Goal: Task Accomplishment & Management: Complete application form

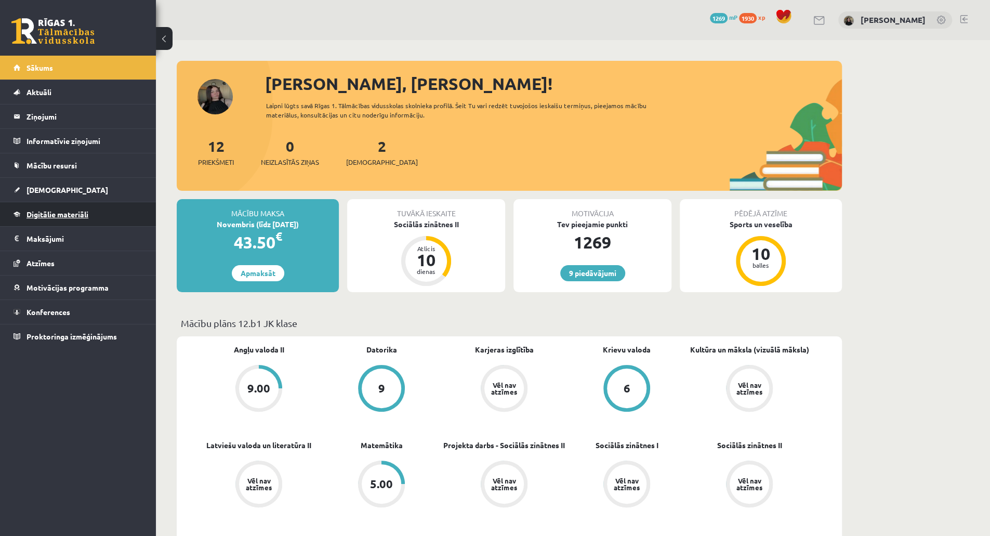
click at [89, 210] on link "Digitālie materiāli" at bounding box center [78, 214] width 129 height 24
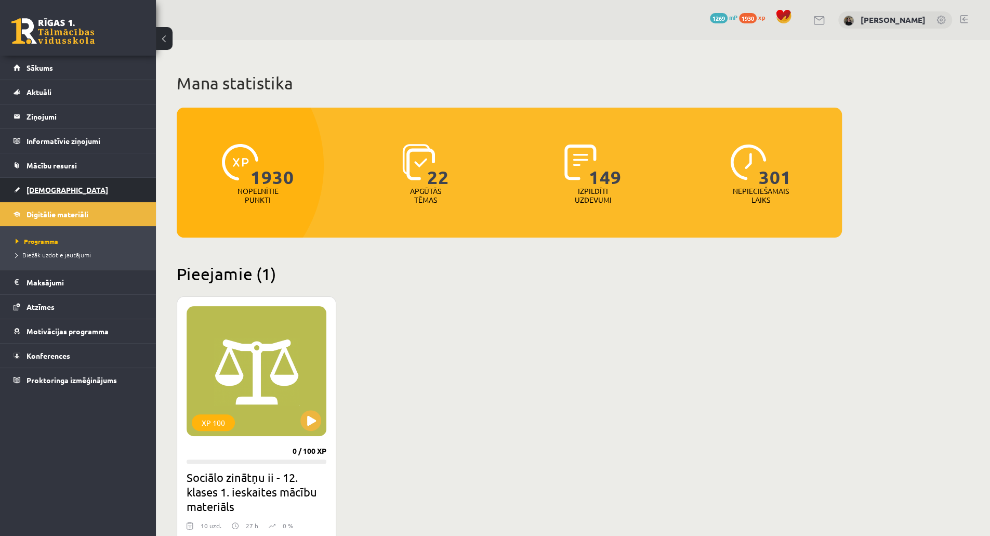
click at [58, 191] on link "[DEMOGRAPHIC_DATA]" at bounding box center [78, 190] width 129 height 24
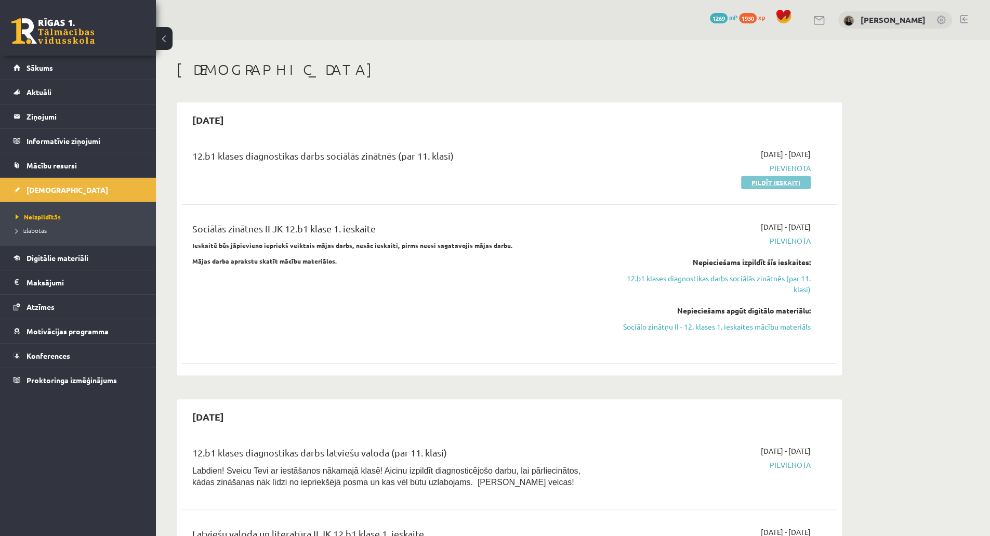
click at [762, 181] on link "Pildīt ieskaiti" at bounding box center [776, 183] width 70 height 14
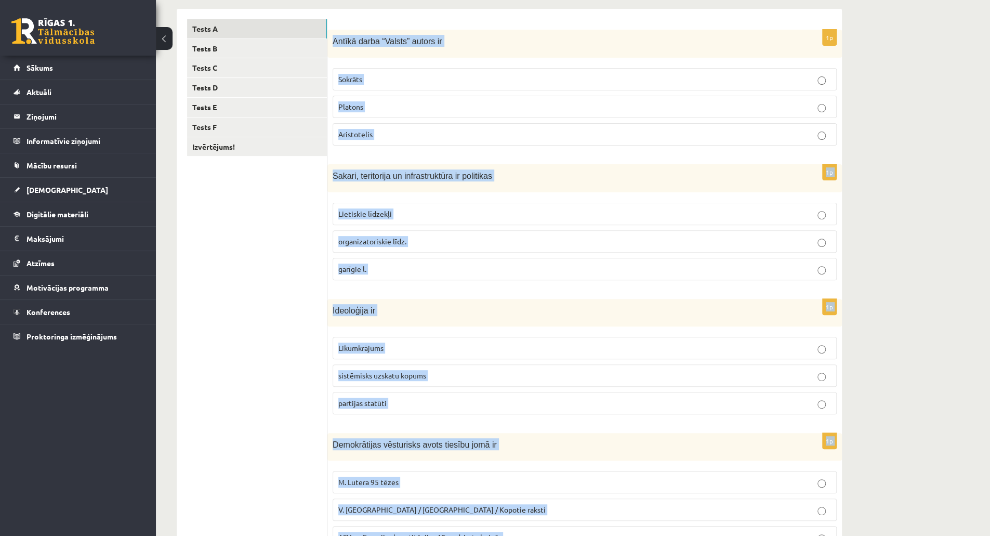
scroll to position [347, 0]
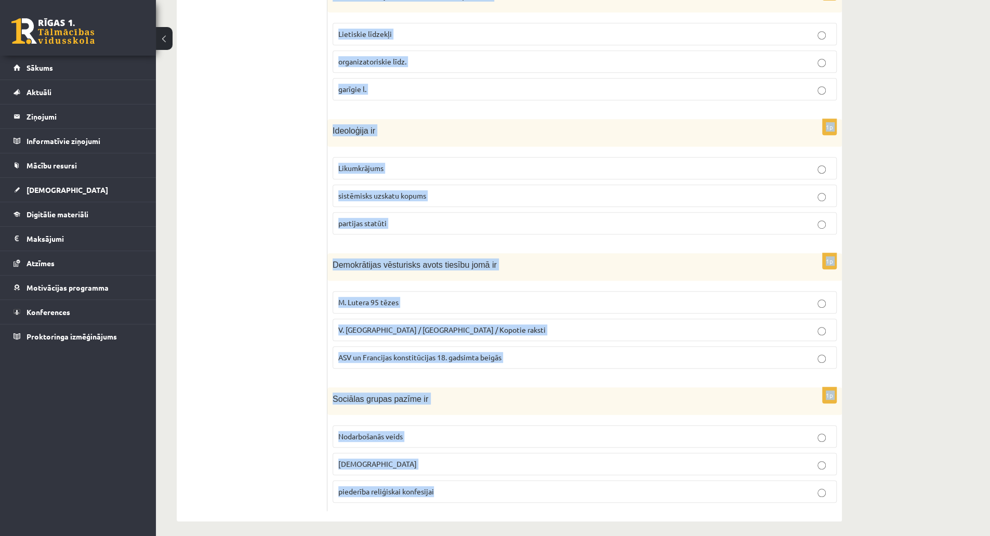
drag, startPoint x: 334, startPoint y: 207, endPoint x: 508, endPoint y: 544, distance: 379.1
copy form "Antīkā darba “Valsts” autors ir Sokrāts Platons Aristotelis 1p Sakari, teritori…"
click at [906, 197] on div "**********" at bounding box center [573, 117] width 834 height 849
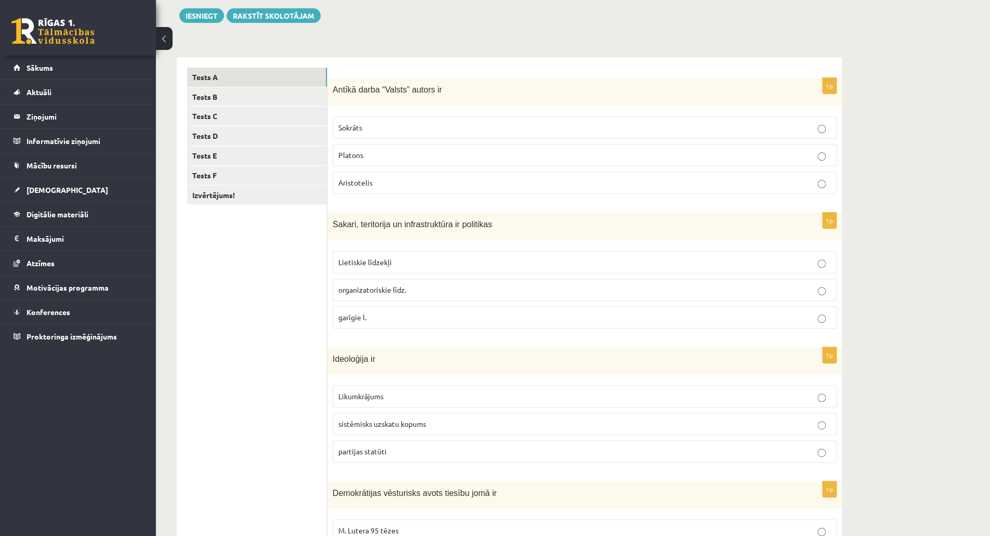
scroll to position [118, 0]
click at [627, 160] on label "Platons" at bounding box center [585, 155] width 504 height 22
click at [458, 257] on p "Lietiskie līdzekļi" at bounding box center [584, 262] width 493 height 11
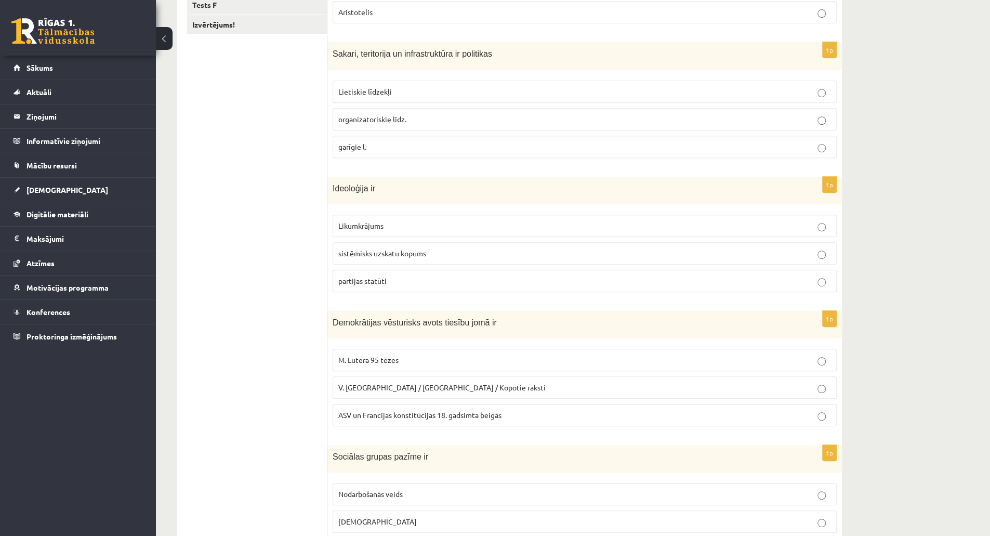
scroll to position [324, 0]
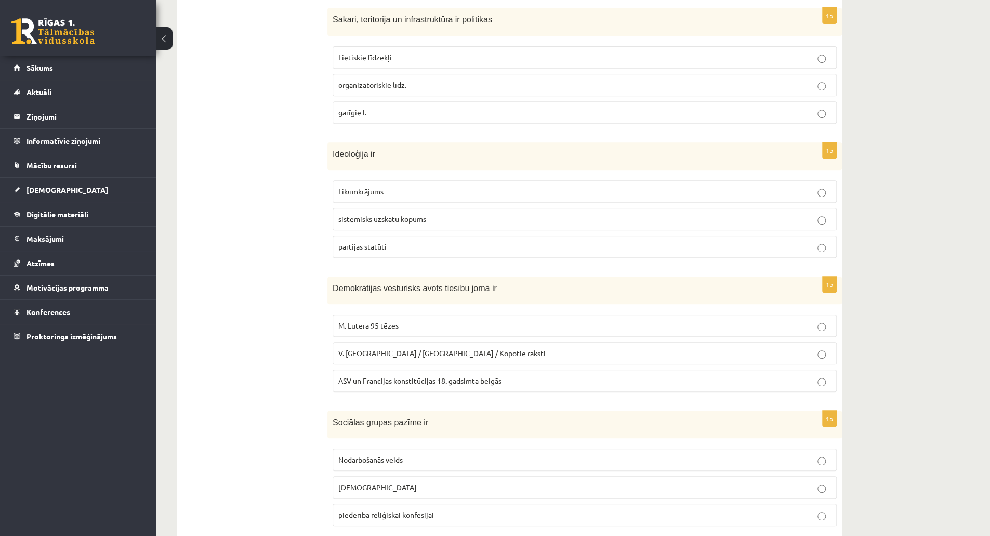
click at [415, 214] on span "sistēmisks uzskatu kopums" at bounding box center [382, 218] width 88 height 9
click at [508, 375] on p "ASV un Francijas konstitūcijas 18. gadsimta beigās" at bounding box center [584, 380] width 493 height 11
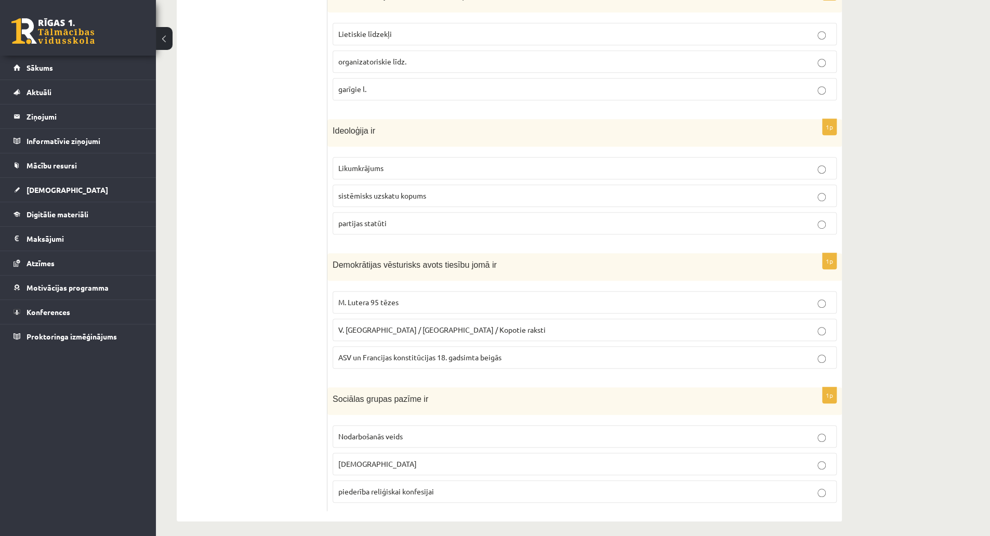
click at [495, 486] on p "piederība reliģiskai konfesijai" at bounding box center [584, 491] width 493 height 11
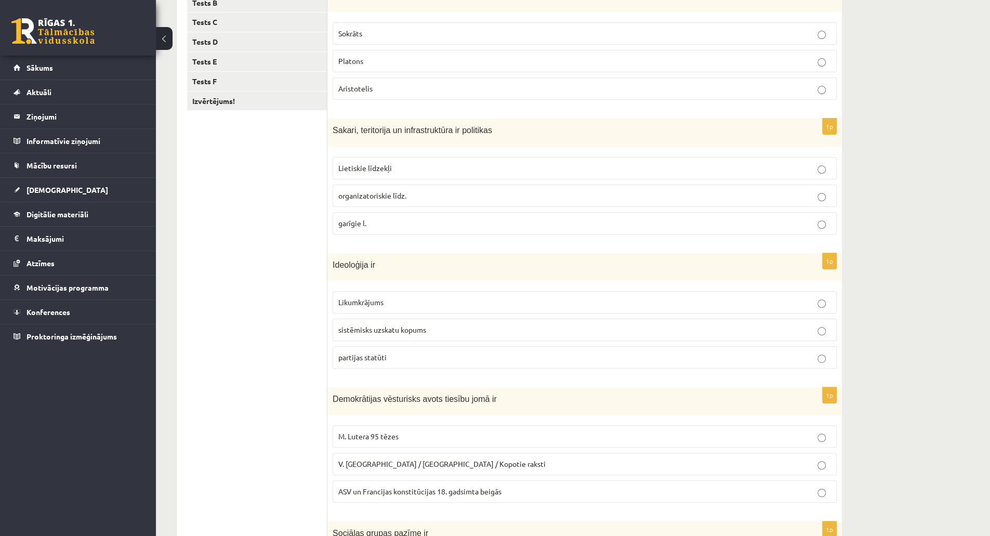
scroll to position [0, 0]
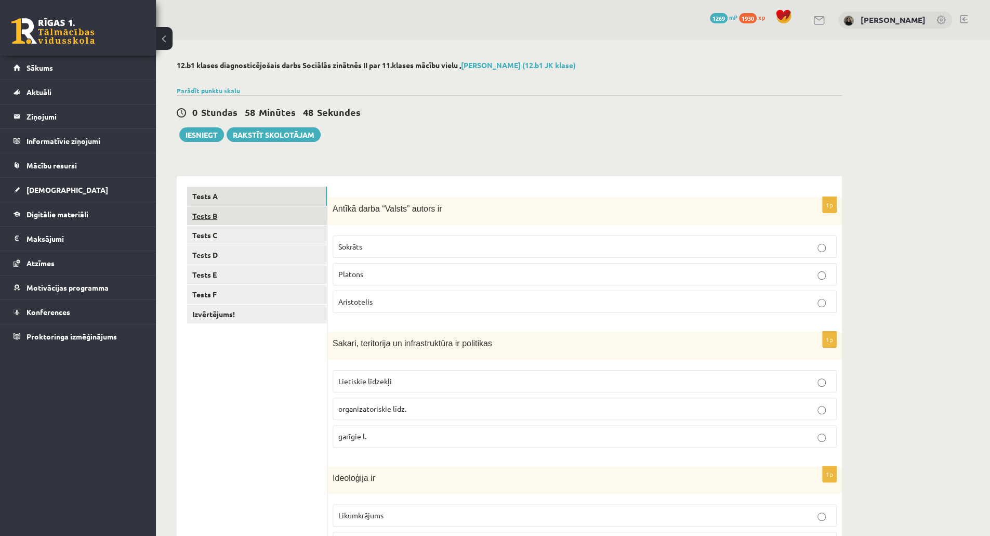
click at [273, 211] on link "Tests B" at bounding box center [257, 215] width 140 height 19
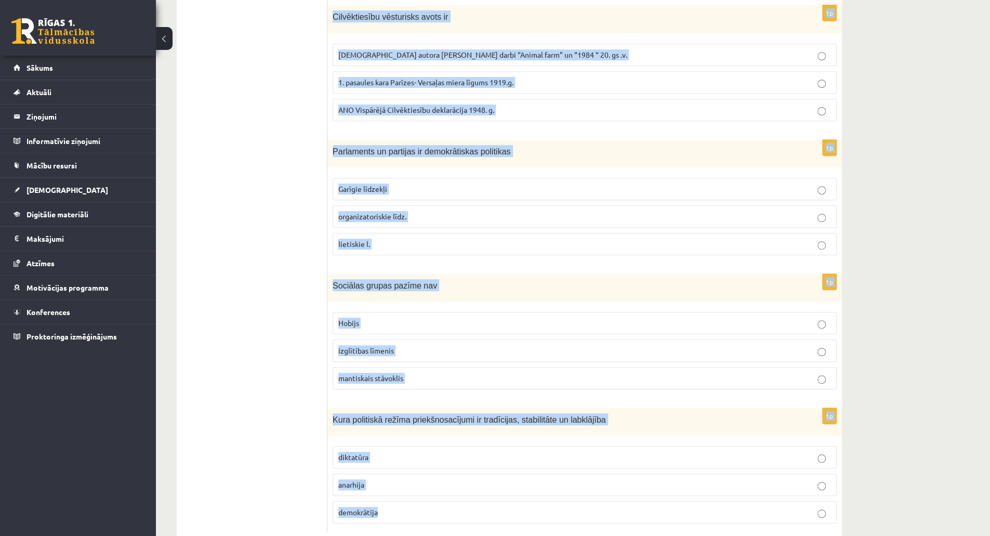
scroll to position [347, 0]
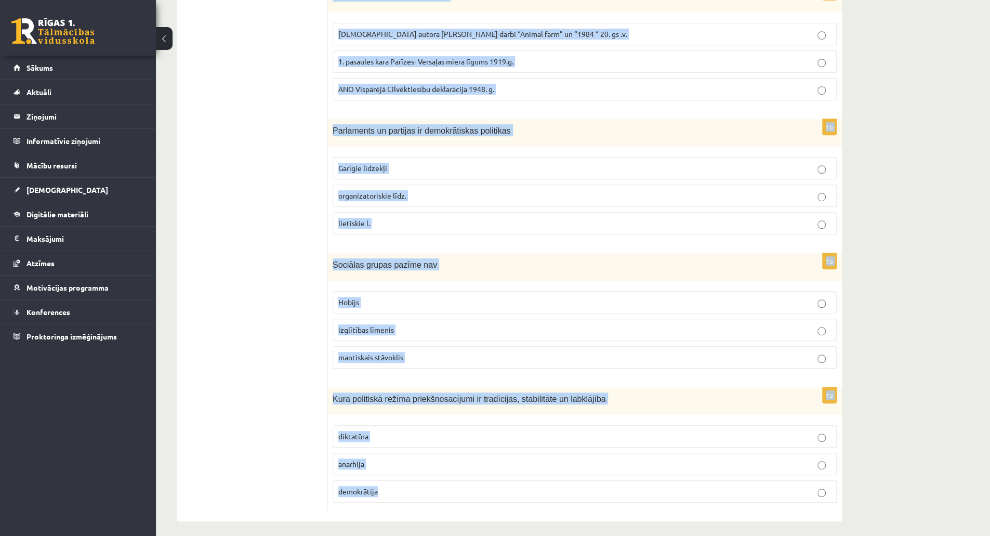
drag, startPoint x: 332, startPoint y: 205, endPoint x: 526, endPoint y: 538, distance: 385.6
copy form "Galēji izteikts diktatūras poliiskais režīms ir totalitārisms autoritārisns cit…"
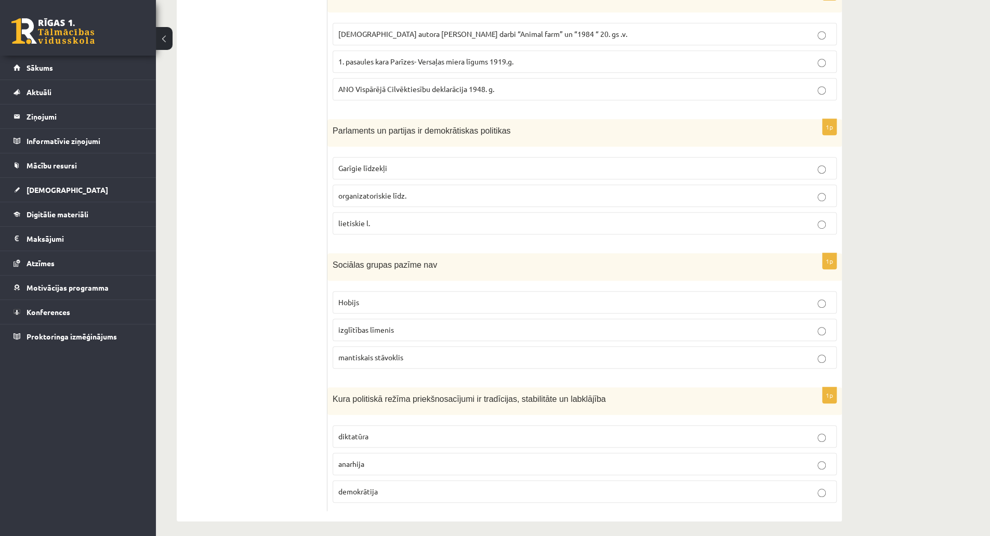
click at [250, 364] on ul "Tests A Tests B Tests C Tests D Tests E Tests F Izvērtējums!" at bounding box center [257, 175] width 140 height 672
click at [459, 488] on p "demokrātija" at bounding box center [584, 491] width 493 height 11
click at [425, 190] on p "organizatoriskie līdz." at bounding box center [584, 195] width 493 height 11
click at [396, 297] on p "Hobijs" at bounding box center [584, 302] width 493 height 11
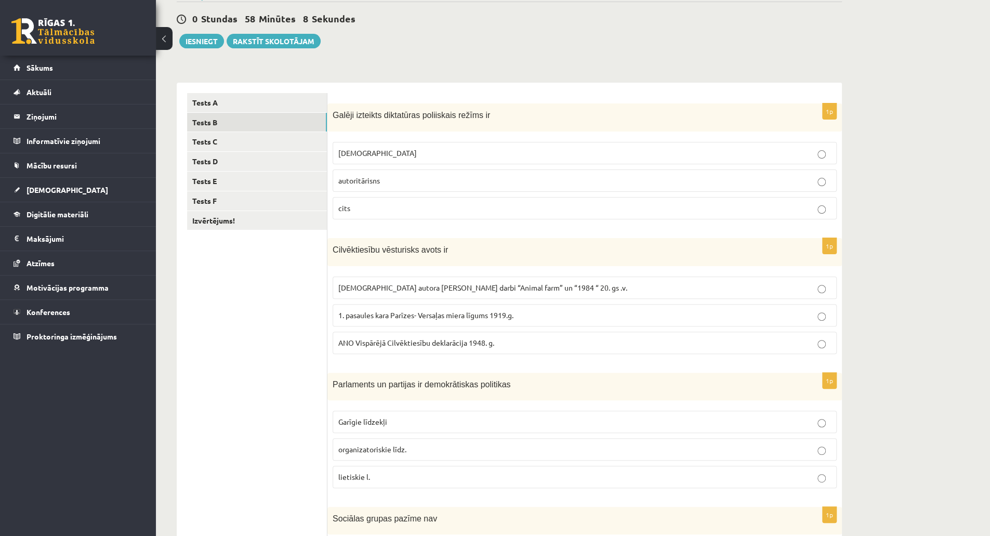
scroll to position [92, 0]
click at [483, 341] on span "ANO Vispārējā Cilvēktiesību deklarācija 1948. g." at bounding box center [416, 343] width 156 height 9
click at [417, 145] on label "totalitārisms" at bounding box center [585, 154] width 504 height 22
click at [244, 145] on link "Tests C" at bounding box center [257, 142] width 140 height 19
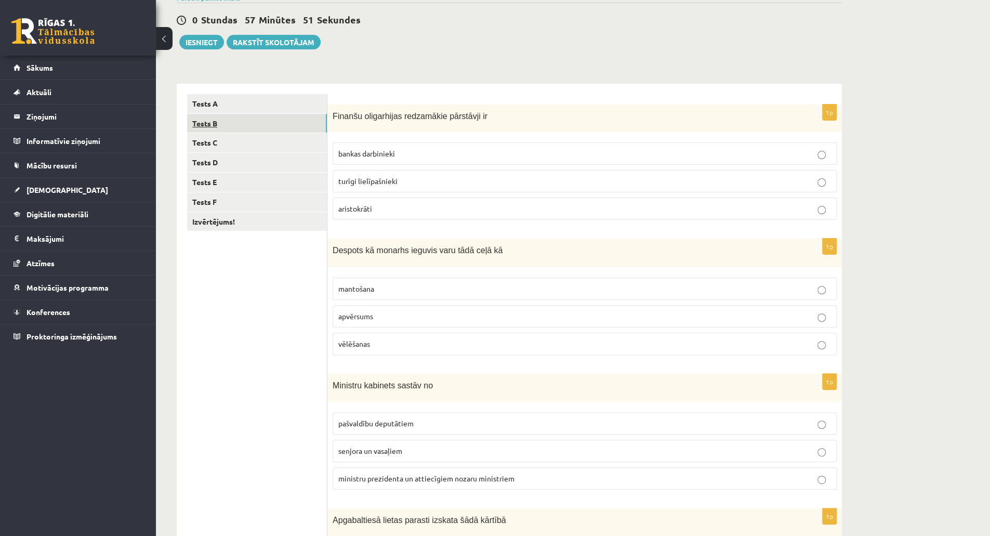
click at [277, 125] on link "Tests B" at bounding box center [257, 123] width 140 height 19
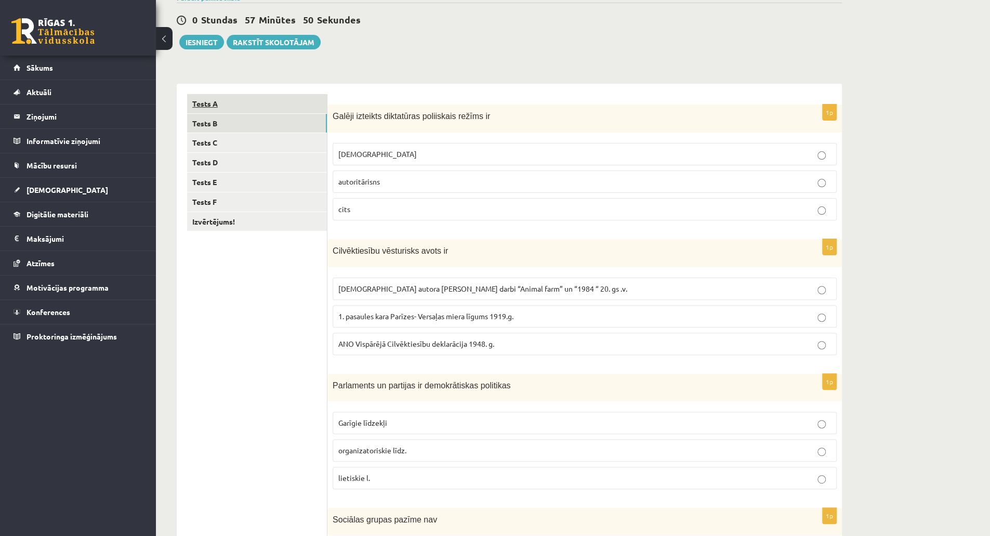
click at [274, 103] on link "Tests A" at bounding box center [257, 103] width 140 height 19
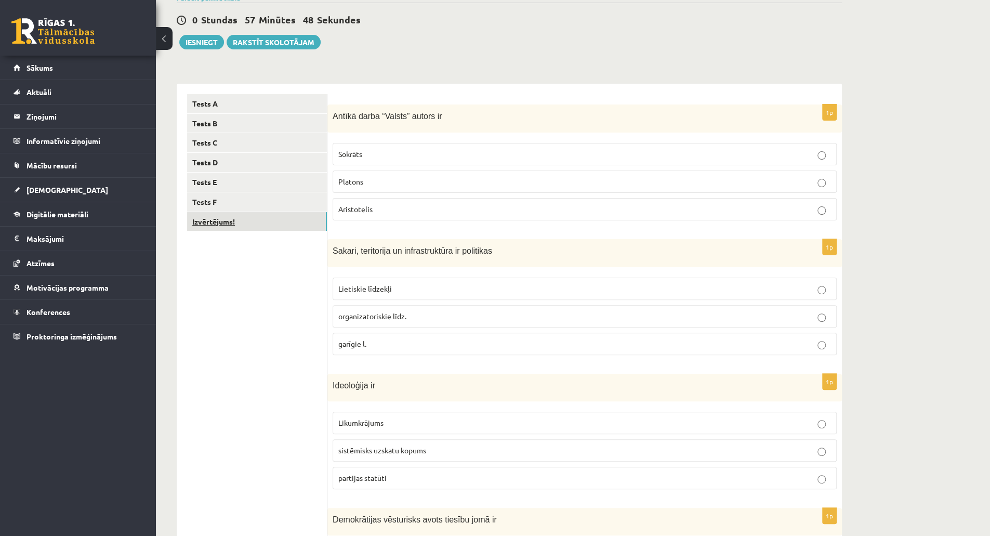
click at [231, 223] on link "Izvērtējums!" at bounding box center [257, 221] width 140 height 19
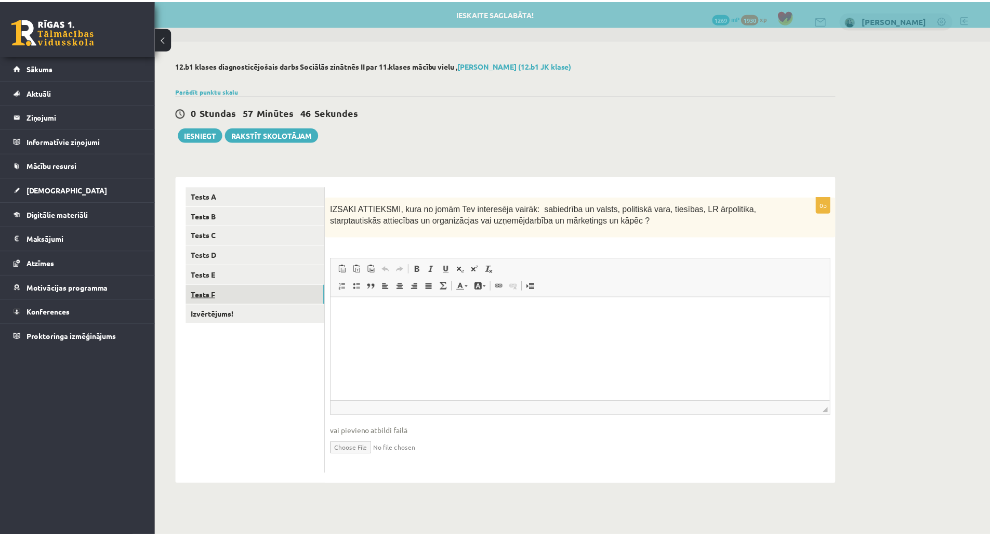
scroll to position [0, 0]
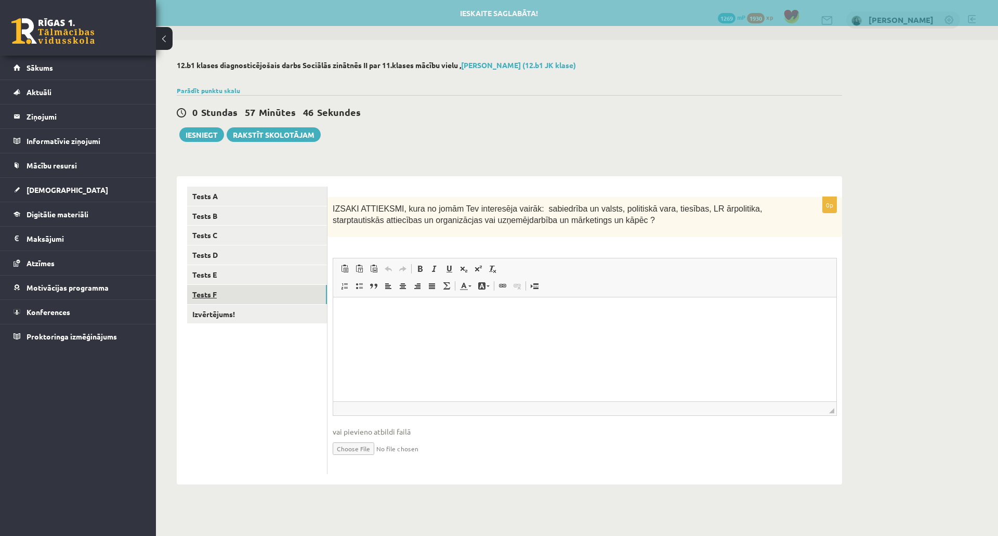
click at [244, 302] on link "Tests F" at bounding box center [257, 294] width 140 height 19
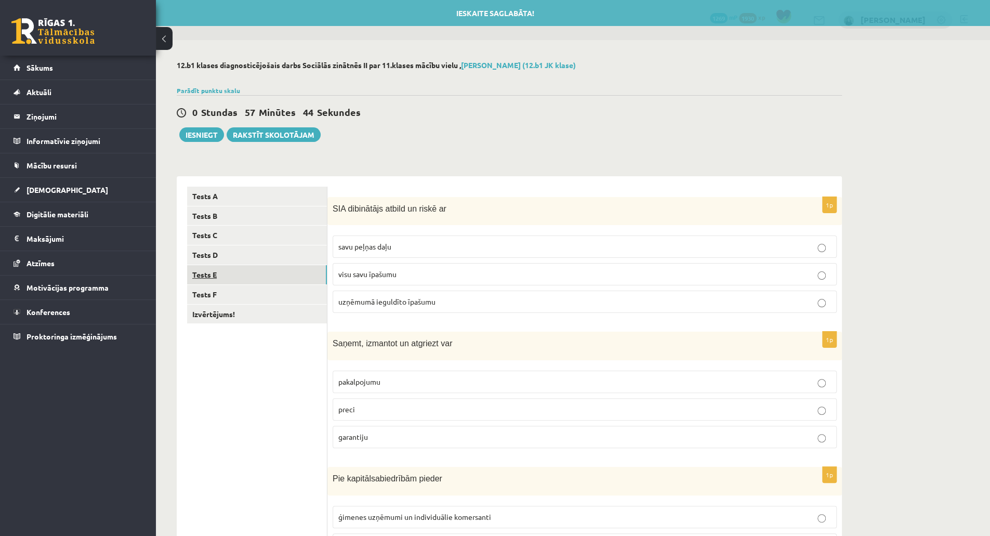
click at [253, 276] on link "Tests E" at bounding box center [257, 274] width 140 height 19
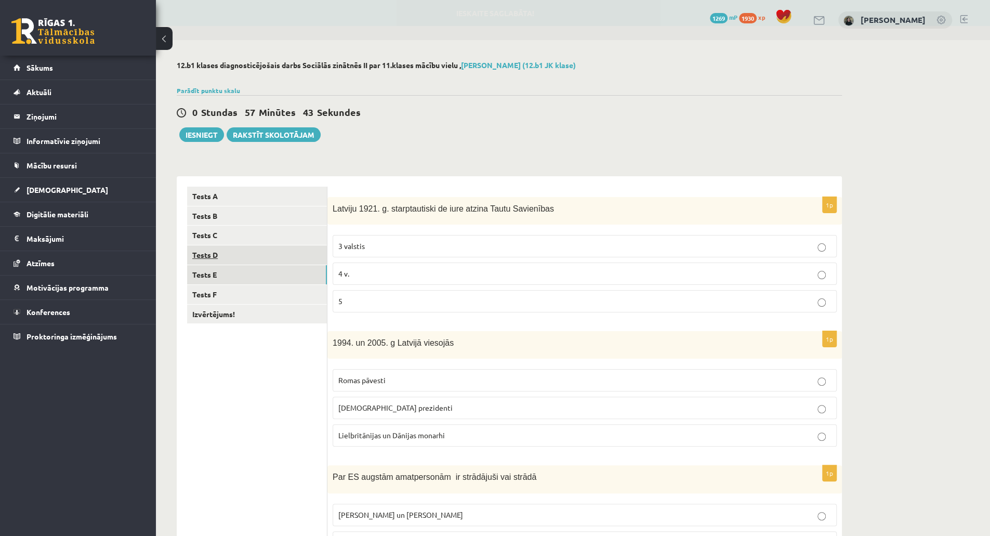
click at [254, 245] on ul "Tests A Tests B Tests C Tests D Tests E Tests F Izvērtējums!" at bounding box center [257, 522] width 140 height 671
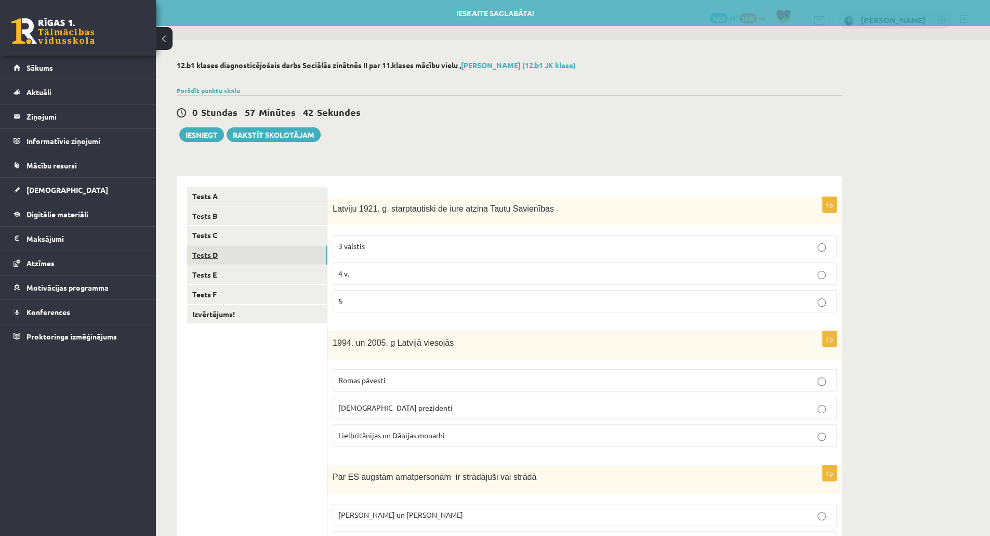
click at [251, 254] on link "Tests D" at bounding box center [257, 254] width 140 height 19
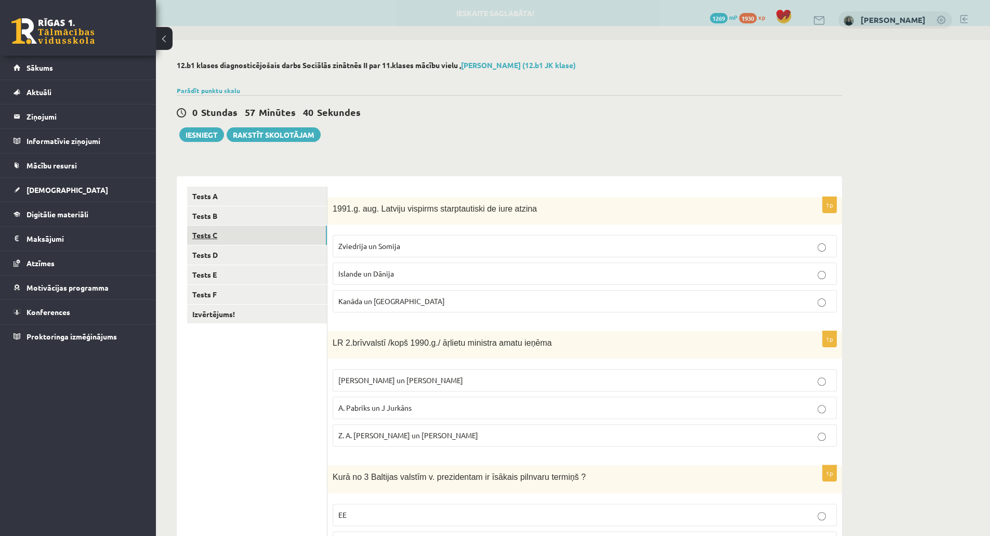
click at [248, 236] on link "Tests C" at bounding box center [257, 235] width 140 height 19
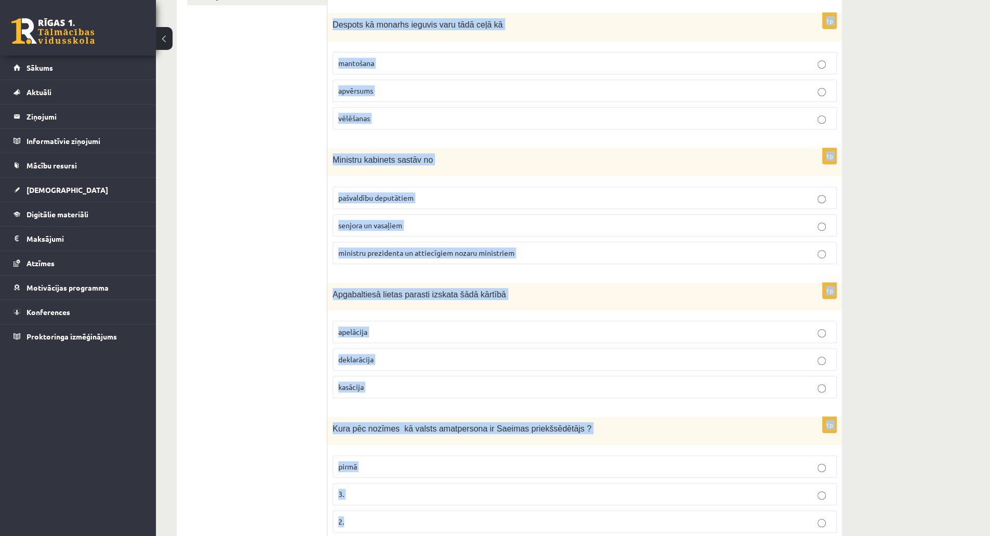
scroll to position [349, 0]
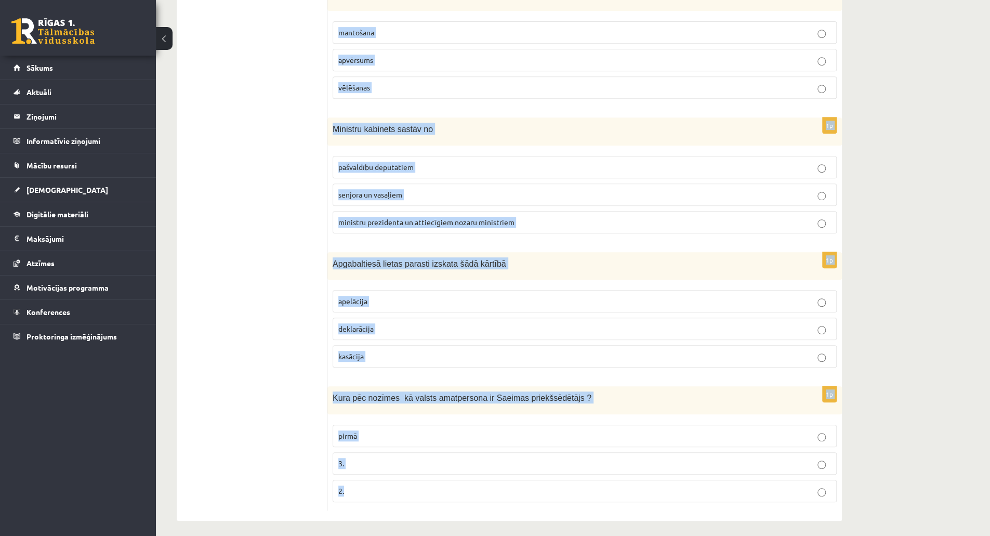
drag, startPoint x: 332, startPoint y: 205, endPoint x: 511, endPoint y: 560, distance: 397.8
copy form "Finanšu oligarhijas redzamākie pārstāvji ir bankas darbinieki turīgi lielīpašni…"
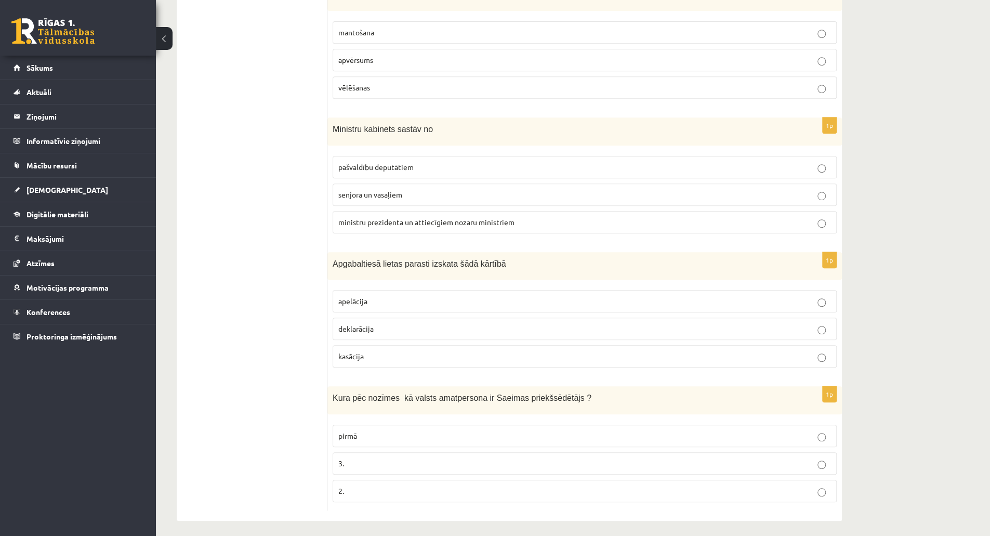
click at [281, 350] on ul "Tests A Tests B Tests C Tests D Tests E Tests F Izvērtējums!" at bounding box center [257, 174] width 140 height 672
click at [432, 488] on p "2." at bounding box center [584, 490] width 493 height 11
click at [395, 224] on p "ministru prezidenta un attiecīgiem nozaru ministriem" at bounding box center [584, 222] width 493 height 11
click at [381, 290] on label "apelācija" at bounding box center [585, 301] width 504 height 22
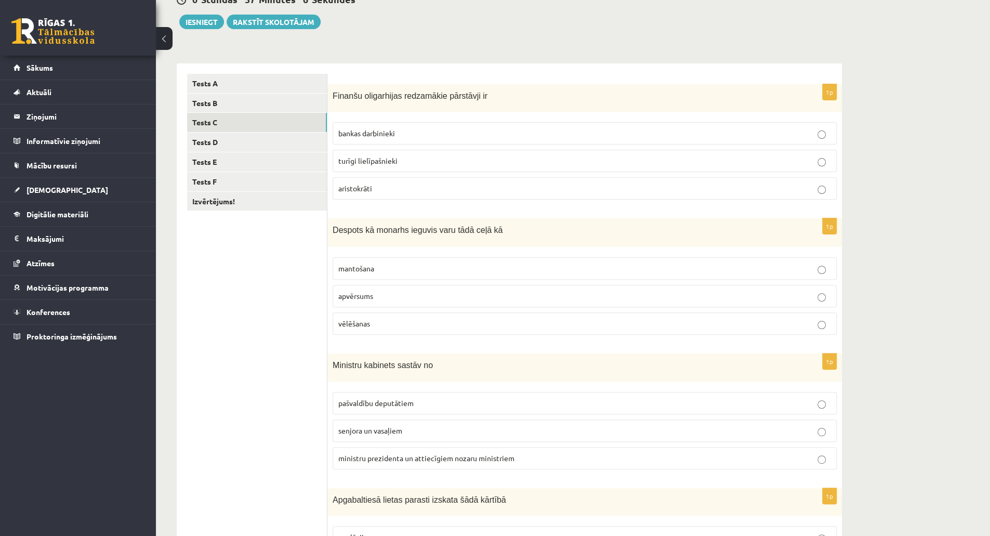
scroll to position [105, 0]
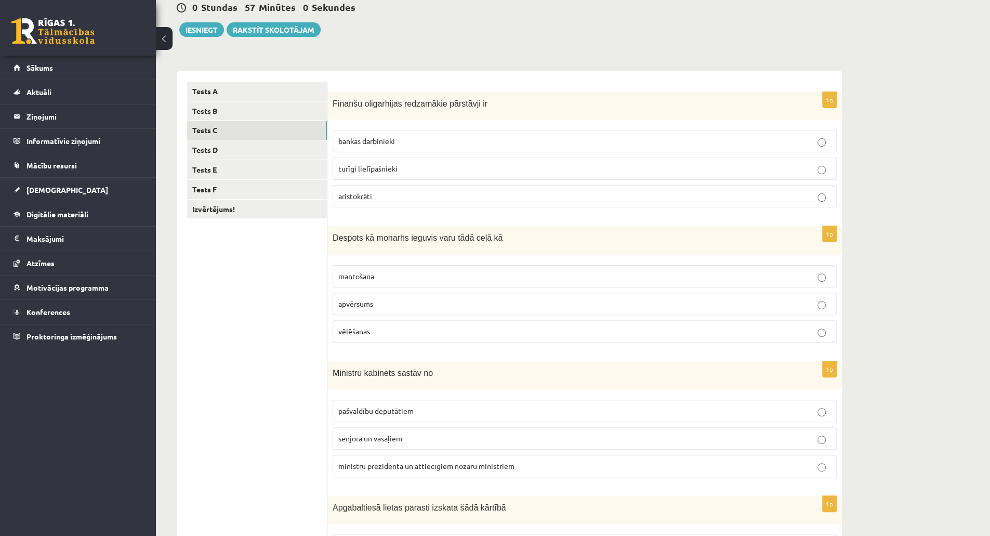
click at [410, 171] on p "turīgi lielīpašnieki" at bounding box center [584, 168] width 493 height 11
click at [367, 305] on span "apvērsums" at bounding box center [355, 303] width 35 height 9
click at [279, 145] on link "Tests D" at bounding box center [257, 149] width 140 height 19
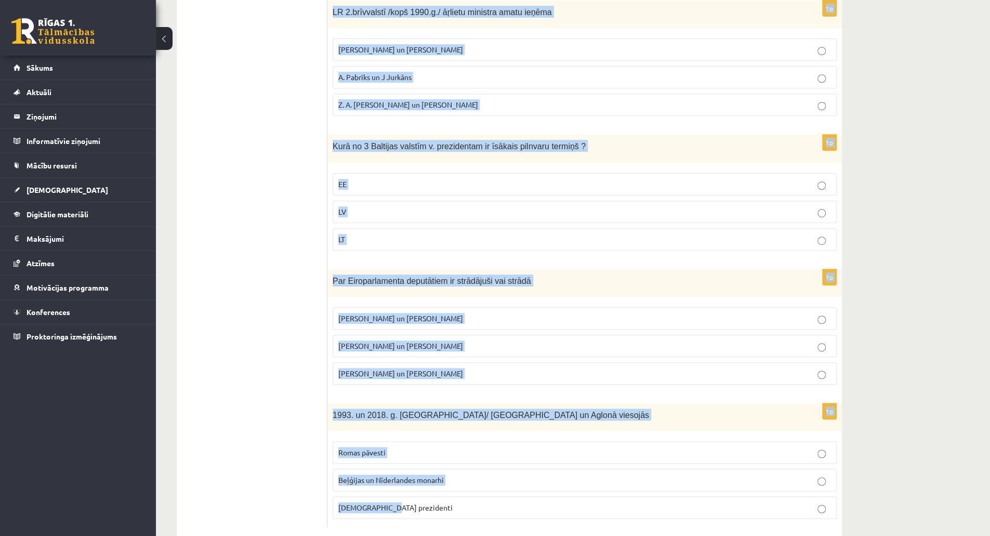
scroll to position [347, 0]
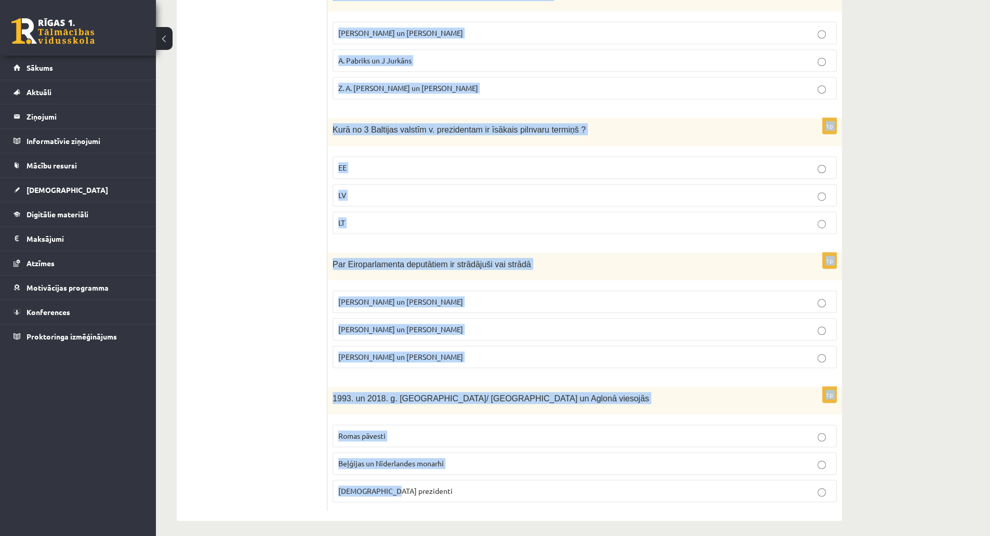
drag, startPoint x: 330, startPoint y: 102, endPoint x: 591, endPoint y: 560, distance: 527.2
copy form "1991.g. aug. Latviju vispirms starptautiski de iure atzina Zviedrija un Somija …"
click at [406, 430] on p "Romas pāvesti" at bounding box center [584, 435] width 493 height 11
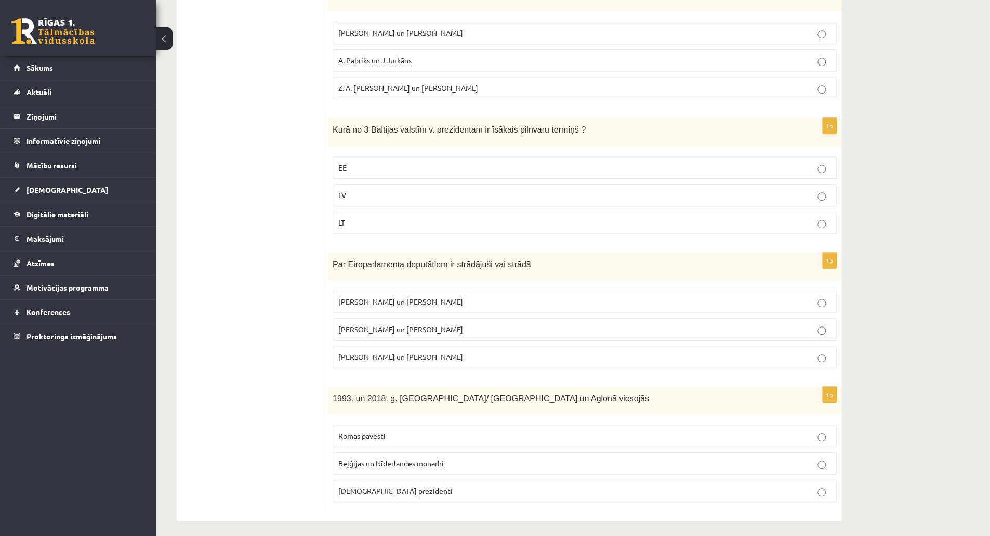
click at [418, 193] on p "LV" at bounding box center [584, 195] width 493 height 11
click at [431, 318] on label "I. Vaidere un N. Ušakovs" at bounding box center [585, 329] width 504 height 22
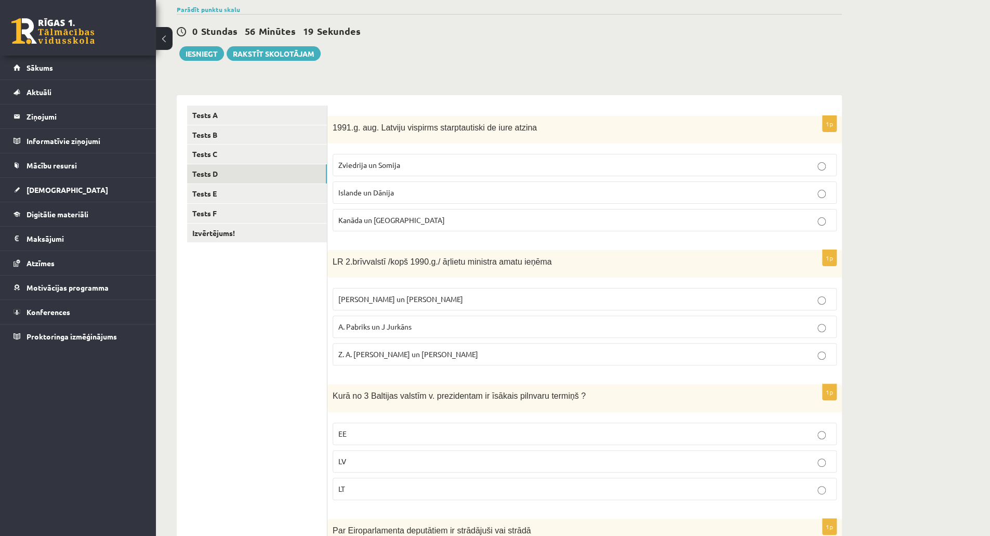
scroll to position [74, 0]
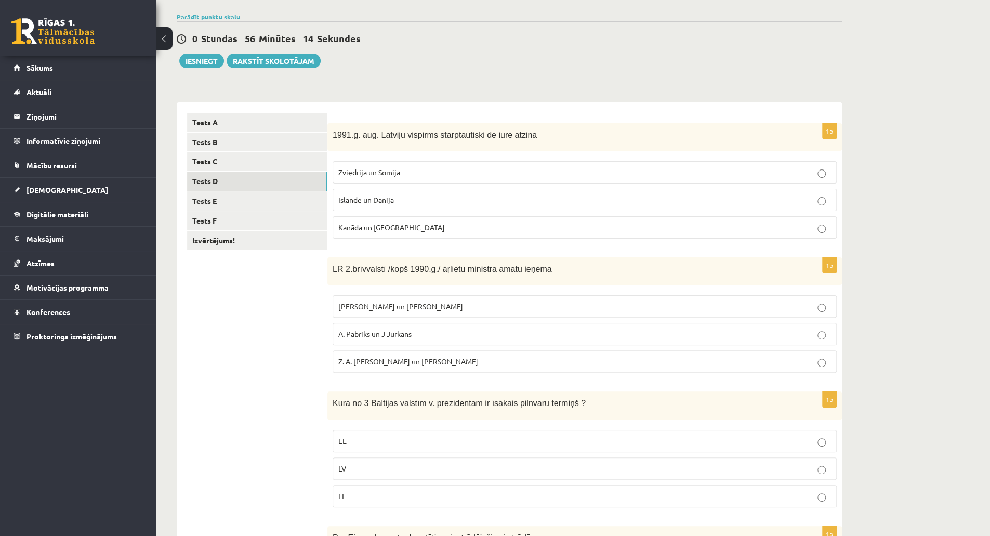
click at [415, 207] on label "Islande un Dānija" at bounding box center [585, 200] width 504 height 22
click at [413, 325] on label "A. Pabriks un J Jurkāns" at bounding box center [585, 334] width 504 height 22
click at [263, 202] on link "Tests E" at bounding box center [257, 200] width 140 height 19
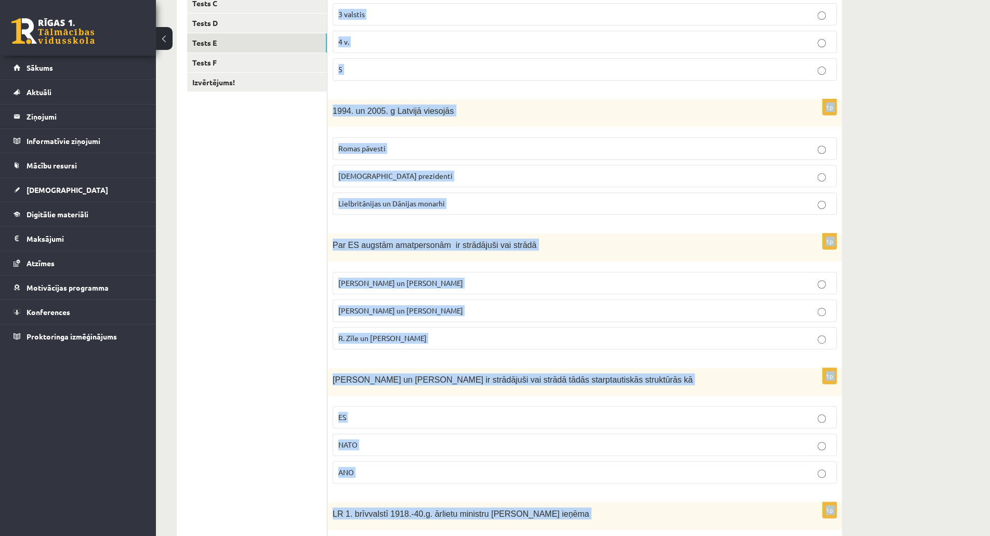
scroll to position [347, 0]
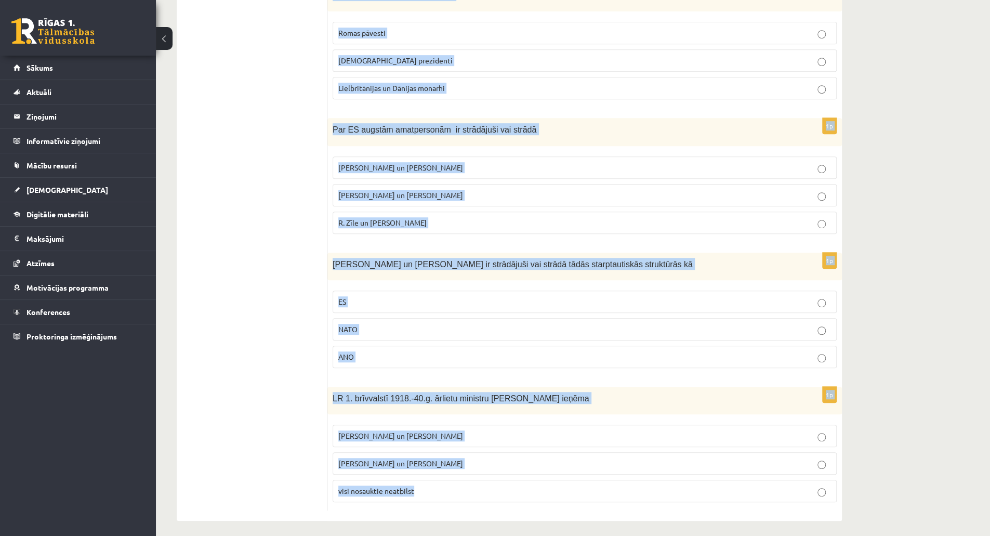
drag, startPoint x: 330, startPoint y: 134, endPoint x: 571, endPoint y: 560, distance: 489.5
copy form "Latviju 1921. g. starptautiski de iure atzina Tautu Savienības 3 valstis 4 v. 5…"
click at [655, 346] on label "ANO" at bounding box center [585, 357] width 504 height 22
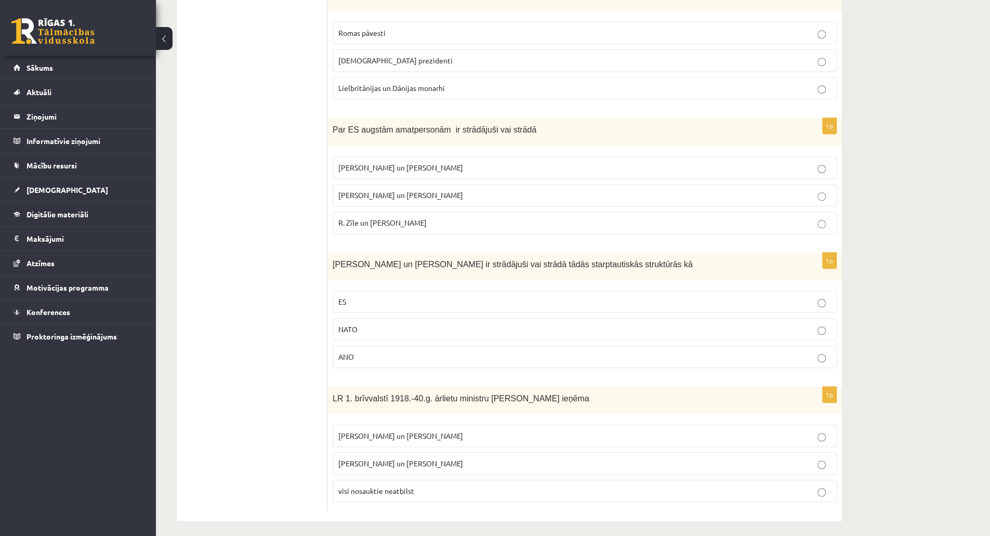
click at [432, 299] on p "ES" at bounding box center [584, 301] width 493 height 11
click at [462, 430] on p "Z. Meierovics un V. Munters" at bounding box center [584, 435] width 493 height 11
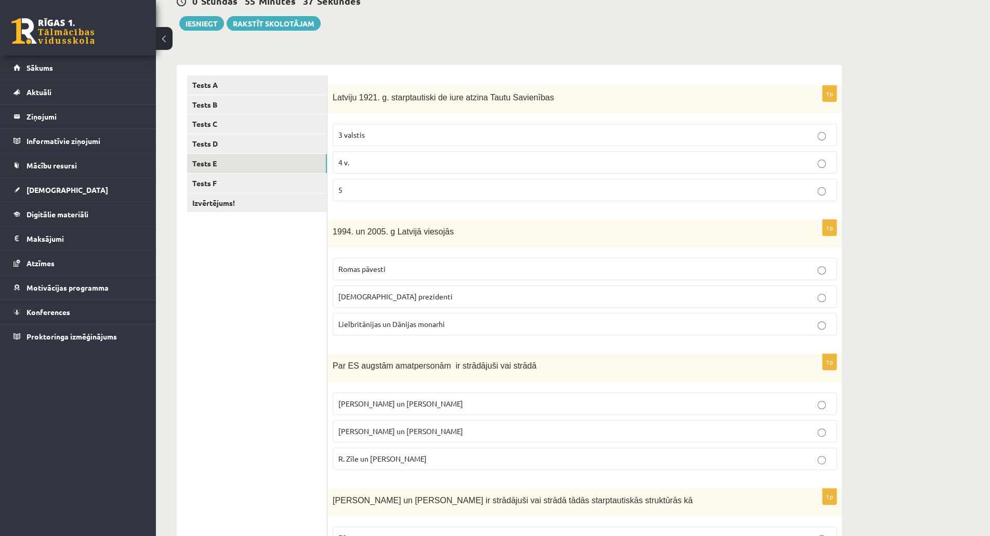
scroll to position [110, 0]
click at [377, 186] on p "5" at bounding box center [584, 191] width 493 height 11
click at [413, 297] on p "ASV prezidenti" at bounding box center [584, 297] width 493 height 11
click at [479, 268] on p "Romas pāvesti" at bounding box center [584, 269] width 493 height 11
click at [468, 304] on label "ASV prezidenti" at bounding box center [585, 297] width 504 height 22
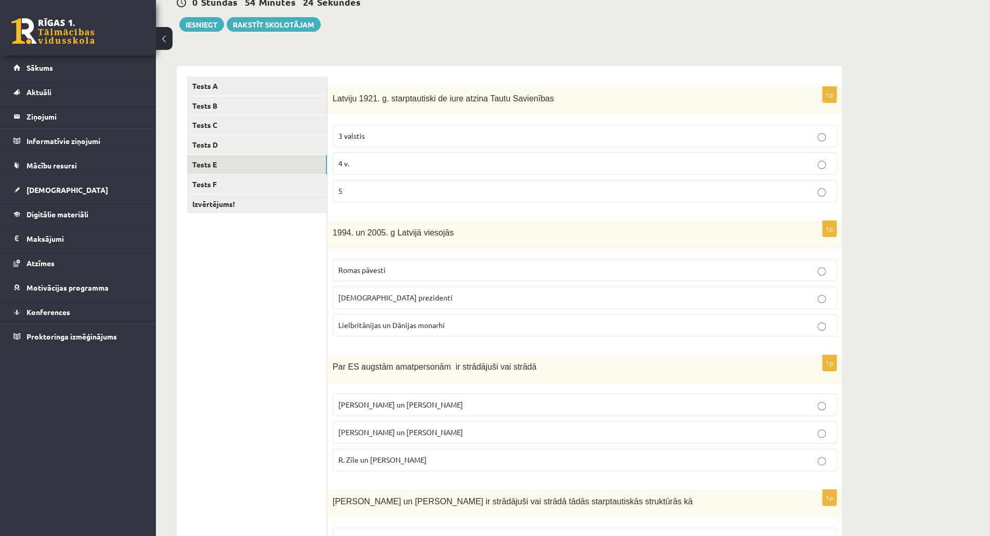
click at [395, 456] on span "R. Zīle un V.Dombrovskis" at bounding box center [382, 459] width 88 height 9
click at [270, 181] on link "Tests F" at bounding box center [257, 184] width 140 height 19
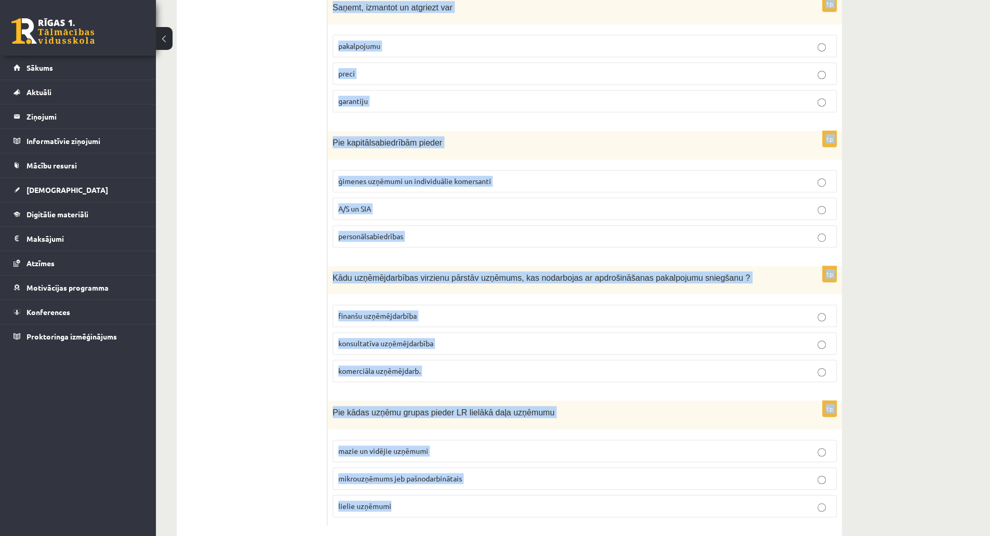
scroll to position [351, 0]
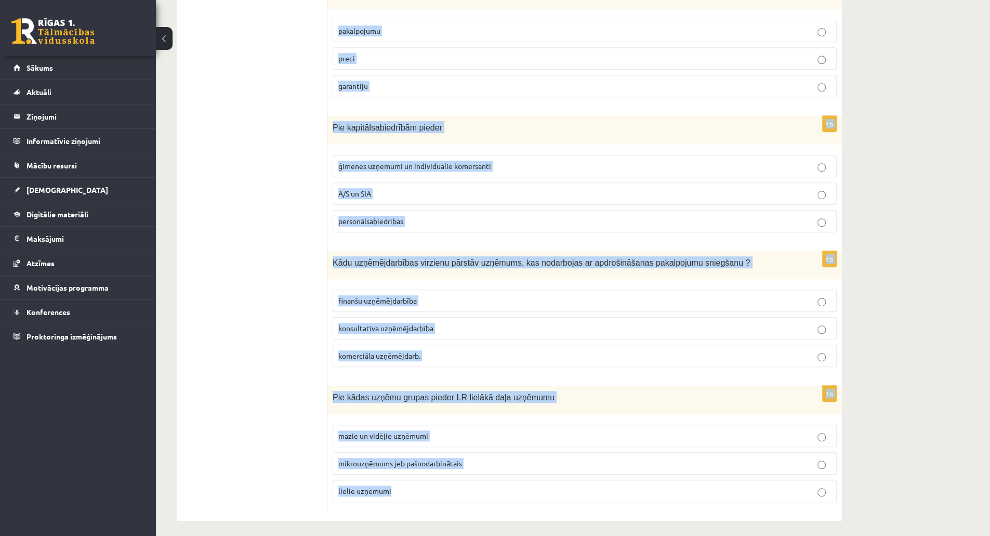
drag, startPoint x: 330, startPoint y: 97, endPoint x: 626, endPoint y: 560, distance: 549.3
copy form "SIA dibinātājs atbild un riskē ar savu peļņas daļu visu savu īpašumu uzņēmumā i…"
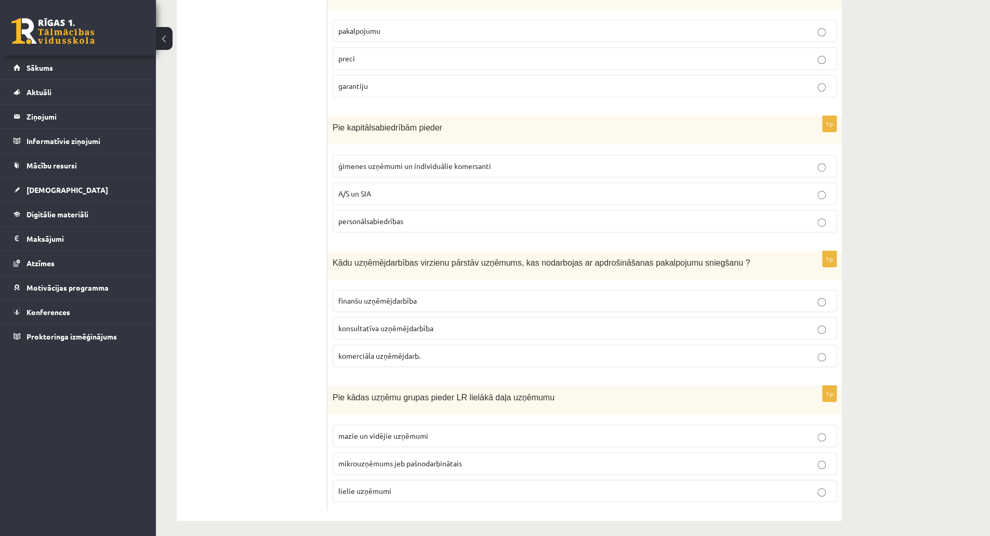
click at [271, 396] on ul "Tests A Tests B Tests C Tests D Tests E Tests F Izvērtējums!" at bounding box center [257, 173] width 140 height 674
click at [383, 437] on label "mazie un vidējie uzņēmumi" at bounding box center [585, 436] width 504 height 22
click at [407, 297] on span "finanšu uzņēmējdarbība" at bounding box center [377, 300] width 78 height 9
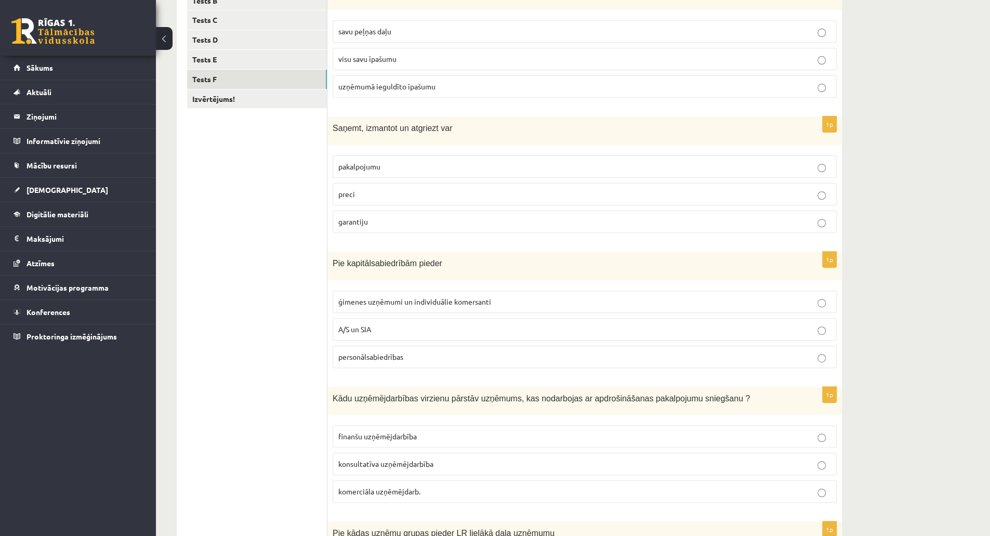
scroll to position [187, 0]
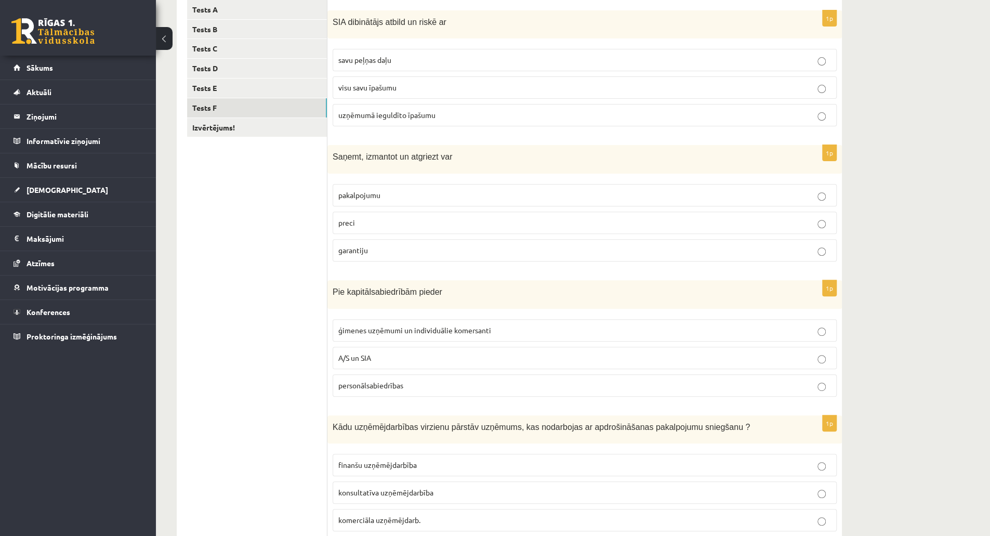
click at [406, 355] on p "A/S un SIA" at bounding box center [584, 357] width 493 height 11
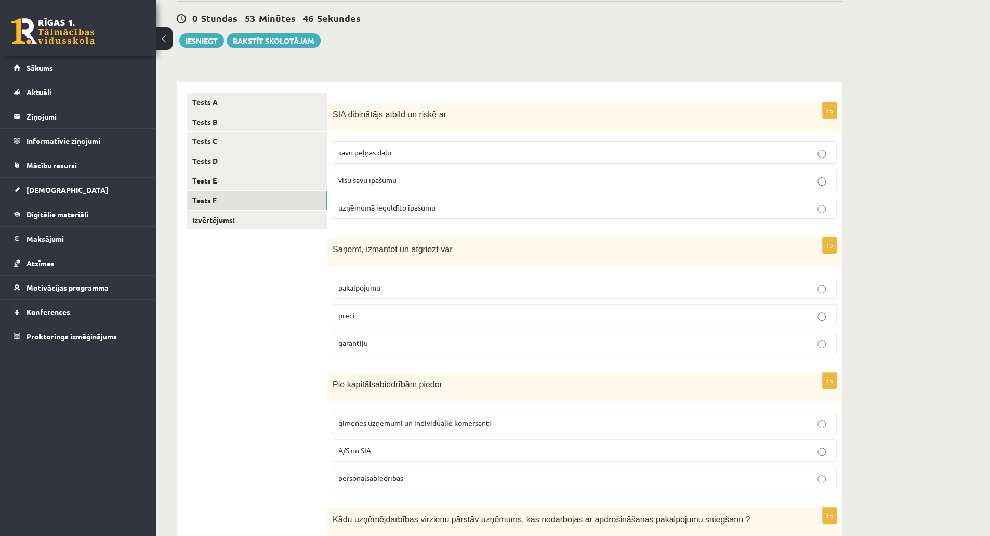
scroll to position [82, 0]
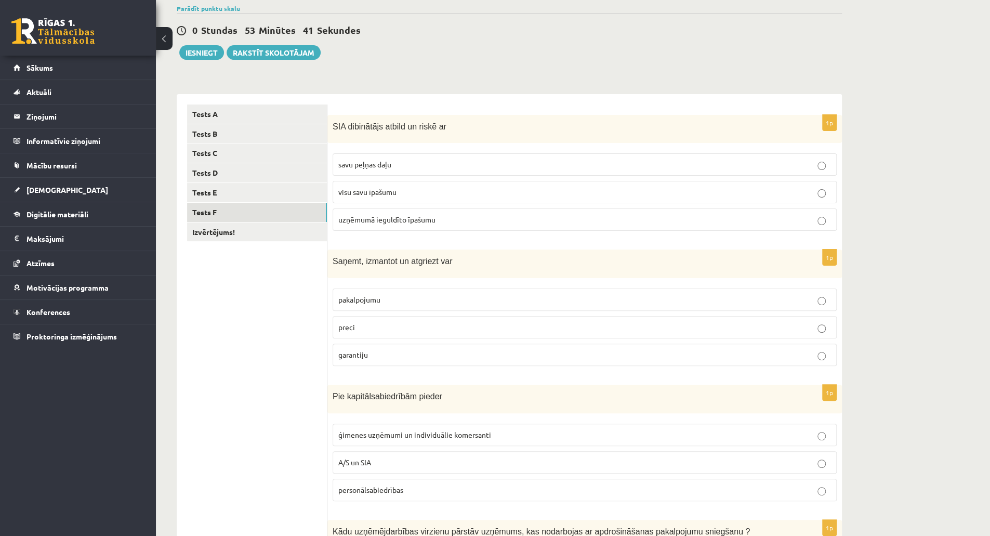
click at [392, 330] on p "preci" at bounding box center [584, 327] width 493 height 11
click at [369, 224] on label "uzņēmumā ieguldīto īpašumu" at bounding box center [585, 219] width 504 height 22
click at [262, 236] on link "Izvērtējums!" at bounding box center [257, 231] width 140 height 19
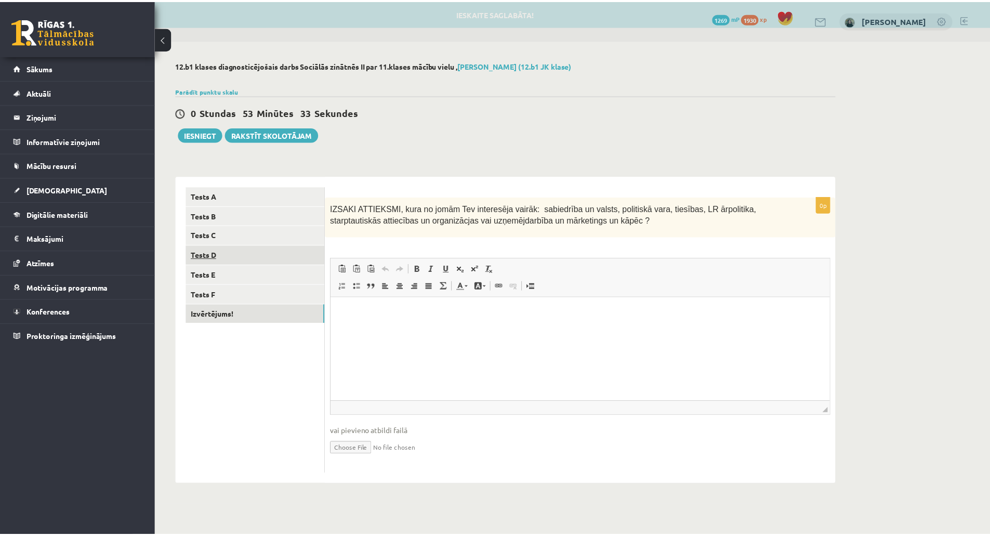
scroll to position [0, 0]
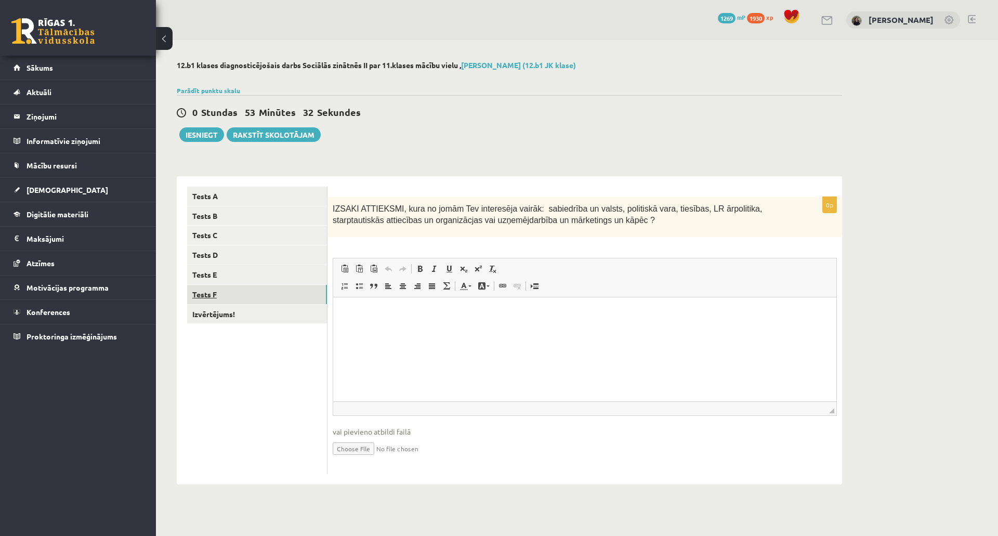
click at [223, 297] on link "Tests F" at bounding box center [257, 294] width 140 height 19
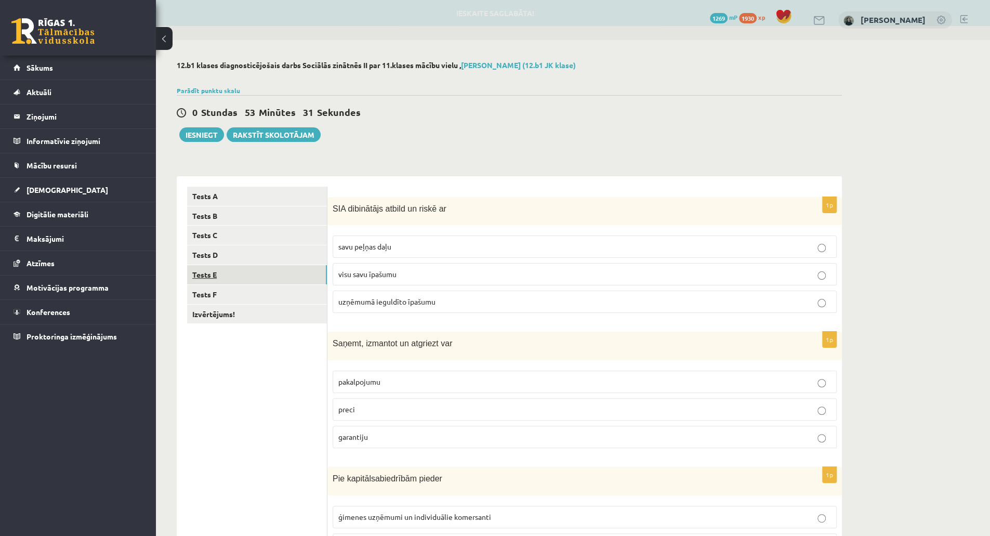
click at [247, 273] on link "Tests E" at bounding box center [257, 274] width 140 height 19
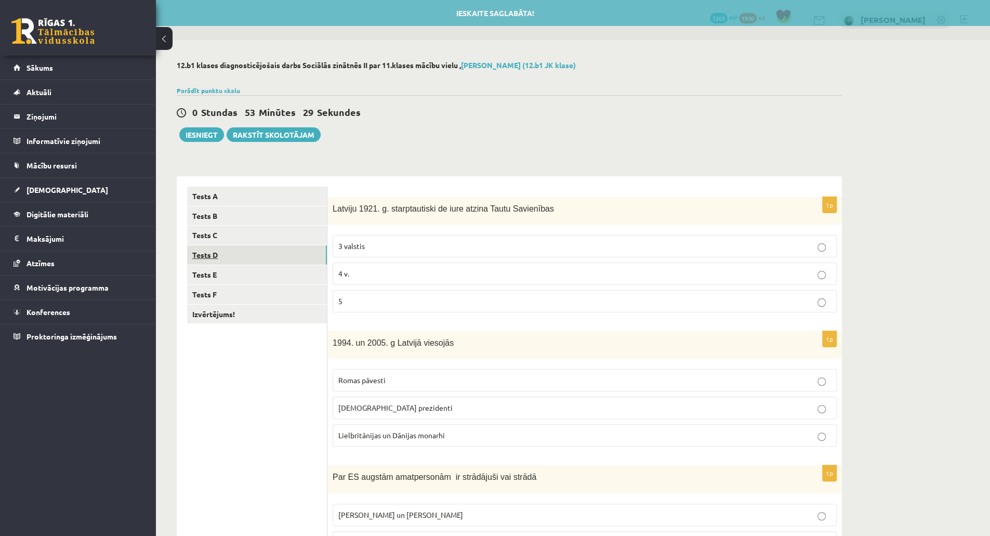
click at [249, 247] on link "Tests D" at bounding box center [257, 254] width 140 height 19
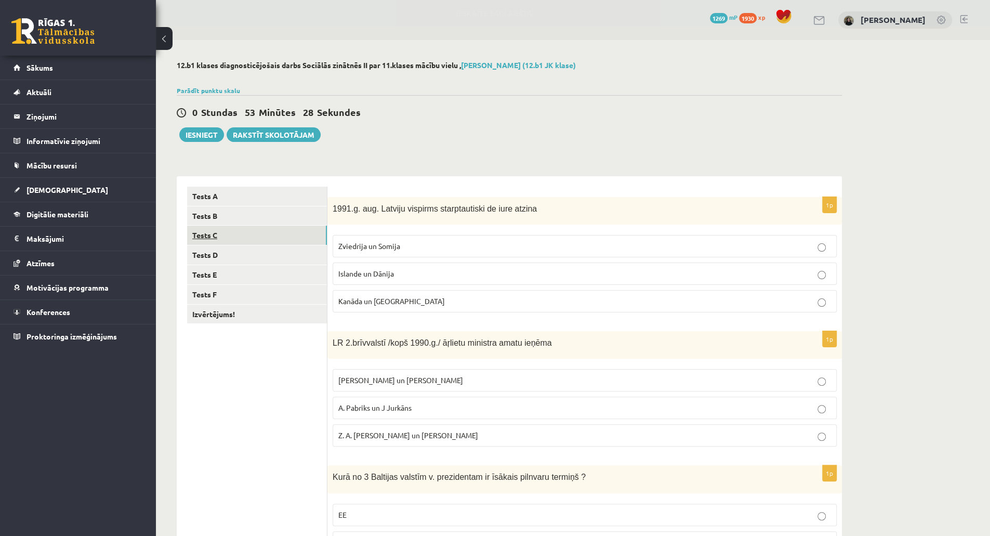
click at [250, 230] on link "Tests C" at bounding box center [257, 235] width 140 height 19
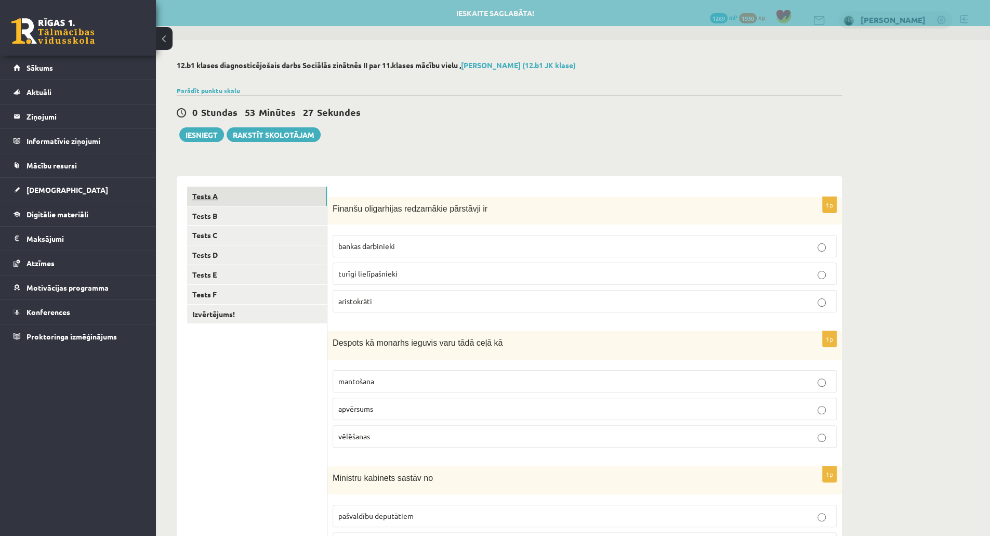
click at [243, 198] on link "Tests A" at bounding box center [257, 196] width 140 height 19
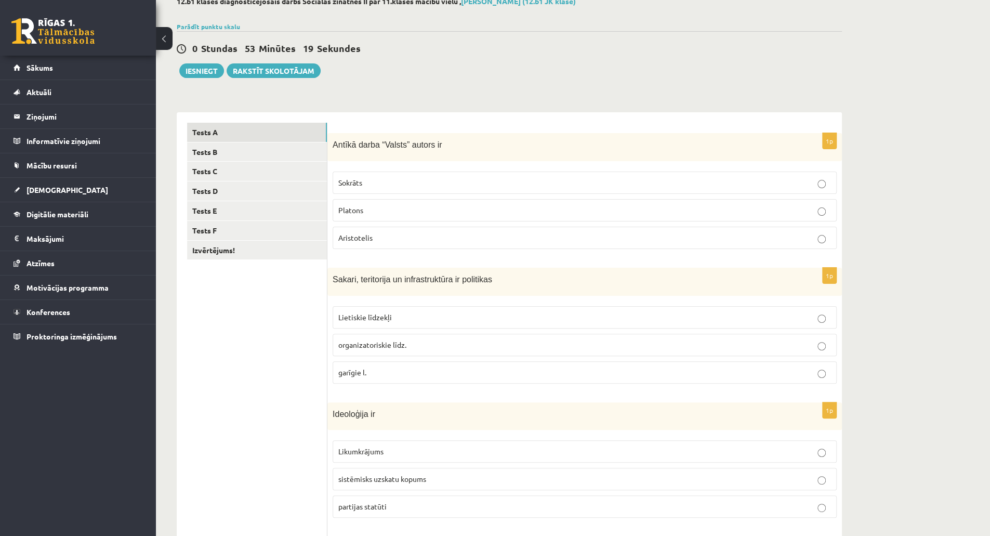
scroll to position [60, 0]
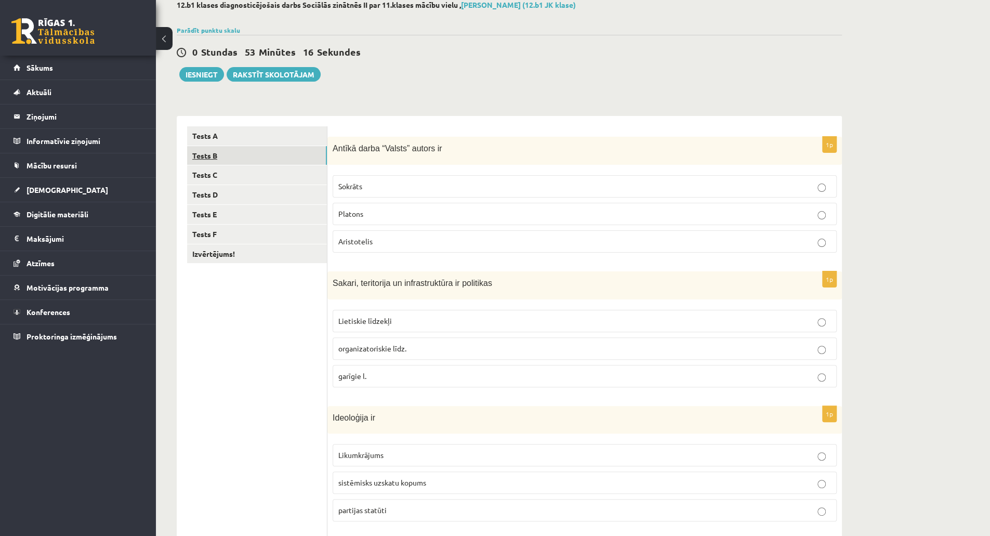
click at [245, 158] on link "Tests B" at bounding box center [257, 155] width 140 height 19
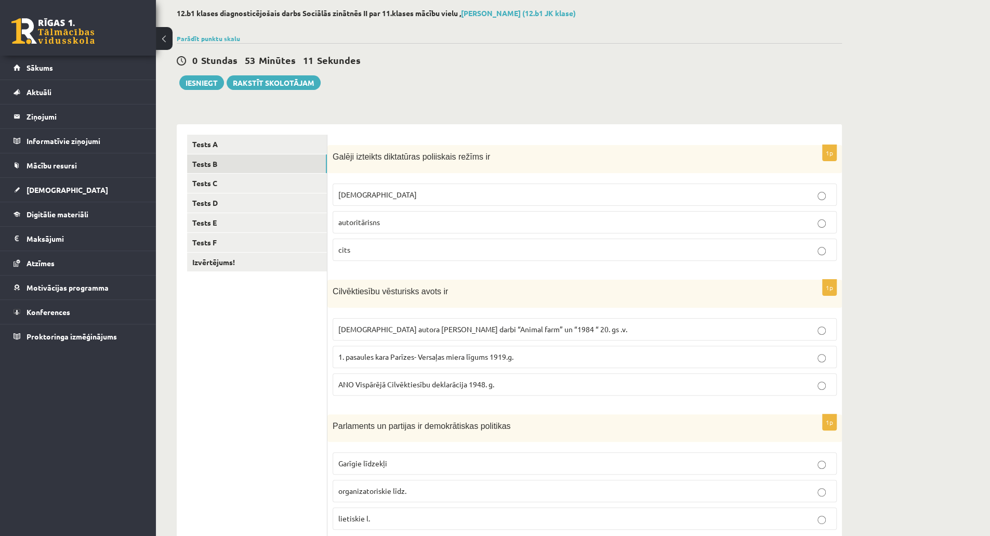
scroll to position [20, 0]
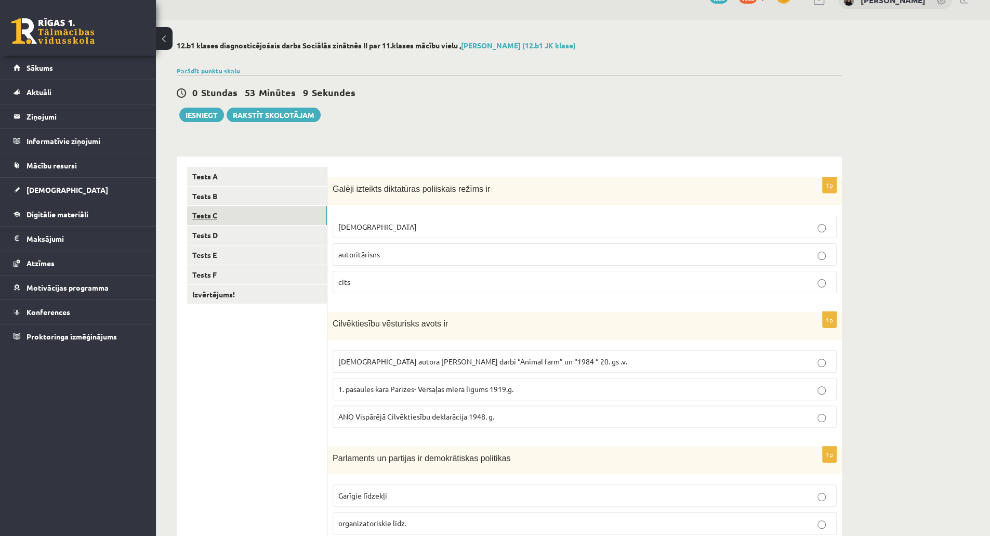
click at [277, 214] on link "Tests C" at bounding box center [257, 215] width 140 height 19
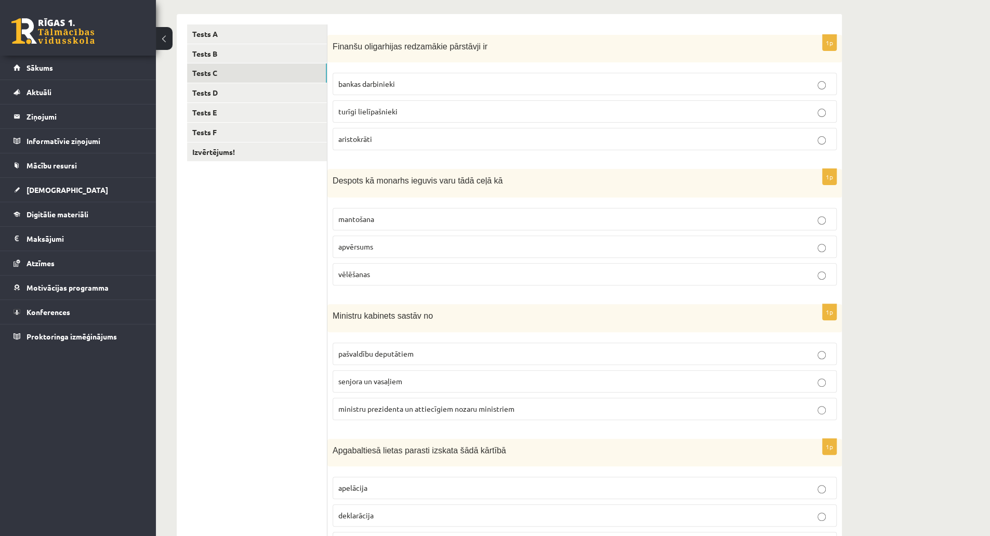
scroll to position [104, 0]
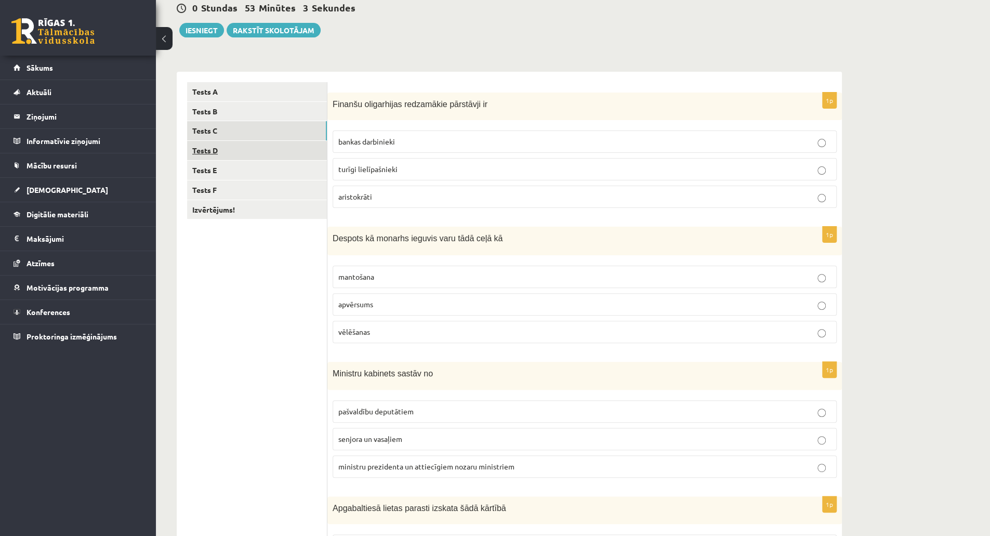
click at [287, 147] on link "Tests D" at bounding box center [257, 150] width 140 height 19
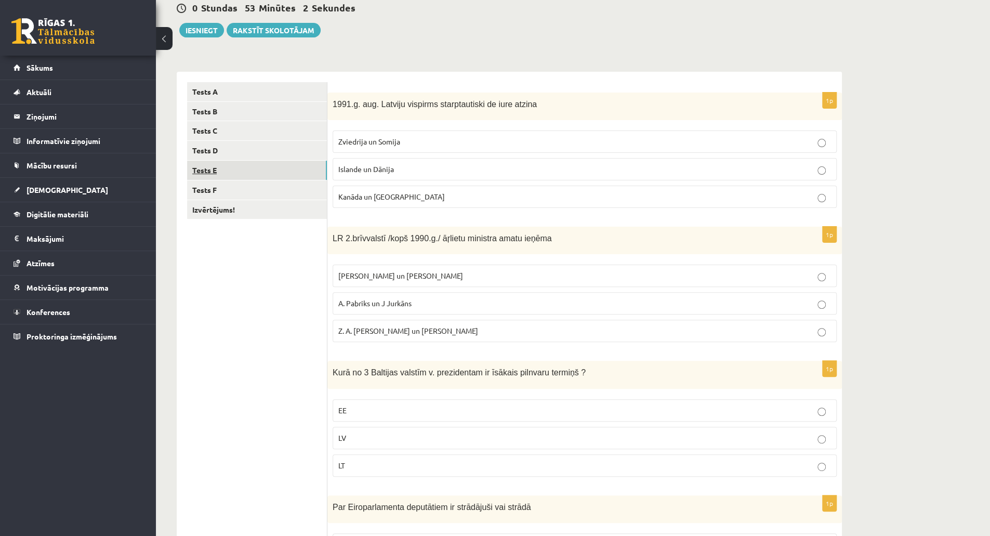
click at [284, 167] on link "Tests E" at bounding box center [257, 170] width 140 height 19
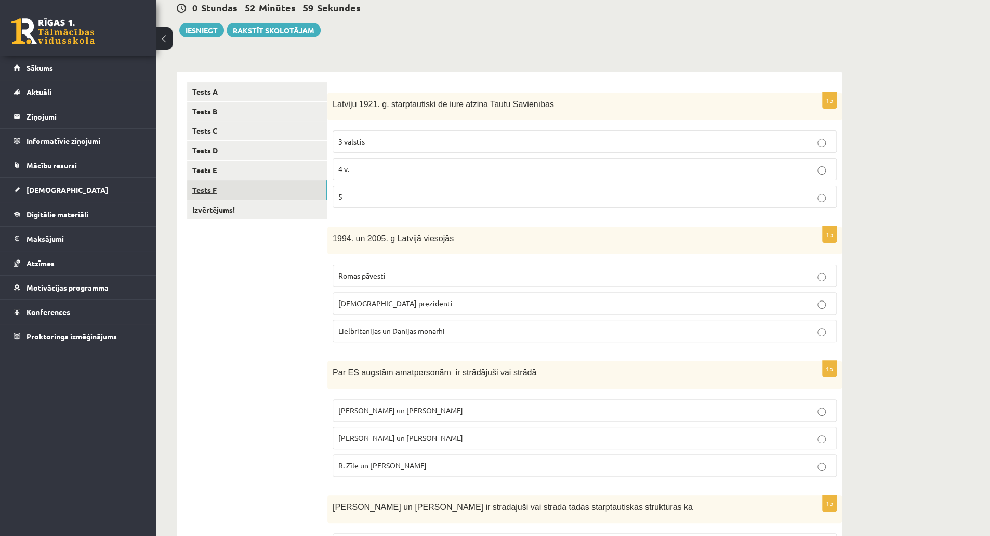
click at [279, 187] on link "Tests F" at bounding box center [257, 189] width 140 height 19
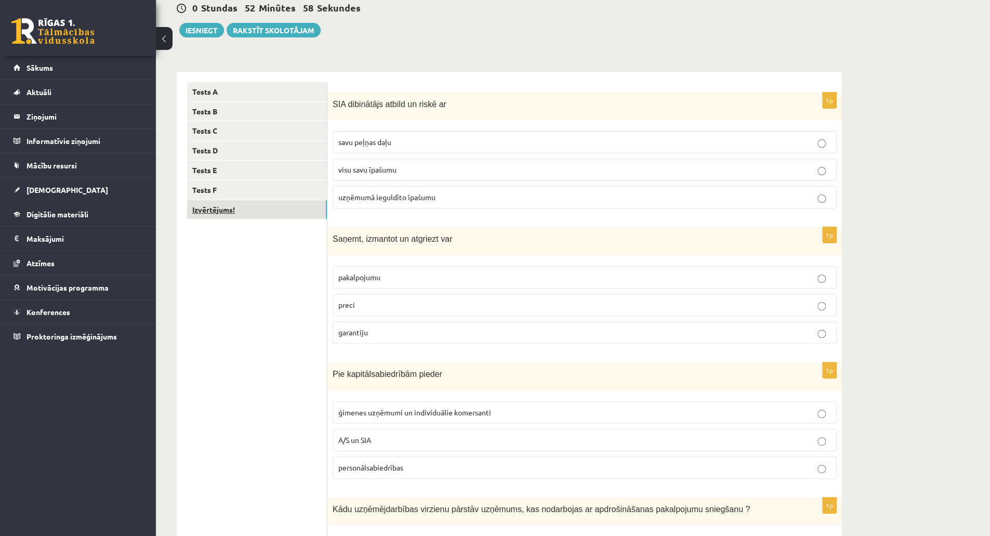
click at [263, 215] on link "Izvērtējums!" at bounding box center [257, 209] width 140 height 19
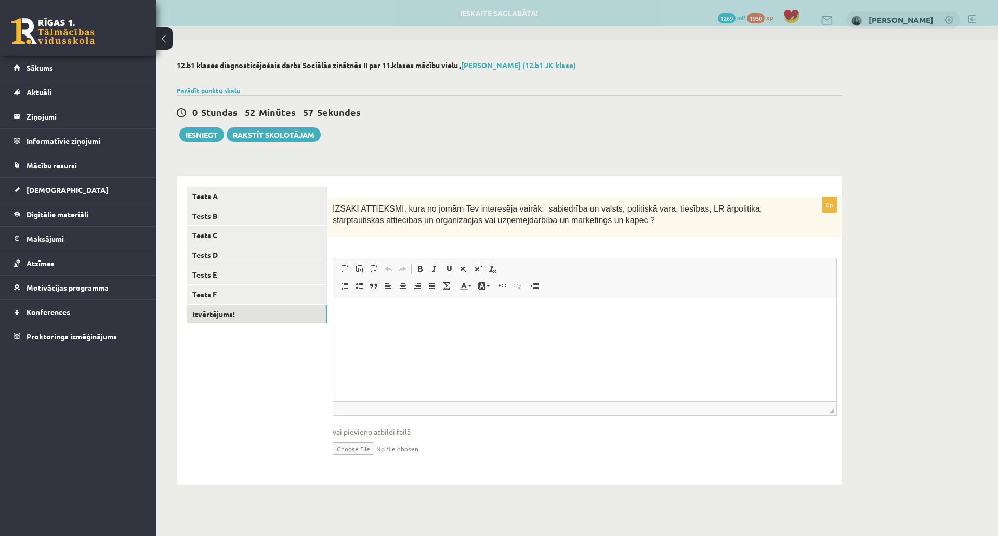
scroll to position [0, 0]
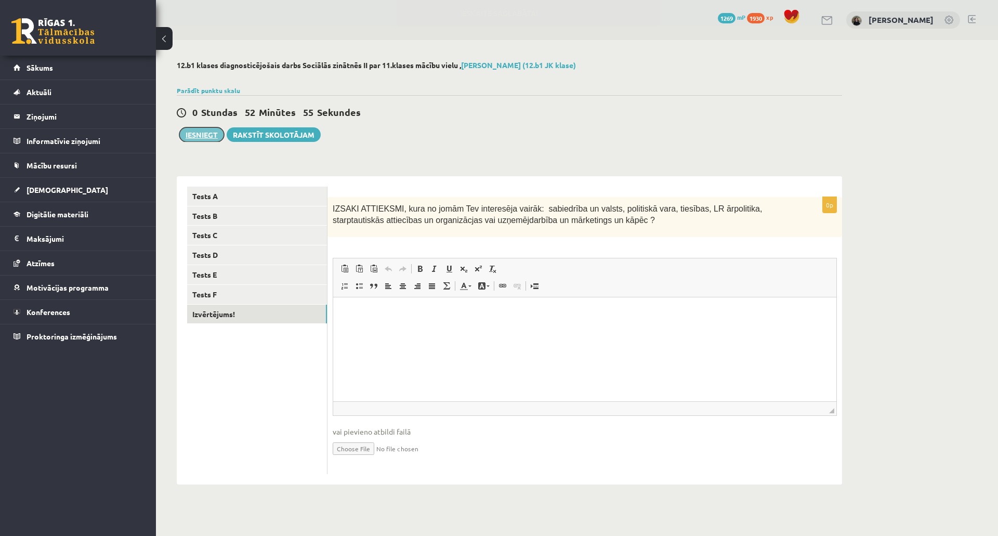
click at [190, 128] on button "Iesniegt" at bounding box center [201, 134] width 45 height 15
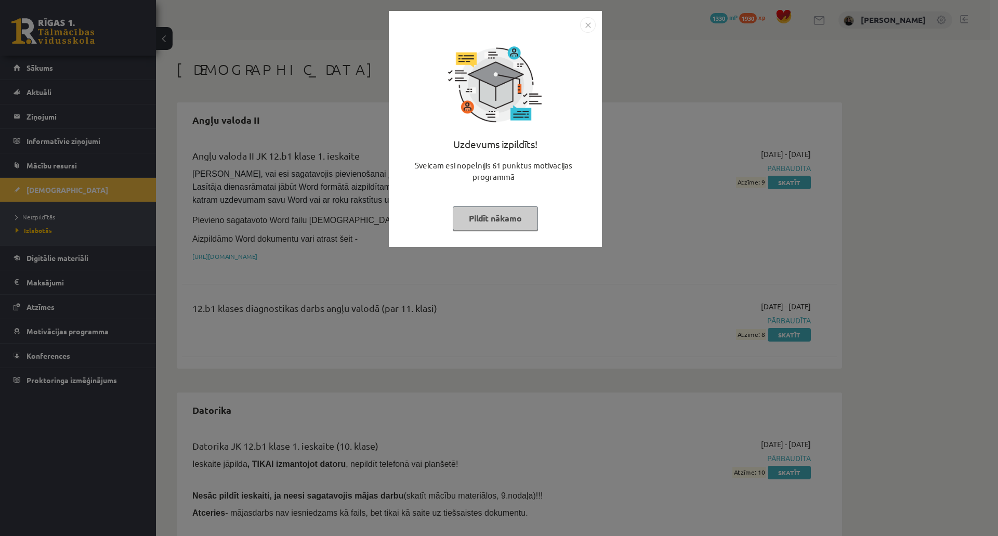
click at [492, 220] on button "Pildīt nākamo" at bounding box center [495, 218] width 85 height 24
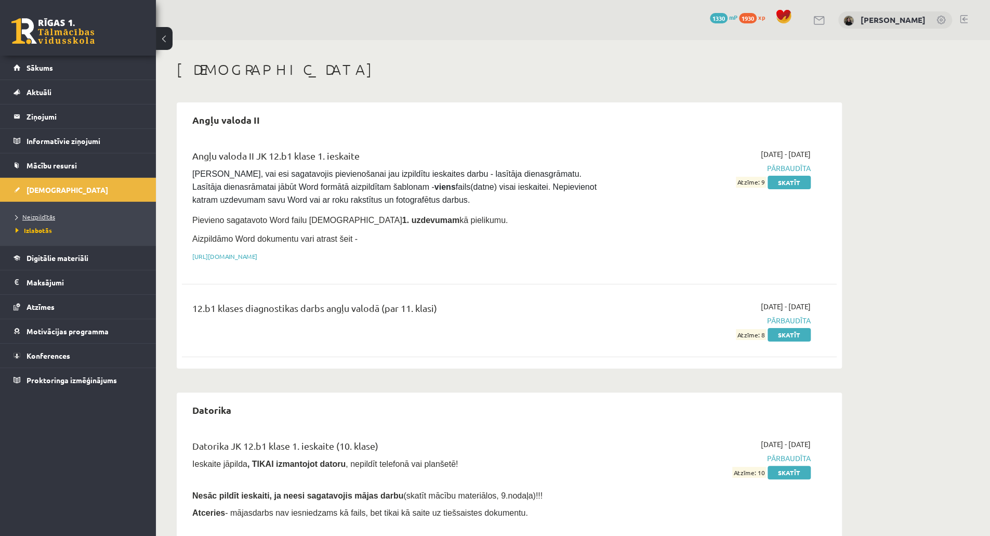
click at [43, 218] on span "Neizpildītās" at bounding box center [35, 217] width 39 height 8
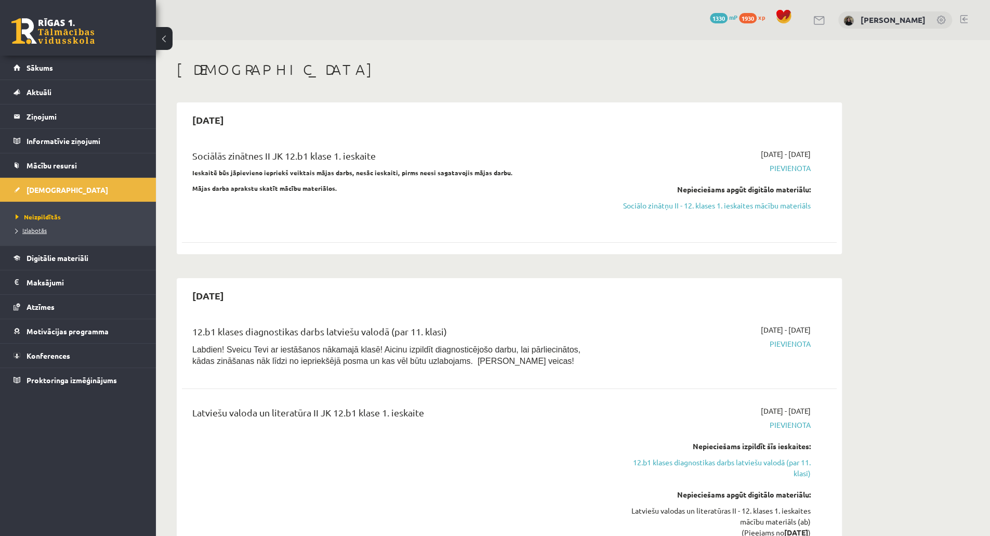
click at [39, 231] on span "Izlabotās" at bounding box center [31, 230] width 31 height 8
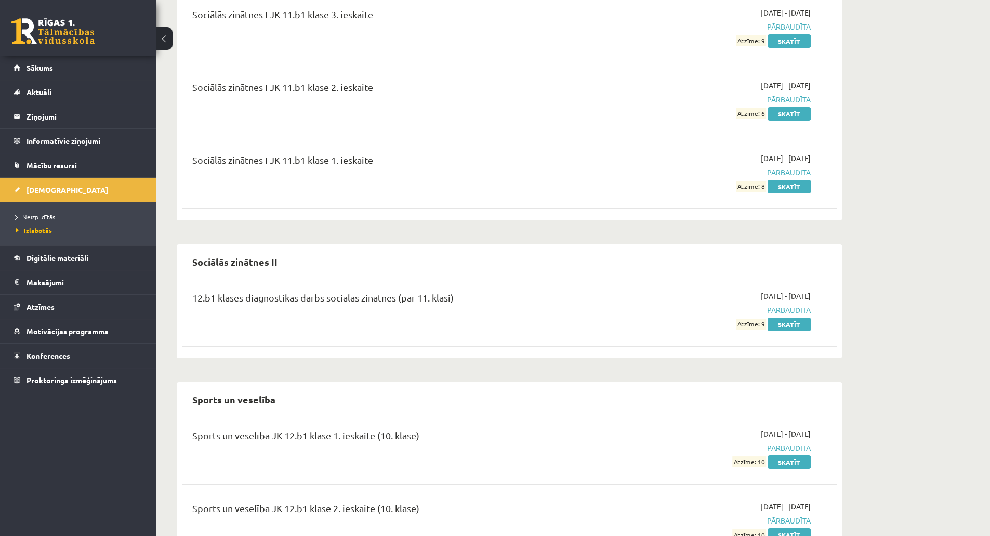
scroll to position [2797, 0]
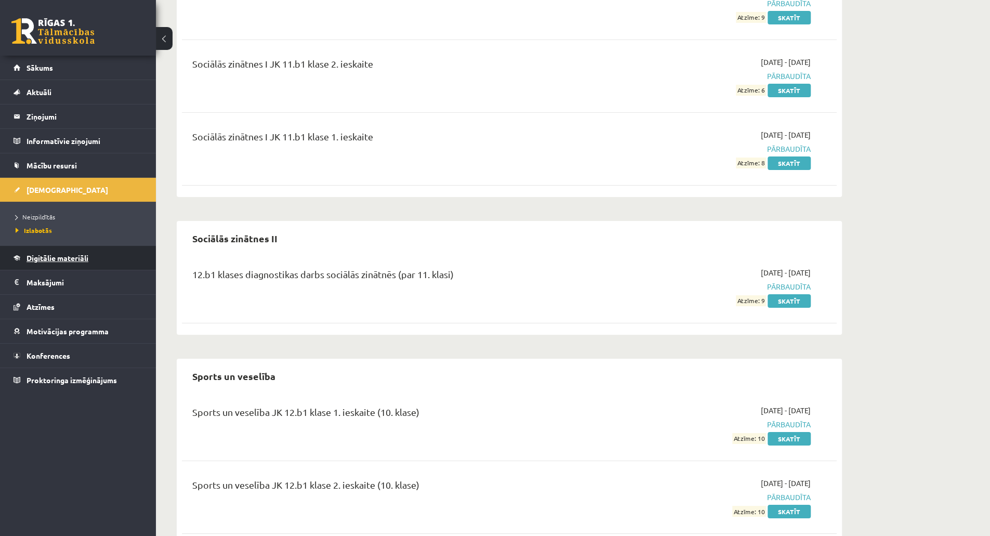
click at [54, 261] on link "Digitālie materiāli" at bounding box center [78, 258] width 129 height 24
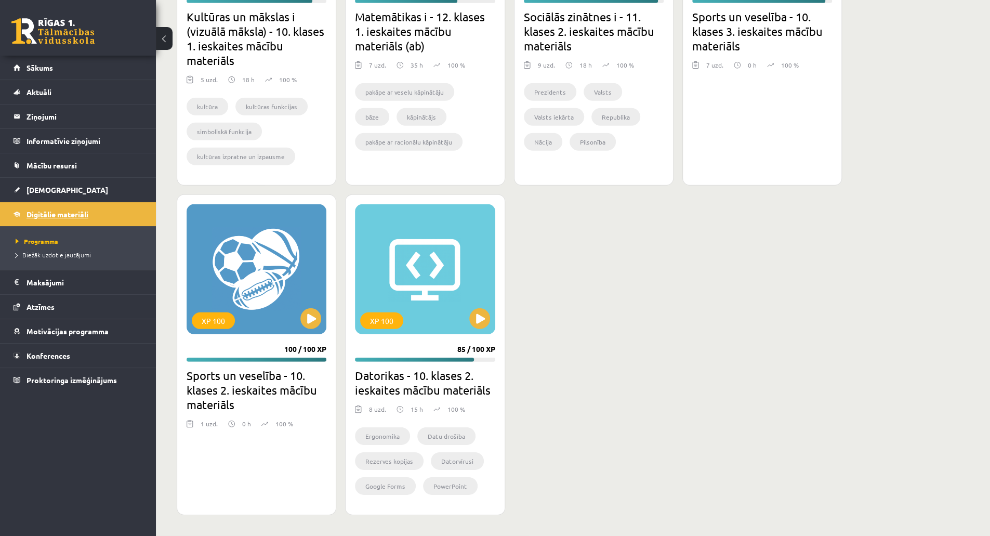
scroll to position [2169, 0]
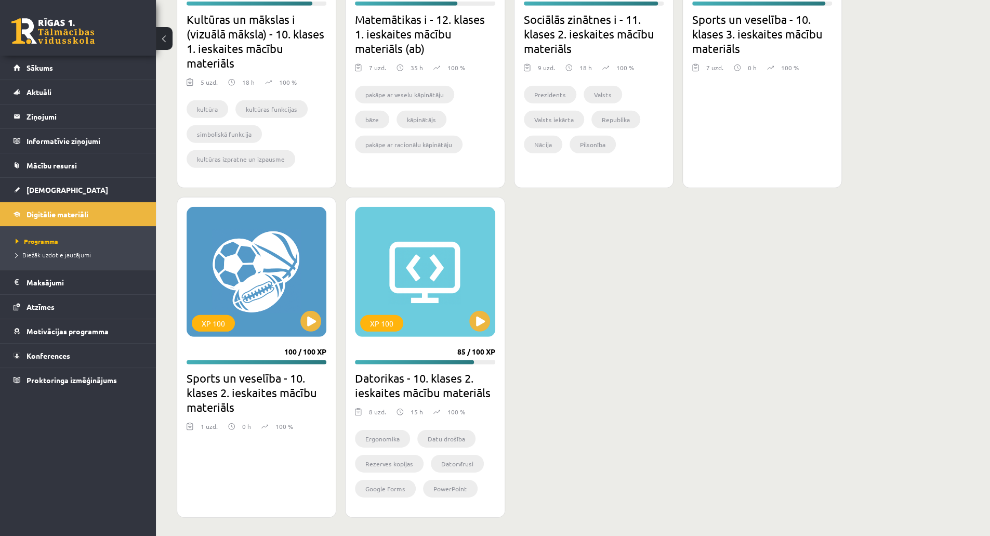
drag, startPoint x: 988, startPoint y: 466, endPoint x: 985, endPoint y: 303, distance: 163.2
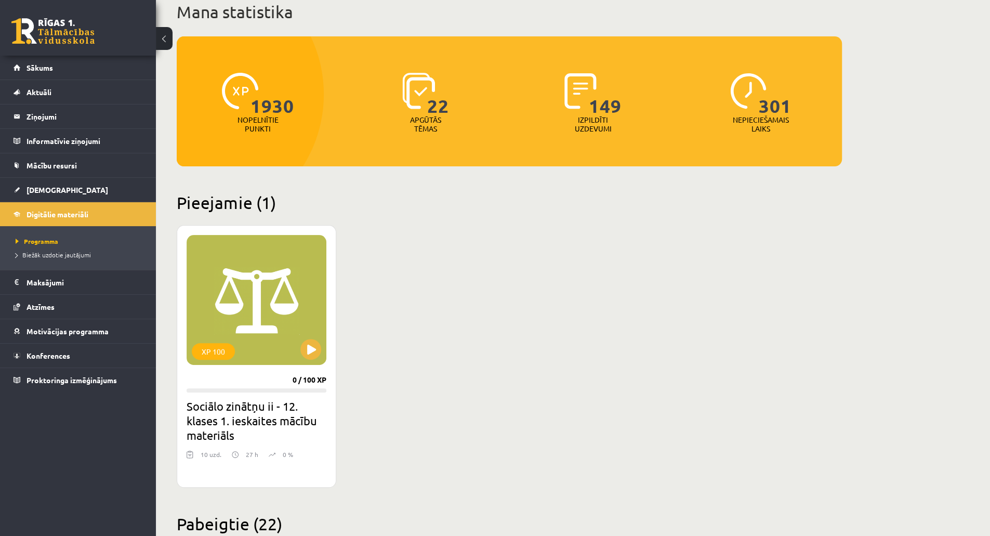
scroll to position [24, 0]
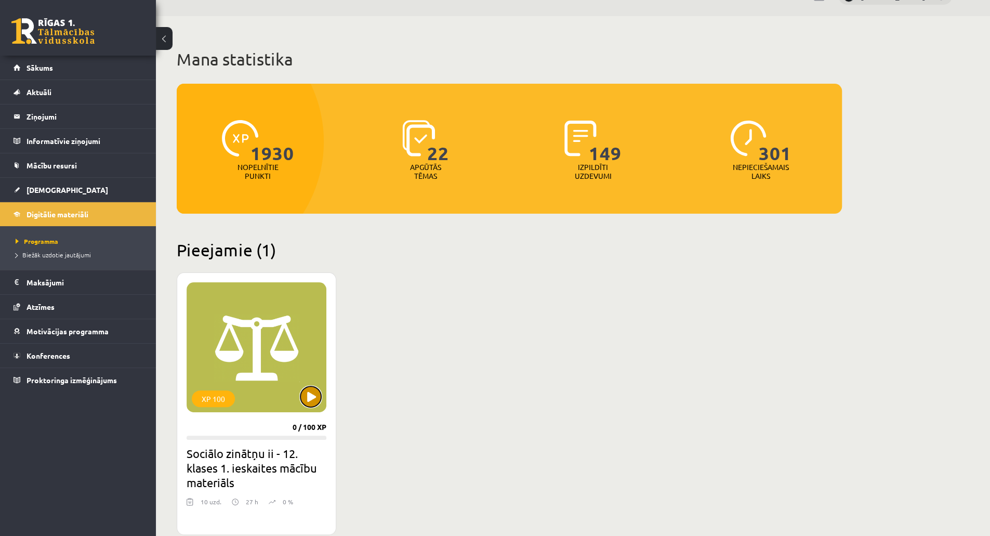
click at [320, 399] on button at bounding box center [310, 396] width 21 height 21
click at [282, 359] on div "XP 100" at bounding box center [257, 347] width 140 height 130
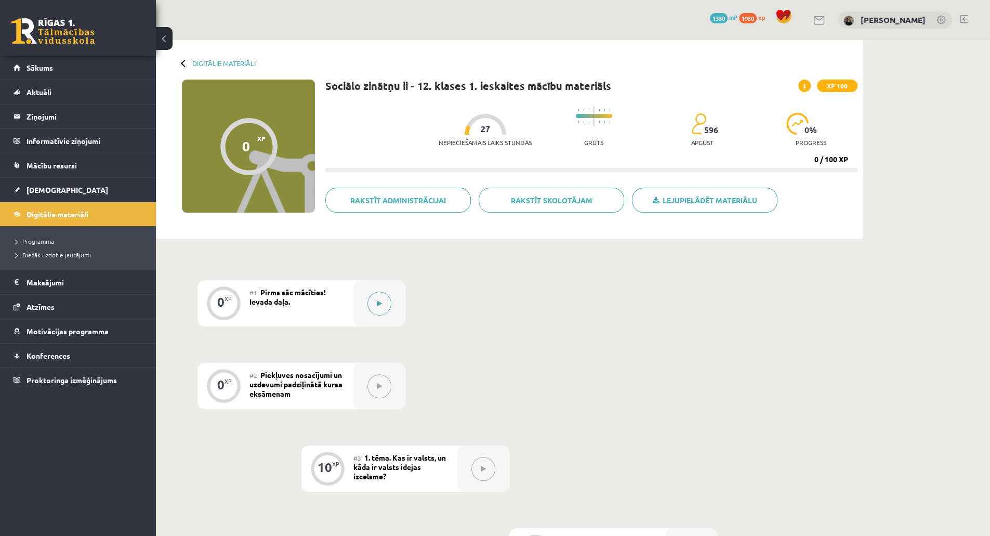
click at [382, 303] on button at bounding box center [379, 304] width 24 height 24
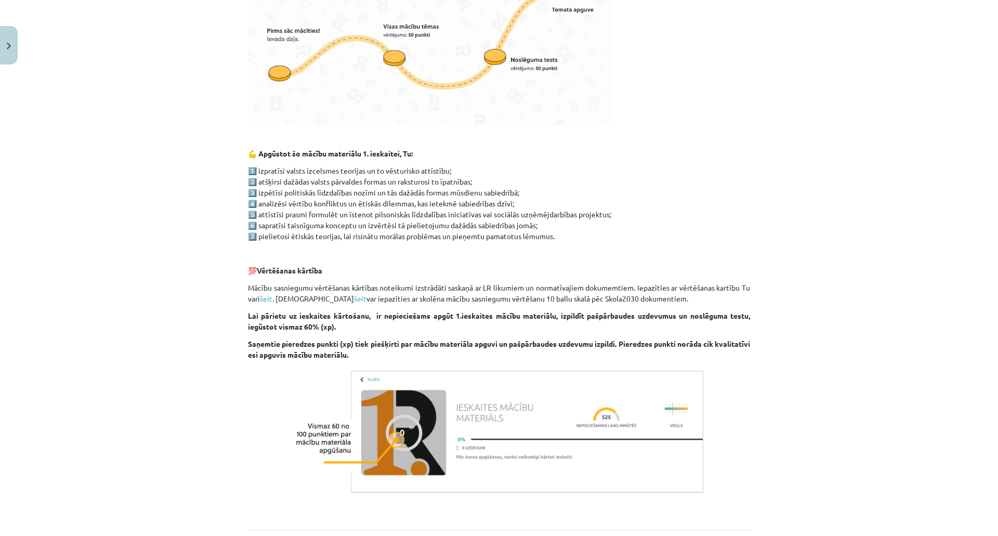
scroll to position [506, 0]
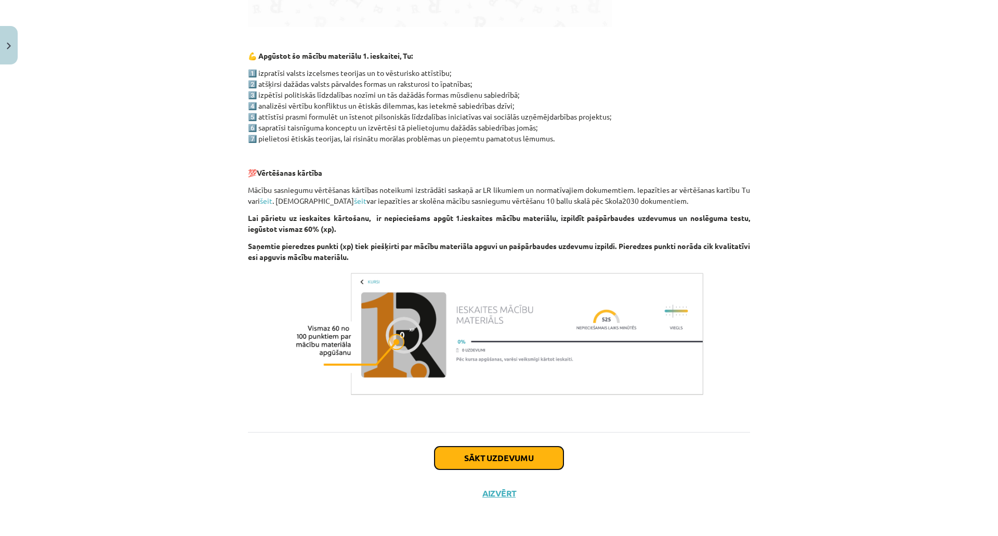
click at [506, 453] on button "Sākt uzdevumu" at bounding box center [498, 457] width 129 height 23
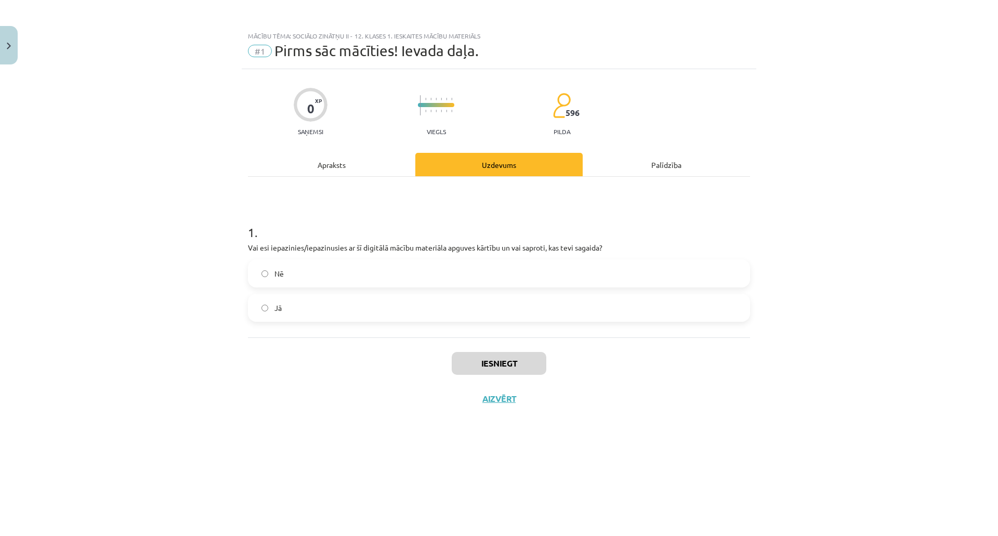
click at [355, 301] on label "Jā" at bounding box center [499, 308] width 500 height 26
click at [496, 363] on button "Iesniegt" at bounding box center [499, 363] width 95 height 23
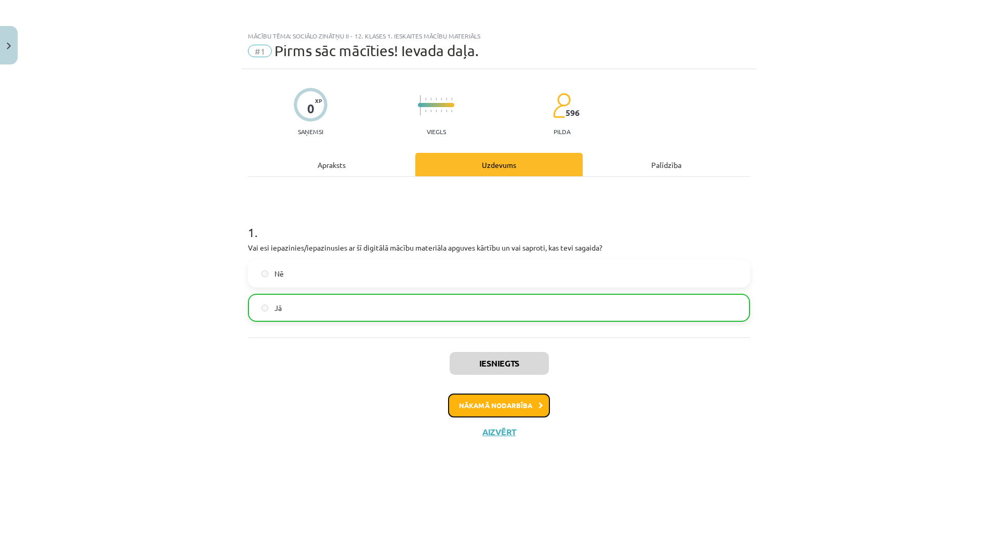
click at [507, 405] on button "Nākamā nodarbība" at bounding box center [499, 405] width 102 height 24
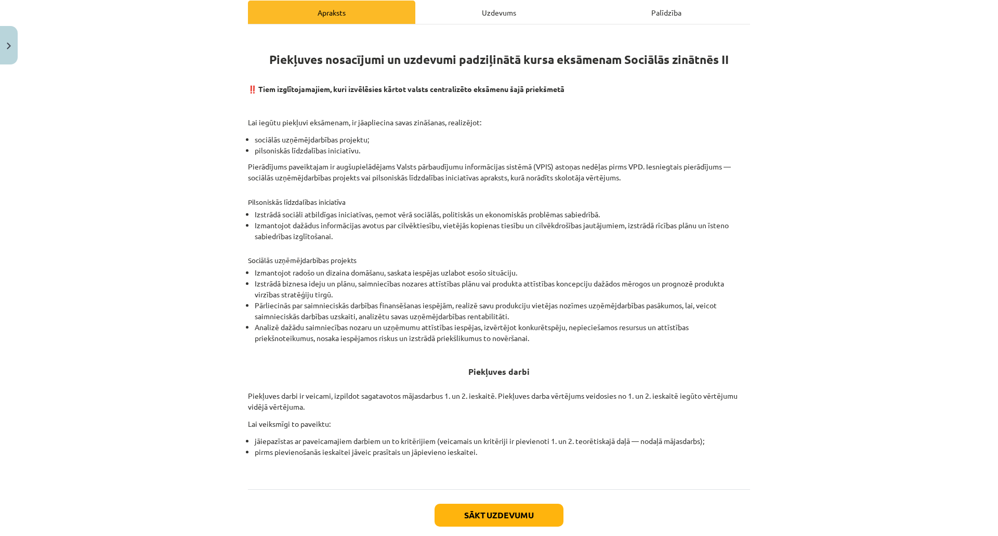
scroll to position [209, 0]
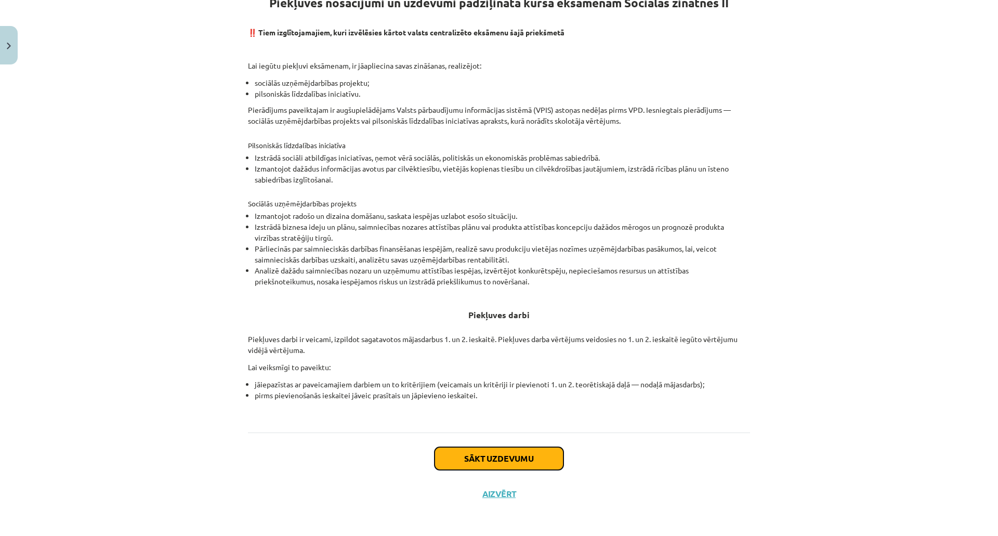
click at [545, 460] on button "Sākt uzdevumu" at bounding box center [498, 458] width 129 height 23
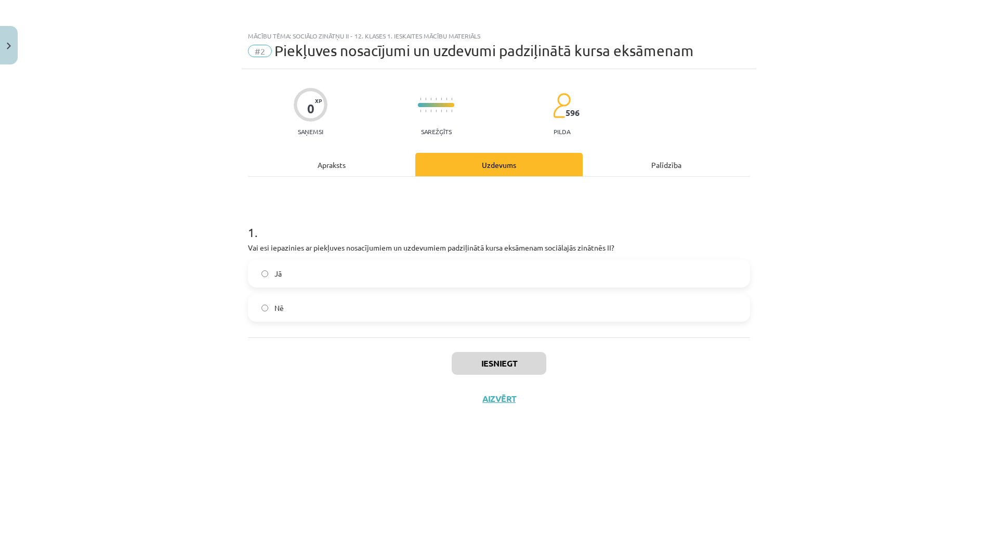
click at [393, 279] on label "Jā" at bounding box center [499, 273] width 500 height 26
click at [512, 367] on button "Iesniegt" at bounding box center [499, 363] width 95 height 23
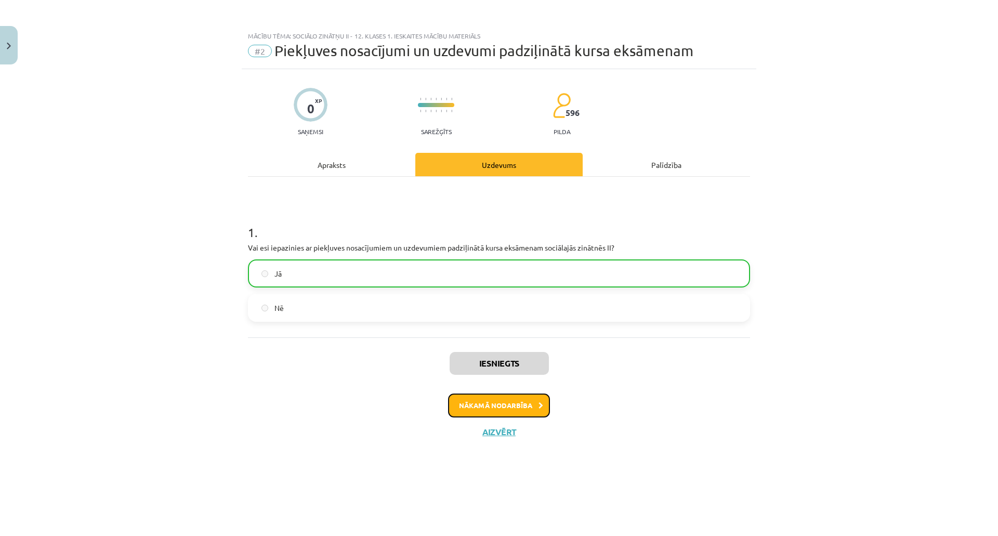
click at [508, 403] on button "Nākamā nodarbība" at bounding box center [499, 405] width 102 height 24
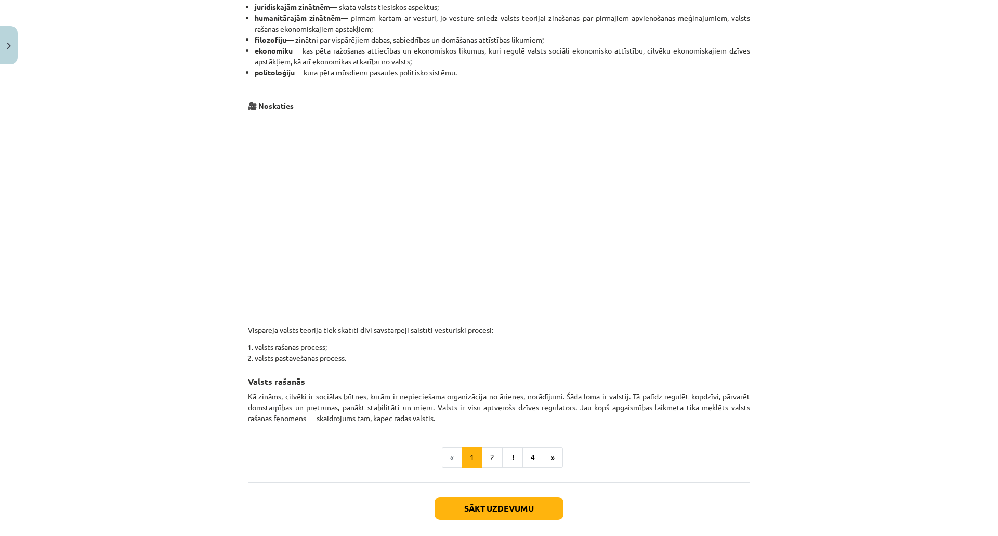
scroll to position [426, 0]
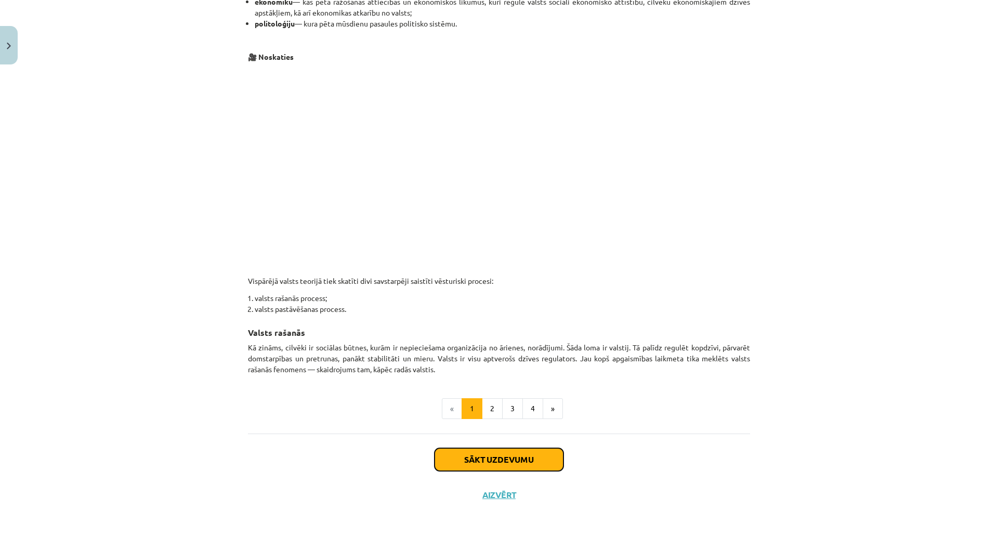
click at [463, 457] on button "Sākt uzdevumu" at bounding box center [498, 459] width 129 height 23
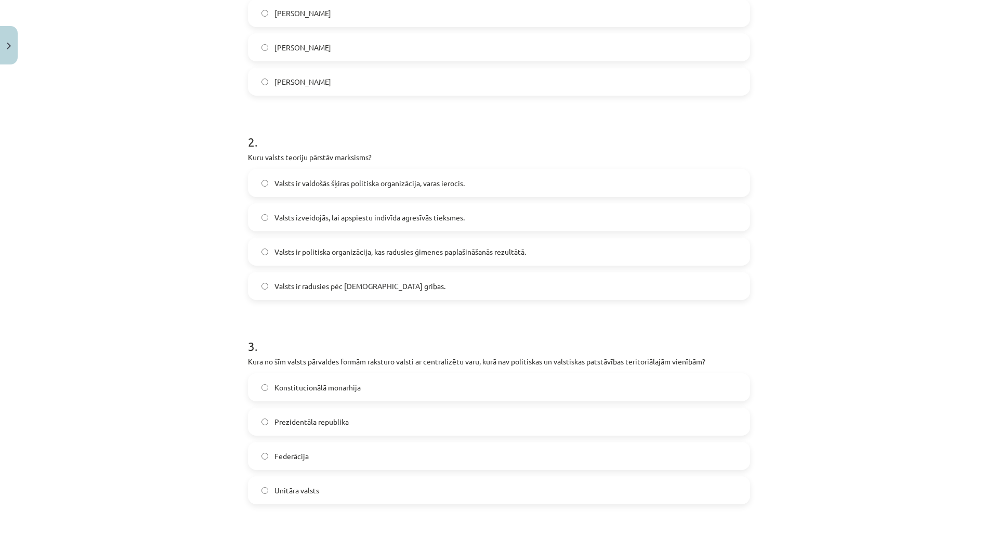
scroll to position [791, 0]
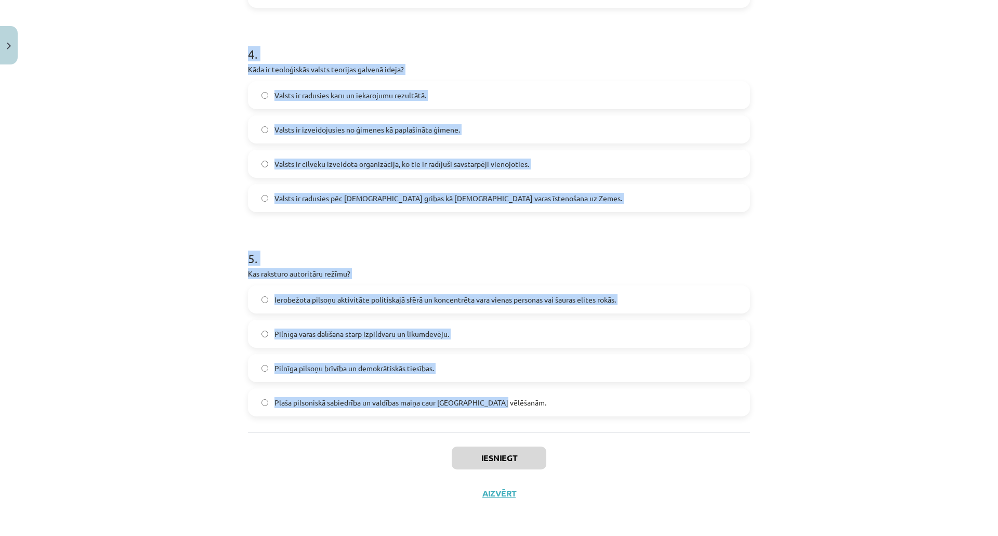
drag, startPoint x: 237, startPoint y: 223, endPoint x: 531, endPoint y: 407, distance: 347.2
click at [531, 407] on div "Mācību tēma: Sociālo zinātņu ii - 12. klases 1. ieskaites mācību materiāls #3 1…" at bounding box center [499, 268] width 998 height 536
copy form "Kurš filozofs ir pazīstams kā sabiedriskā līguma teorijas pamatotājs? Akvīnas T…"
click at [843, 215] on div "Mācību tēma: Sociālo zinātņu ii - 12. klases 1. ieskaites mācību materiāls #3 1…" at bounding box center [499, 268] width 998 height 536
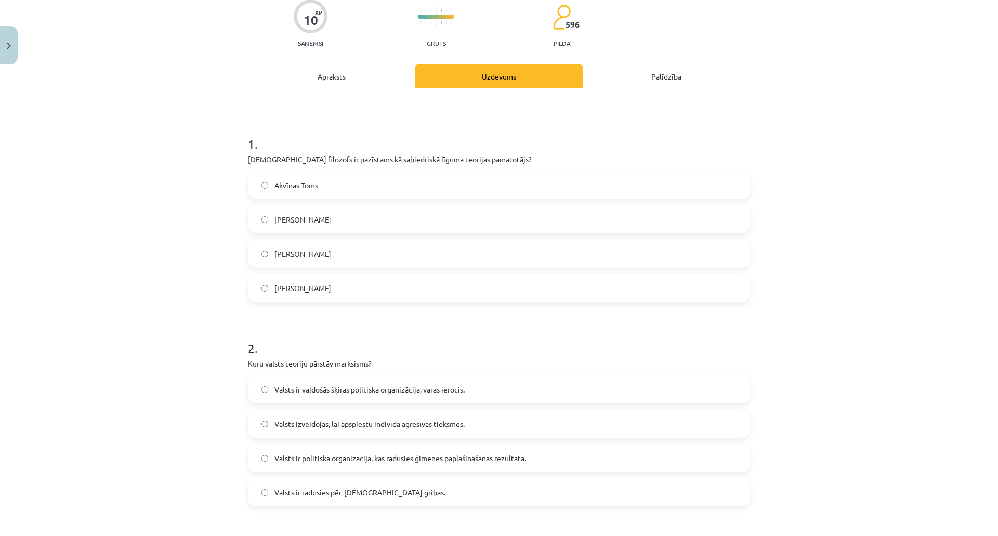
scroll to position [84, 0]
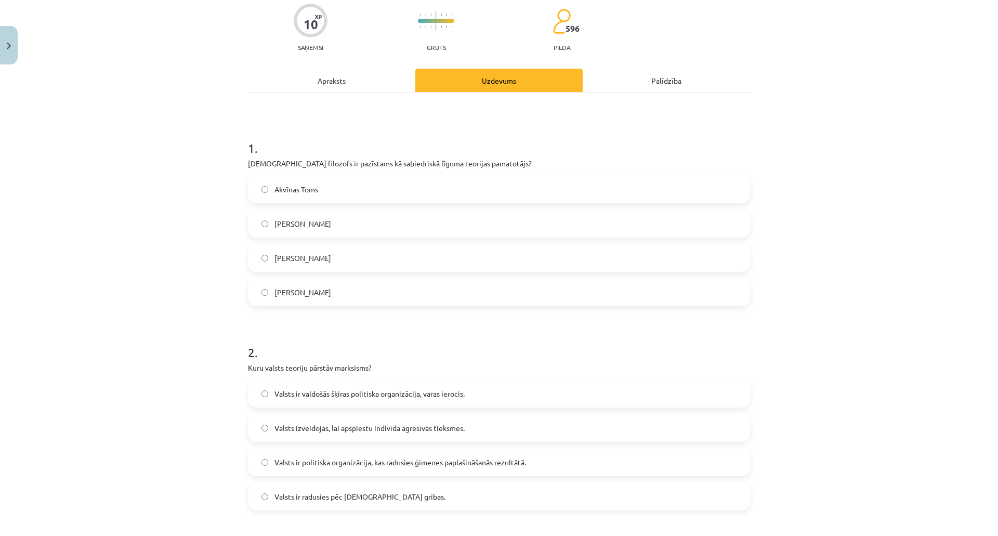
click at [357, 290] on label "Tomass Hobss" at bounding box center [499, 292] width 500 height 26
click at [360, 392] on span "Valsts ir valdošās šķiras politiska organizācija, varas ierocis." at bounding box center [369, 393] width 190 height 11
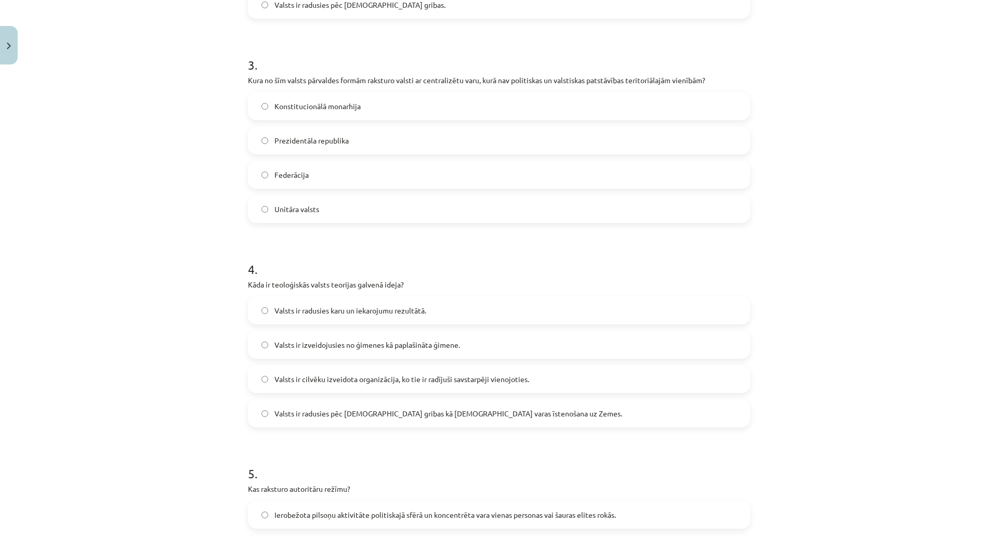
scroll to position [590, 0]
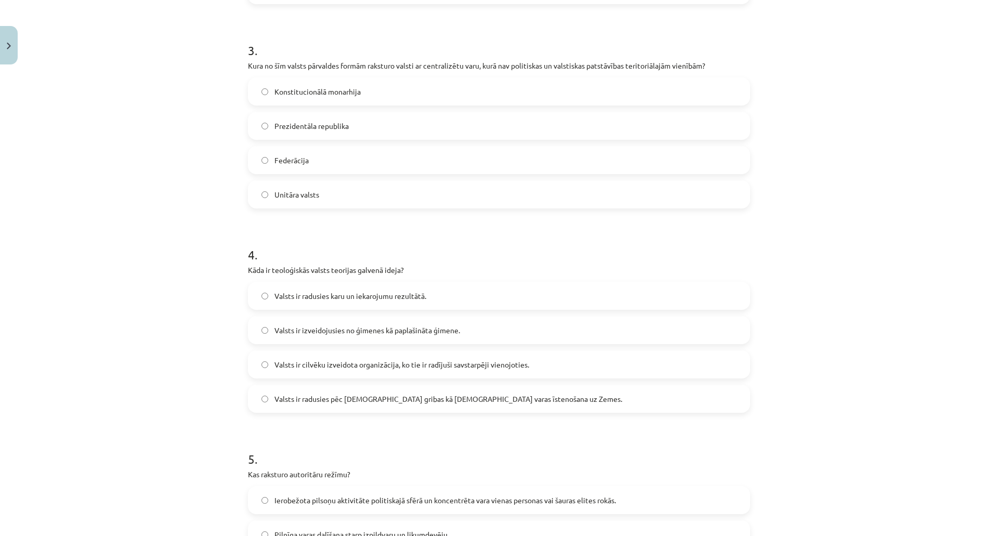
click at [299, 185] on label "Unitāra valsts" at bounding box center [499, 194] width 500 height 26
click at [377, 403] on span "Valsts ir radusies pēc Dieva gribas kā dievišķās varas īstenošana uz Zemes." at bounding box center [448, 398] width 348 height 11
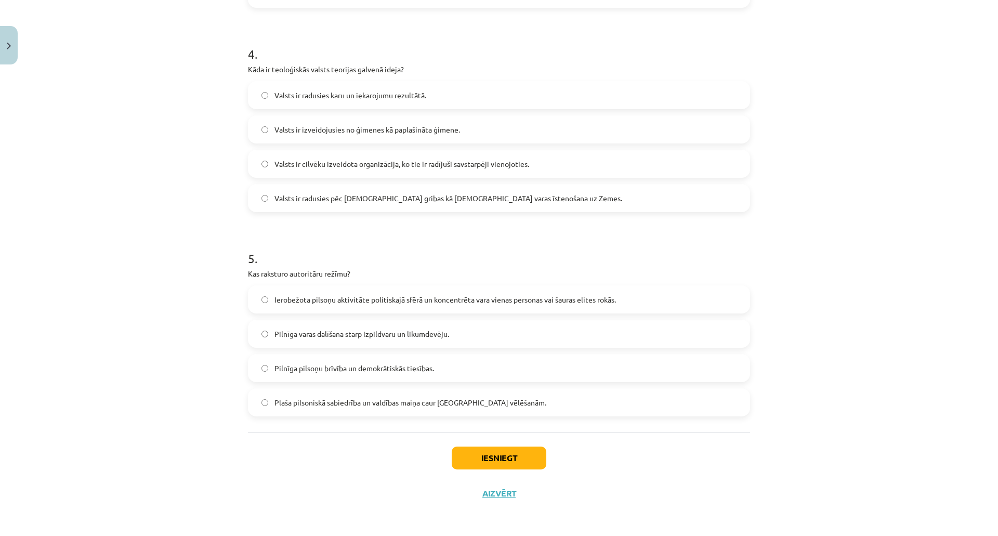
click at [330, 300] on span "Ierobežota pilsoņu aktivitāte politiskajā sfērā un koncentrēta vara vienas pers…" at bounding box center [444, 299] width 341 height 11
click at [485, 456] on button "Iesniegt" at bounding box center [499, 457] width 95 height 23
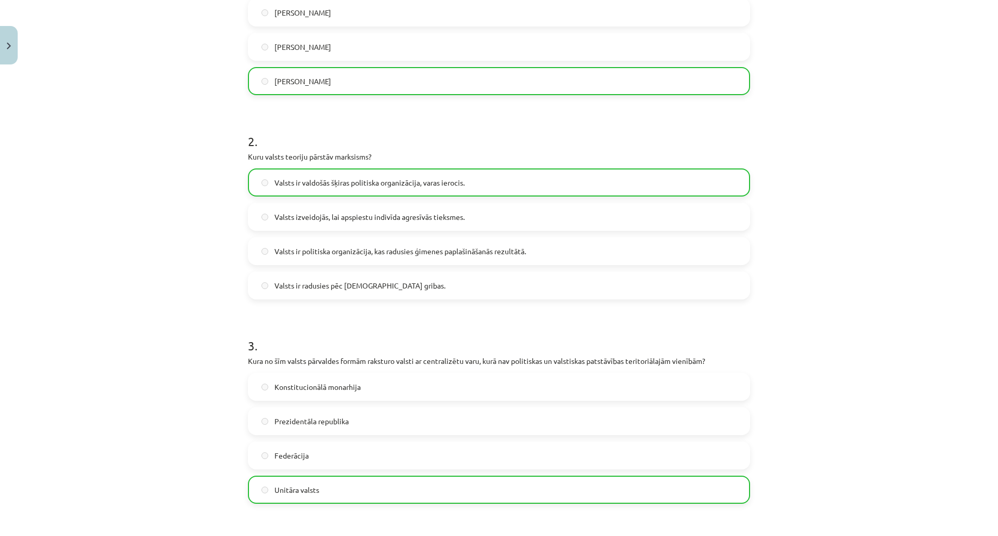
scroll to position [824, 0]
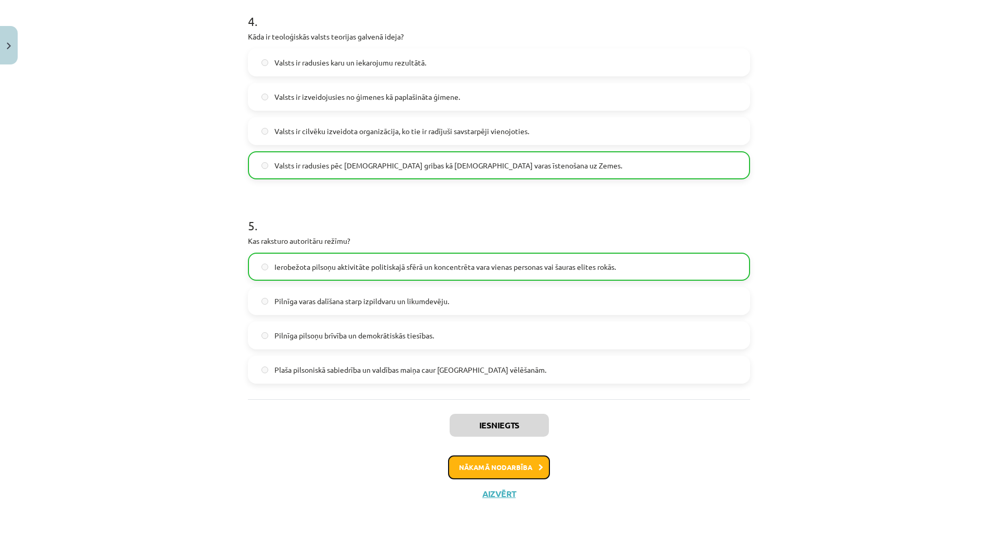
click at [528, 468] on button "Nākamā nodarbība" at bounding box center [499, 467] width 102 height 24
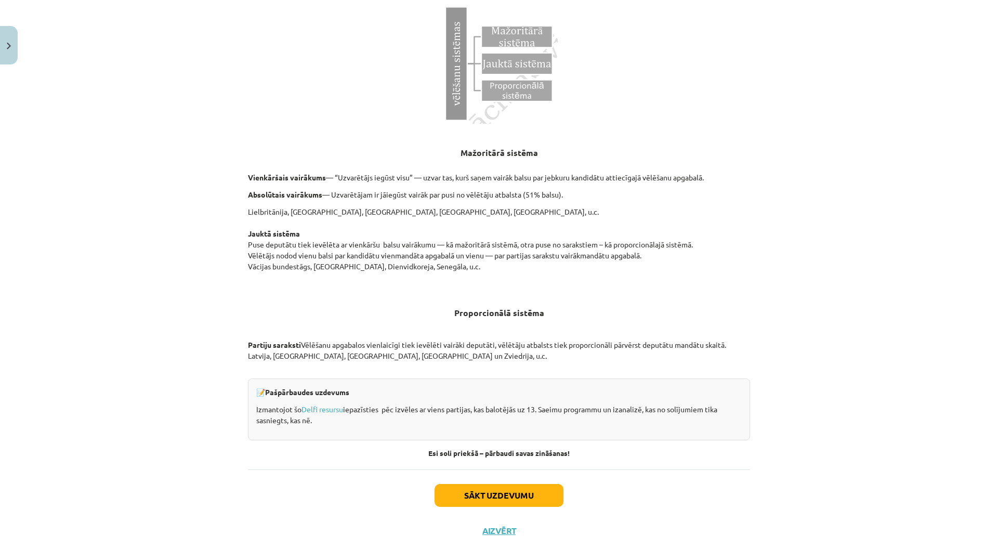
scroll to position [917, 0]
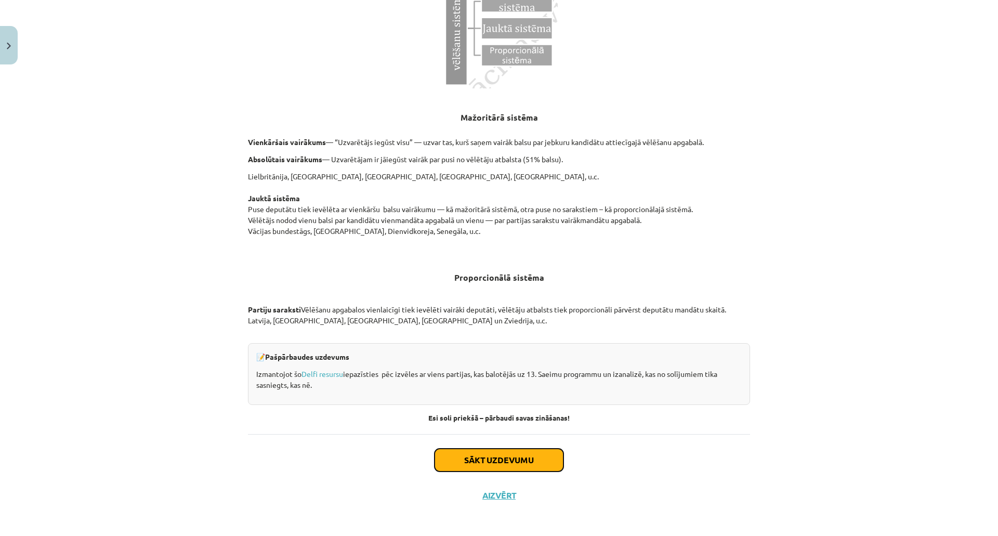
click at [509, 451] on button "Sākt uzdevumu" at bounding box center [498, 459] width 129 height 23
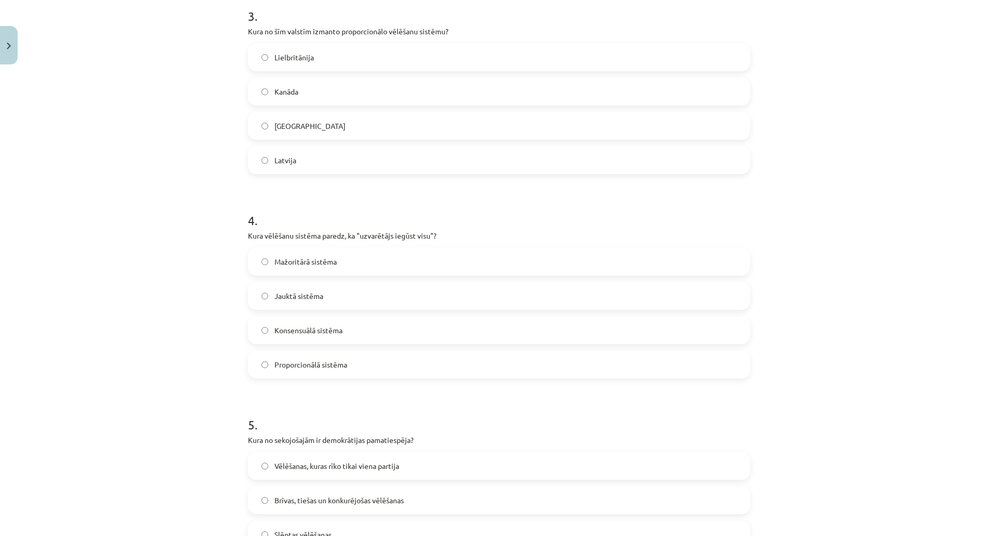
scroll to position [791, 0]
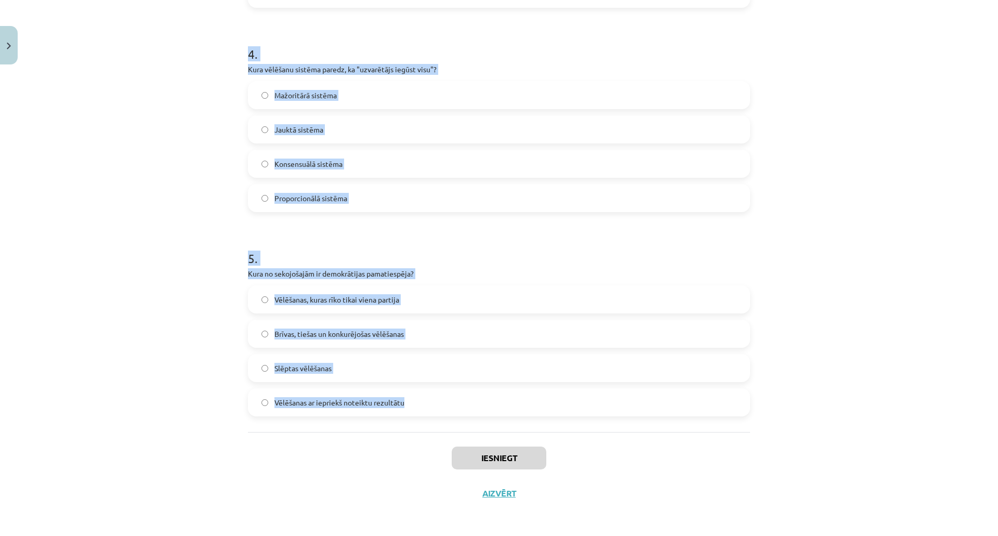
drag, startPoint x: 234, startPoint y: 222, endPoint x: 423, endPoint y: 396, distance: 257.4
click at [423, 396] on div "Mācību tēma: Sociālo zinātņu ii - 12. klases 1. ieskaites mācību materiāls #4 2…" at bounding box center [499, 268] width 998 height 536
copy form "Kāda ir partiju sistēma, kurā tikai divām partijām ir reālas iespējas iegūt var…"
click at [147, 238] on div "Mācību tēma: Sociālo zinātņu ii - 12. klases 1. ieskaites mācību materiāls #4 2…" at bounding box center [499, 268] width 998 height 536
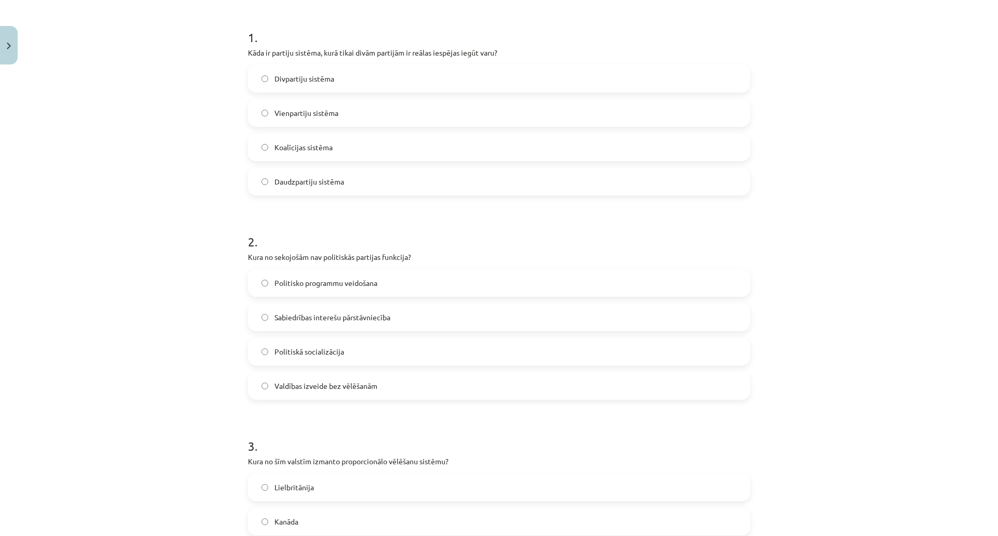
scroll to position [194, 0]
click at [561, 74] on label "Divpartiju sistēma" at bounding box center [499, 79] width 500 height 26
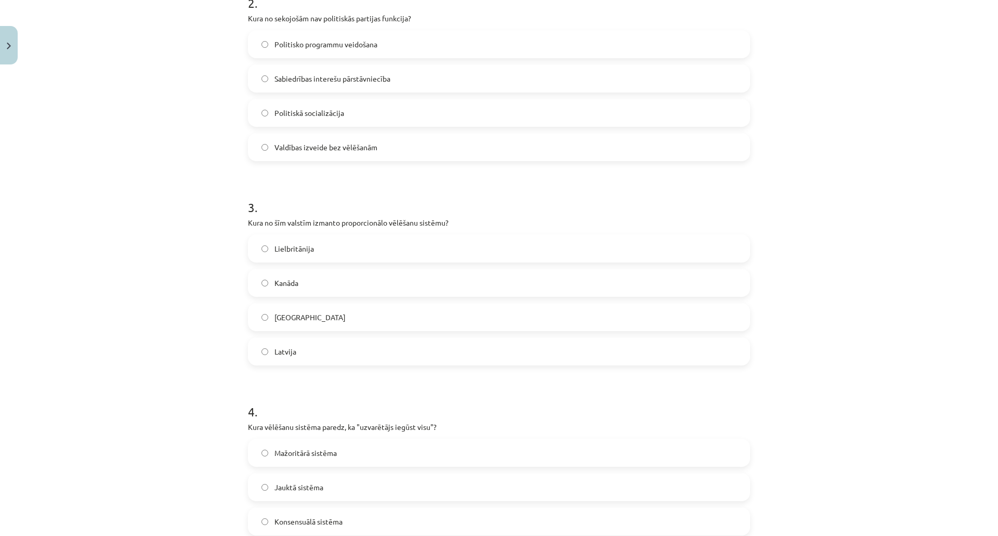
scroll to position [435, 0]
click at [320, 362] on div "Latvija" at bounding box center [499, 349] width 502 height 28
click at [318, 147] on span "Valdības izveide bez vēlēšanām" at bounding box center [325, 145] width 103 height 11
click at [278, 358] on label "Latvija" at bounding box center [499, 349] width 500 height 26
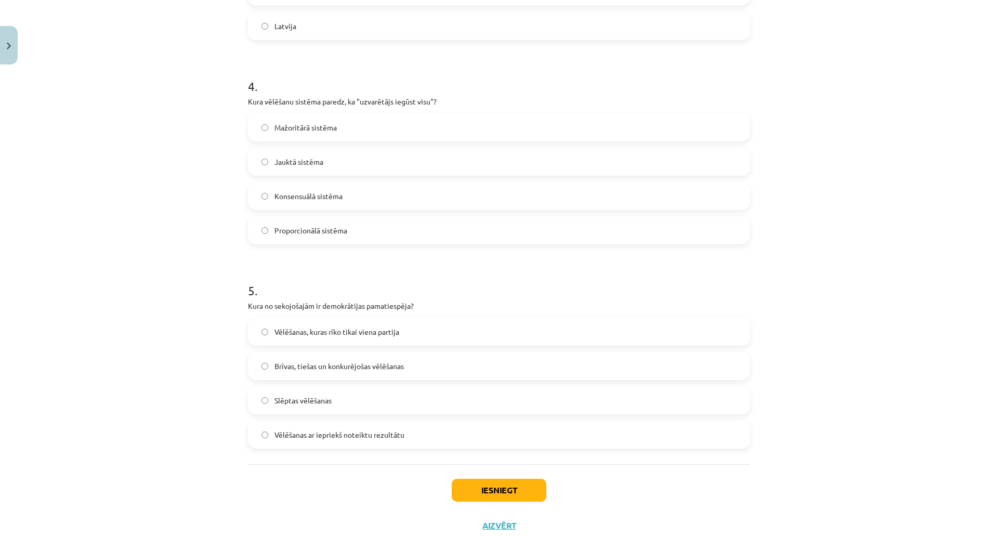
scroll to position [778, 0]
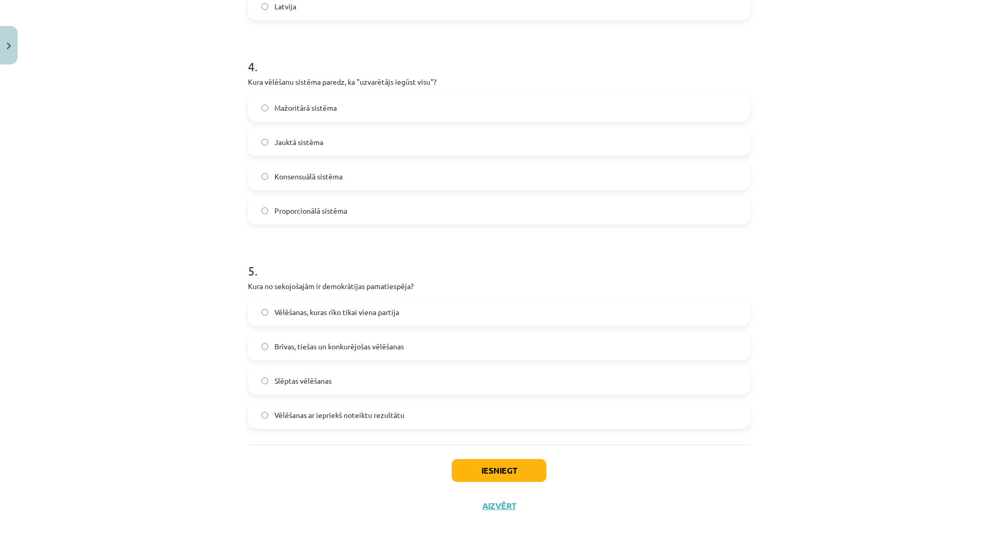
click at [289, 351] on span "Brīvas, tiešas un konkurējošas vēlēšanas" at bounding box center [338, 346] width 129 height 11
click at [316, 103] on span "Mažoritārā sistēma" at bounding box center [305, 107] width 62 height 11
click at [482, 468] on button "Iesniegt" at bounding box center [499, 470] width 95 height 23
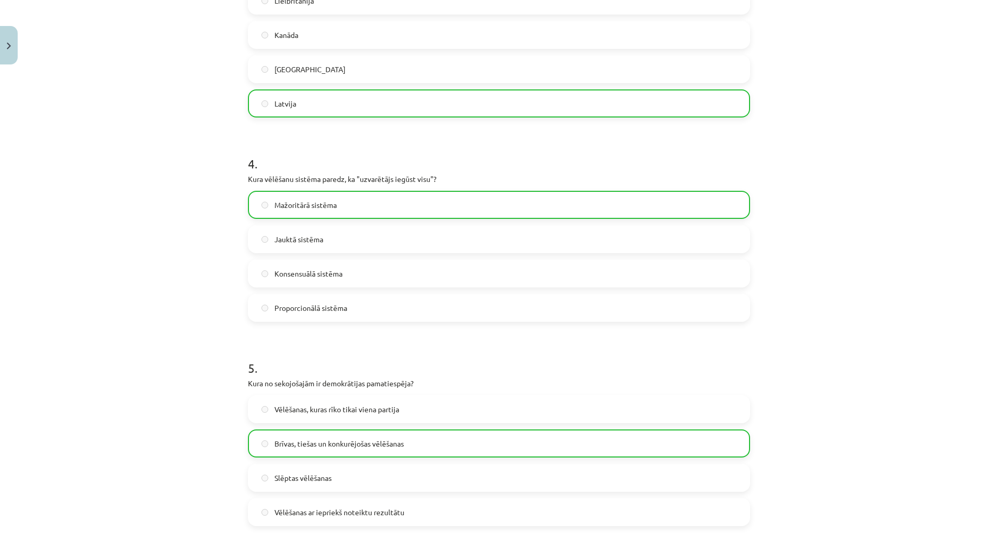
scroll to position [824, 0]
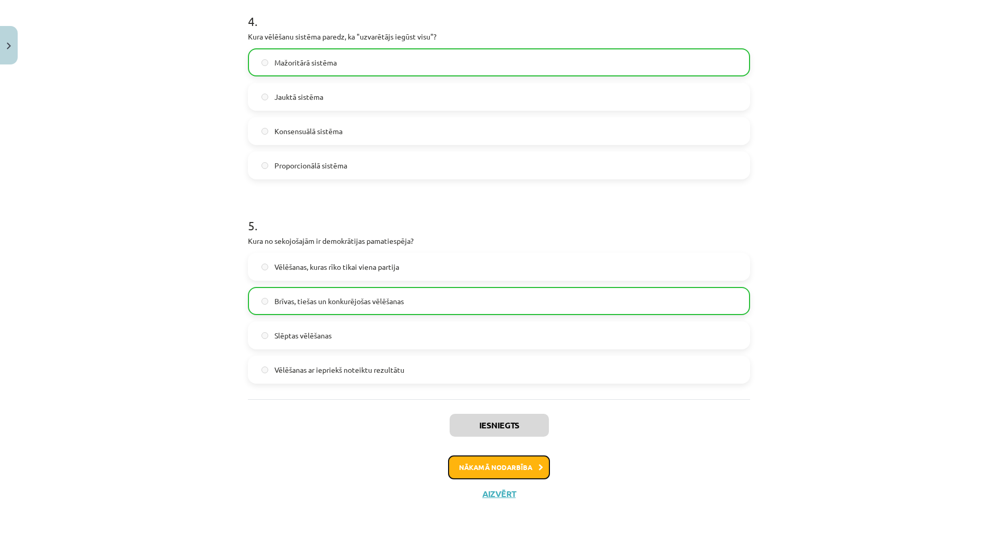
click at [511, 471] on button "Nākamā nodarbība" at bounding box center [499, 467] width 102 height 24
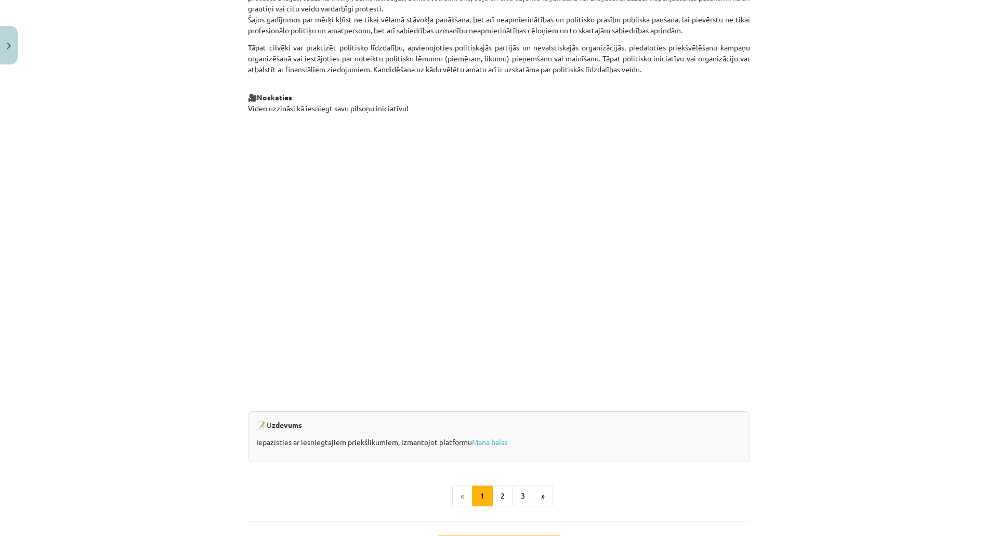
scroll to position [840, 0]
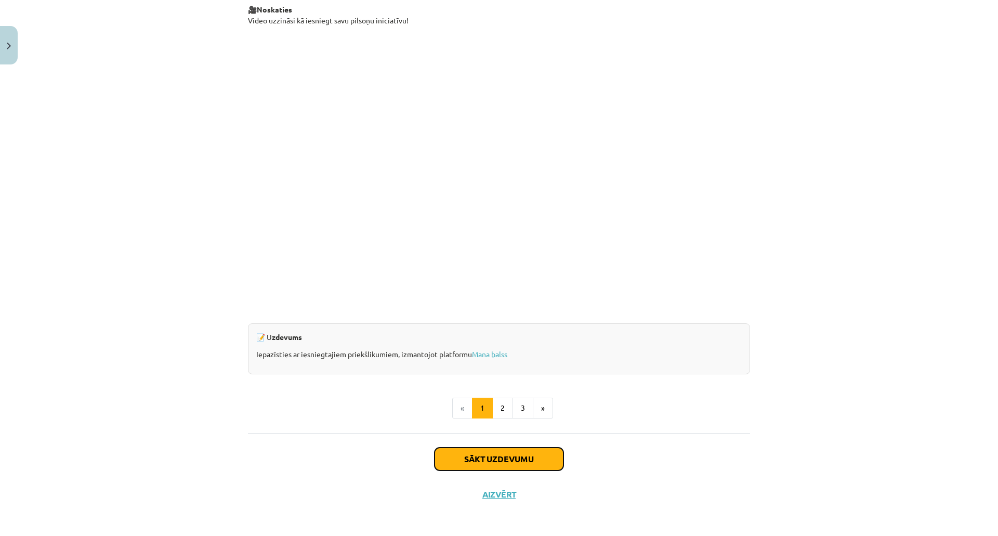
click at [509, 451] on button "Sākt uzdevumu" at bounding box center [498, 458] width 129 height 23
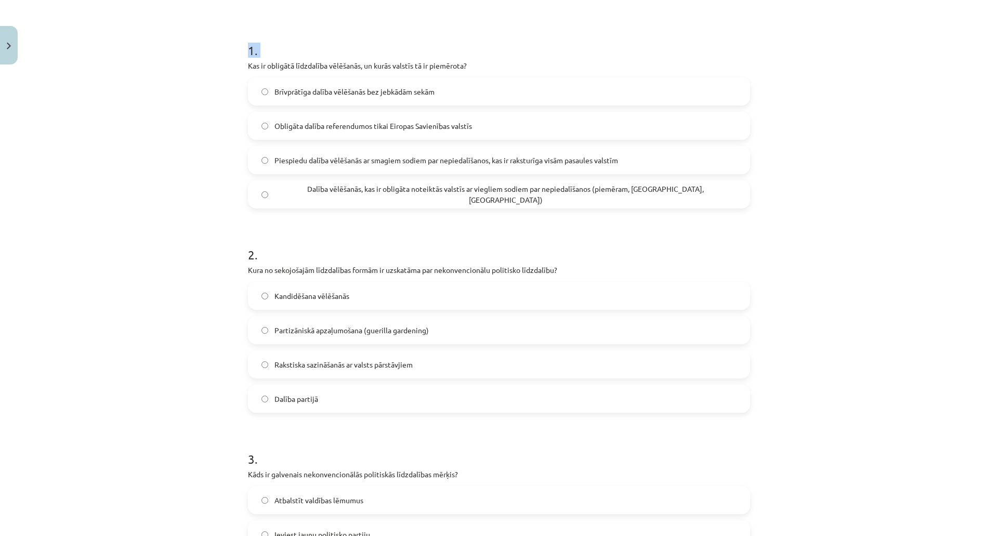
scroll to position [791, 0]
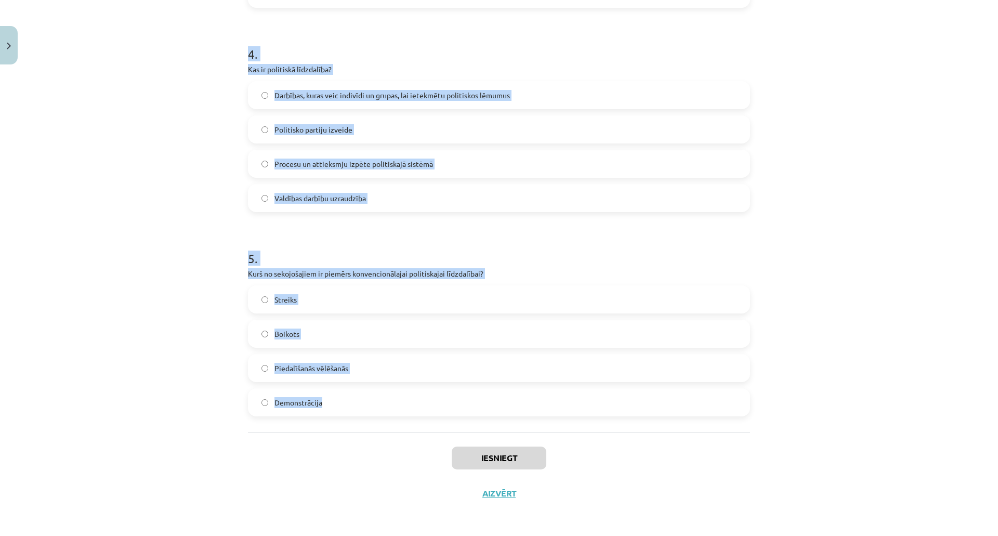
drag, startPoint x: 241, startPoint y: 219, endPoint x: 392, endPoint y: 402, distance: 236.6
copy form "Kas ir obligātā līdzdalība vēlēšanās, un kurās valstīs tā ir piemērota? Brīvprā…"
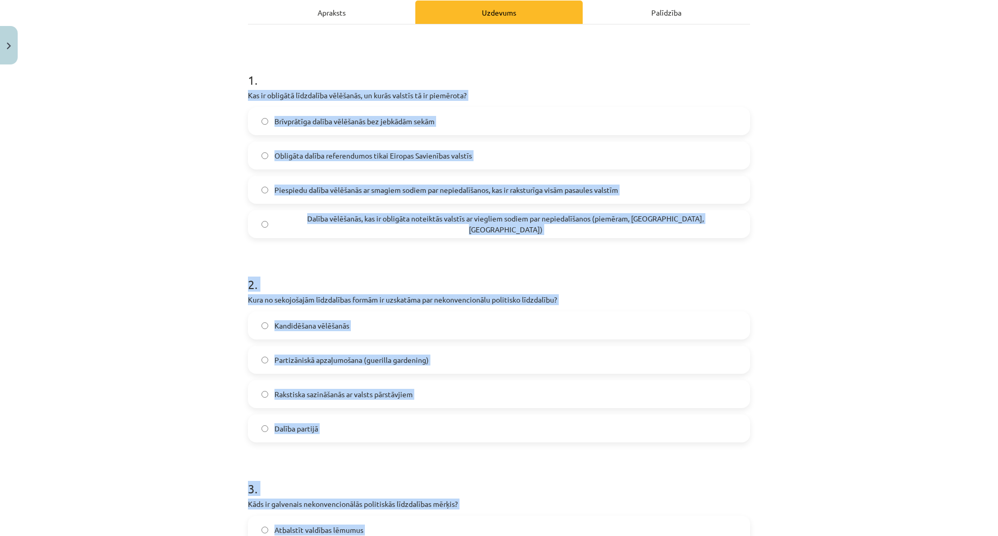
scroll to position [141, 0]
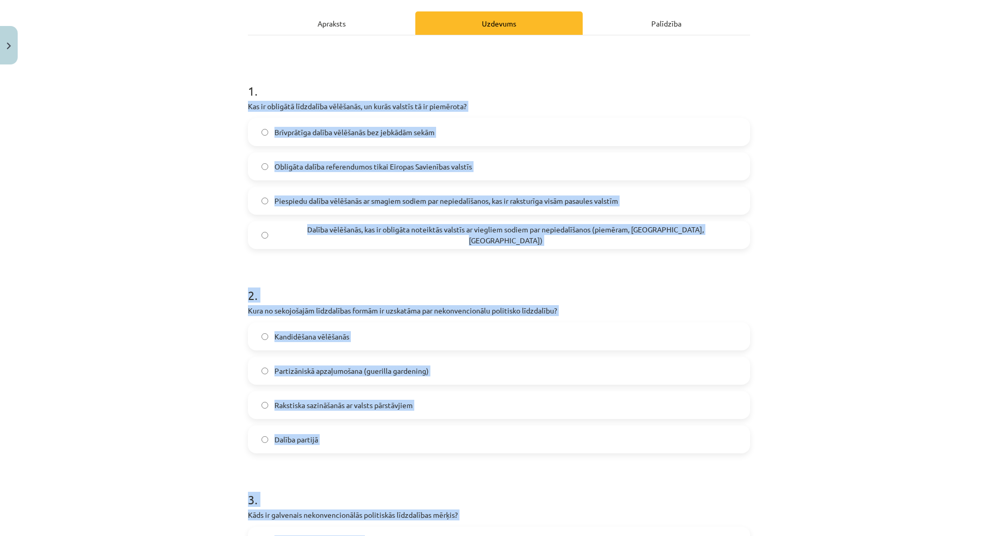
click at [826, 249] on div "Mācību tēma: Sociālo zinātņu ii - 12. klases 1. ieskaites mācību materiāls #5 3…" at bounding box center [499, 268] width 998 height 536
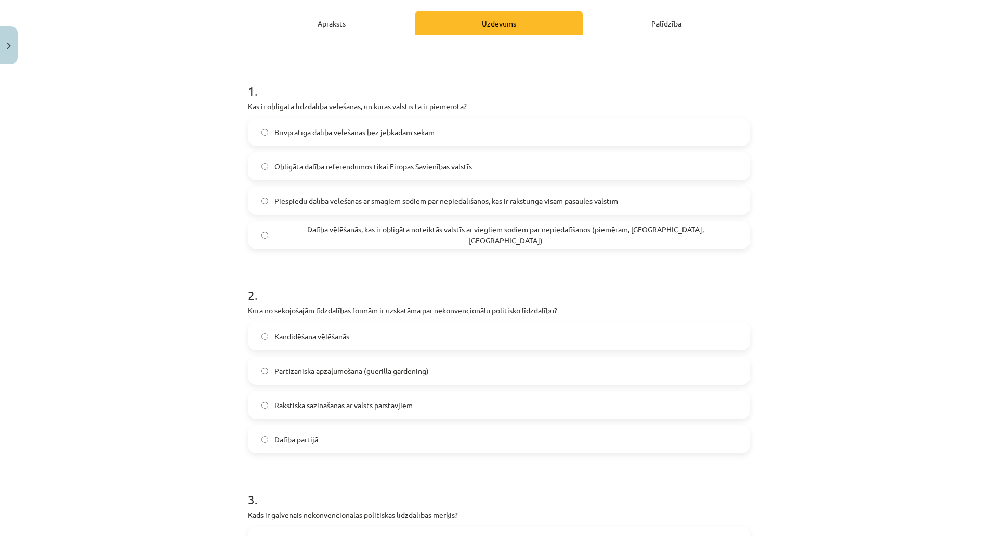
click at [307, 238] on span "Dalība vēlēšanās, kas ir obligāta noteiktās valstīs ar viegliem sodiem par nepi…" at bounding box center [505, 235] width 462 height 22
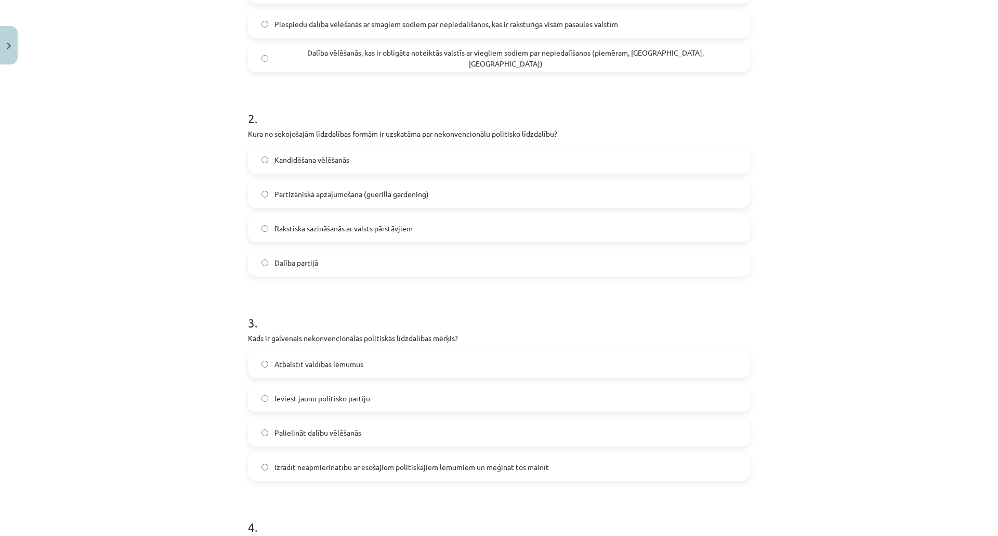
scroll to position [322, 0]
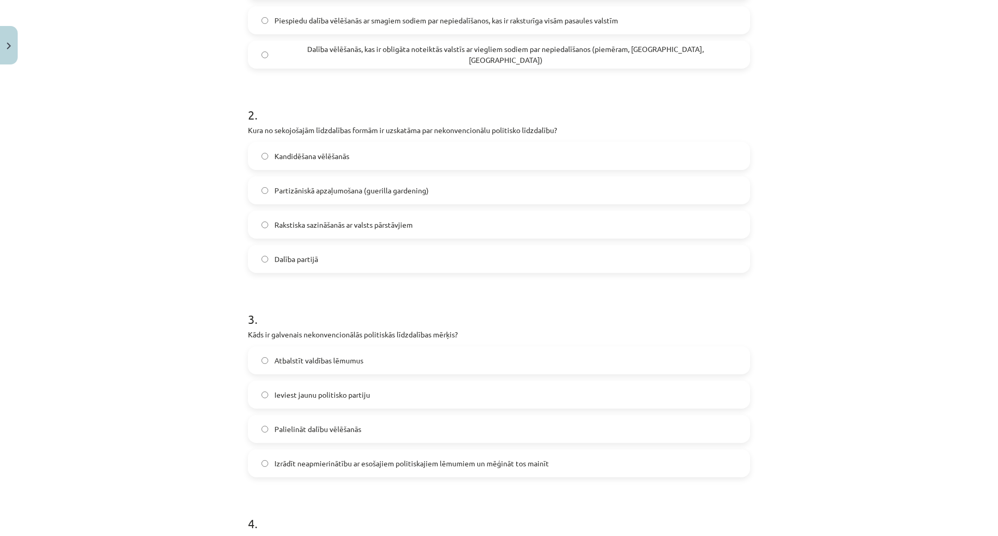
click at [394, 188] on span "Partizāniskā apzaļumošana (guerilla gardening)" at bounding box center [351, 190] width 154 height 11
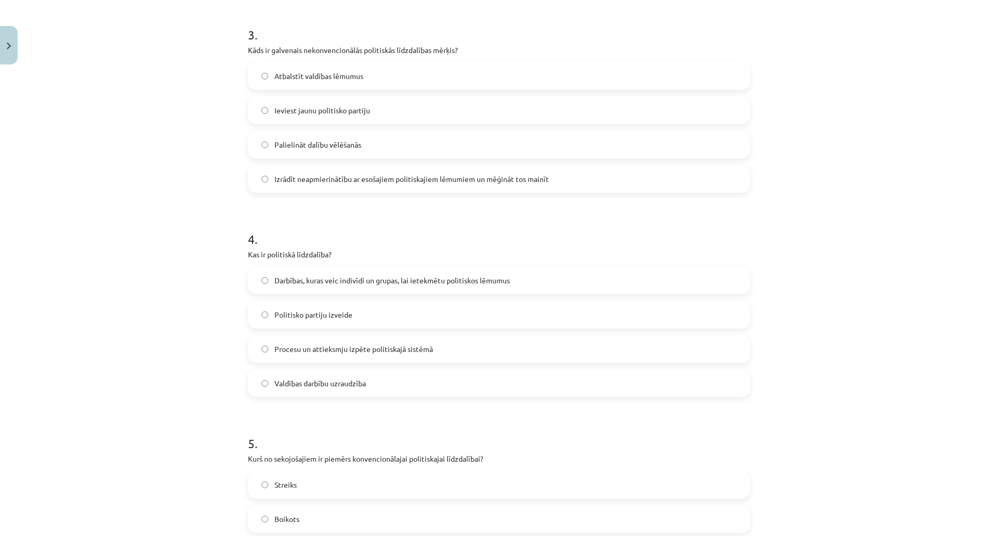
scroll to position [609, 0]
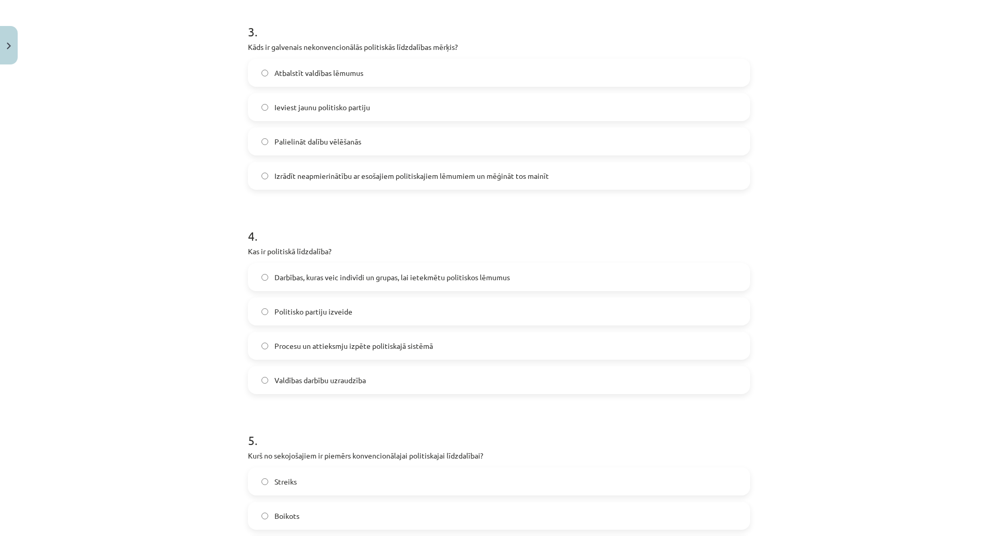
click at [316, 277] on span "Darbības, kuras veic indivīdi un grupas, lai ietekmētu politiskos lēmumus" at bounding box center [391, 277] width 235 height 11
click at [339, 168] on label "Izrādīt neapmierinātību ar esošajiem politiskajiem lēmumiem un mēģināt tos main…" at bounding box center [499, 176] width 500 height 26
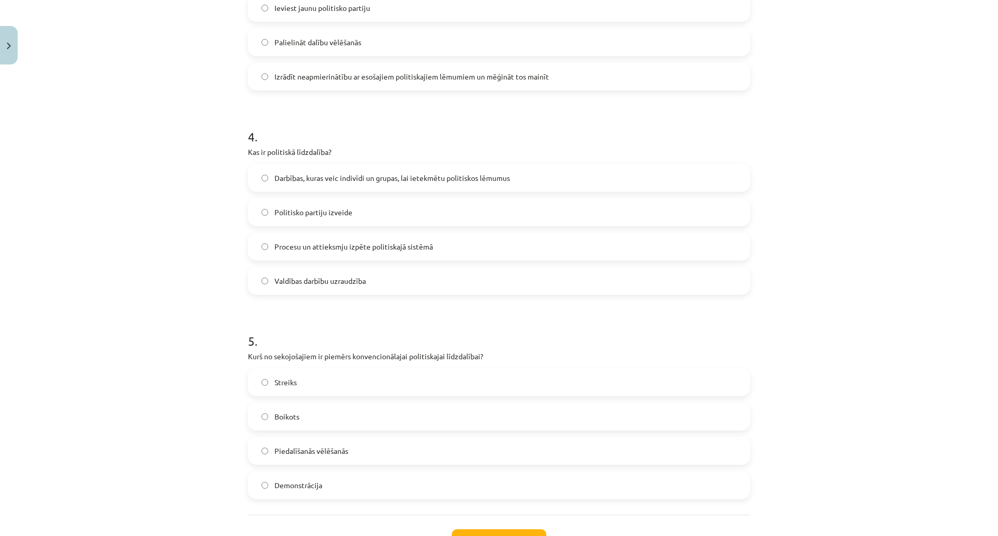
scroll to position [791, 0]
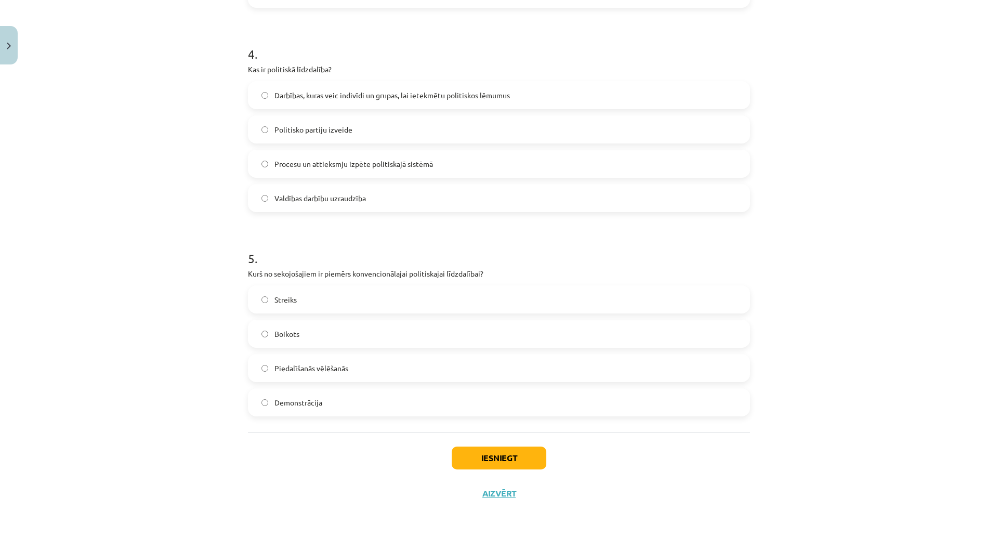
click at [422, 358] on label "Piedalīšanās vēlēšanās" at bounding box center [499, 368] width 500 height 26
click at [513, 462] on button "Iesniegt" at bounding box center [499, 457] width 95 height 23
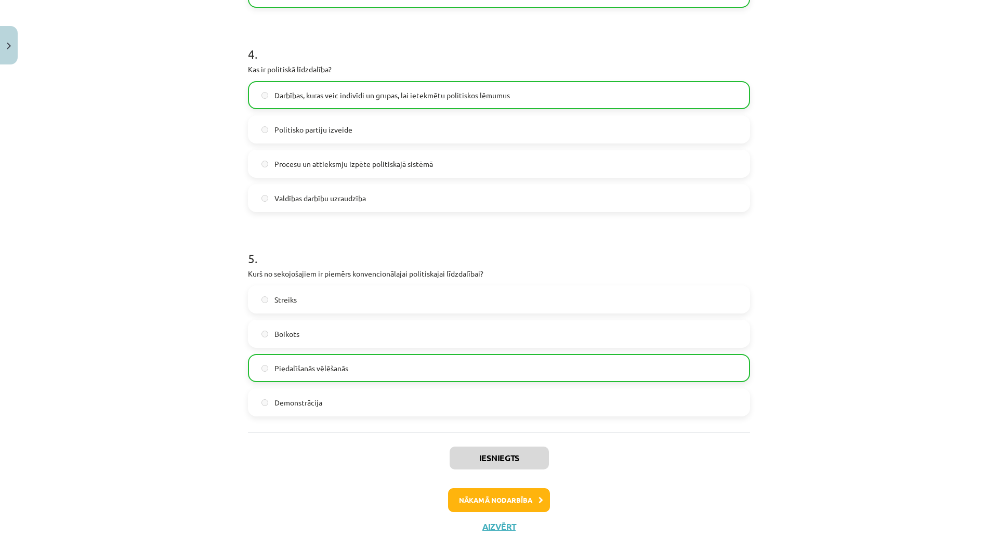
scroll to position [824, 0]
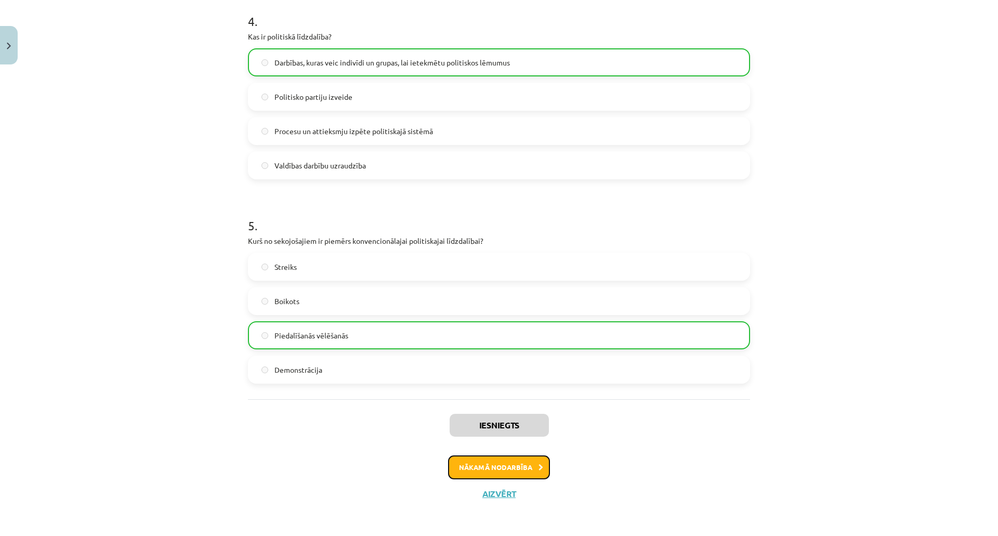
click at [514, 468] on button "Nākamā nodarbība" at bounding box center [499, 467] width 102 height 24
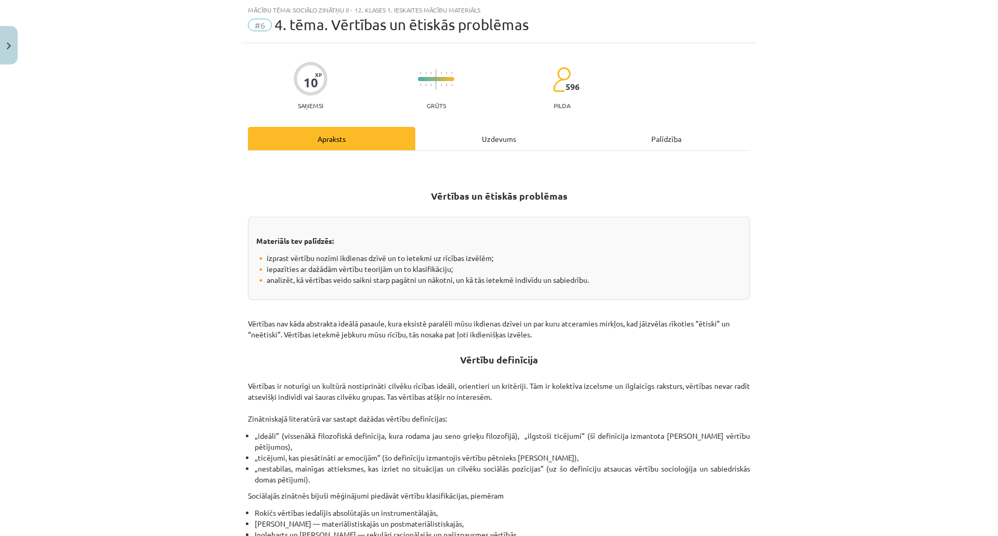
scroll to position [481, 0]
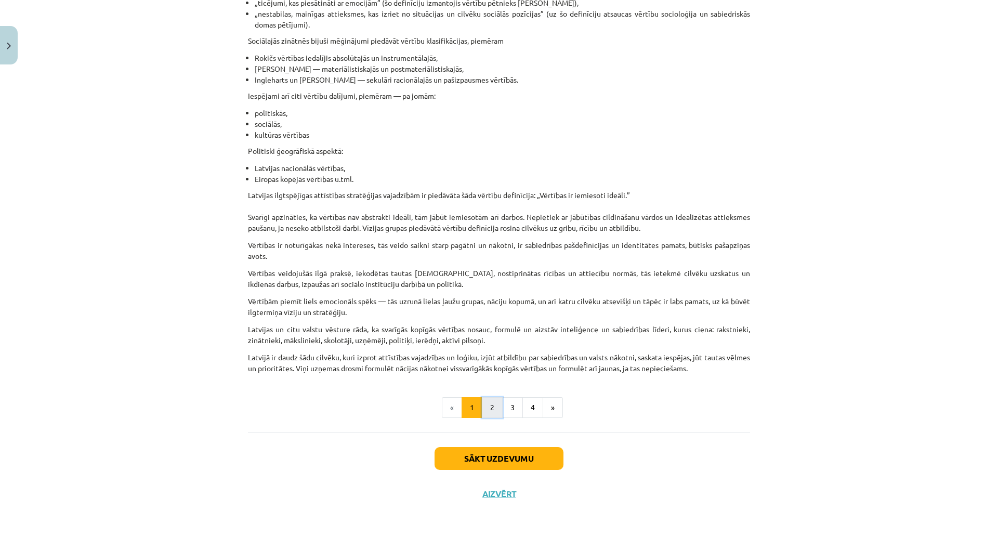
click at [490, 414] on button "2" at bounding box center [492, 407] width 21 height 21
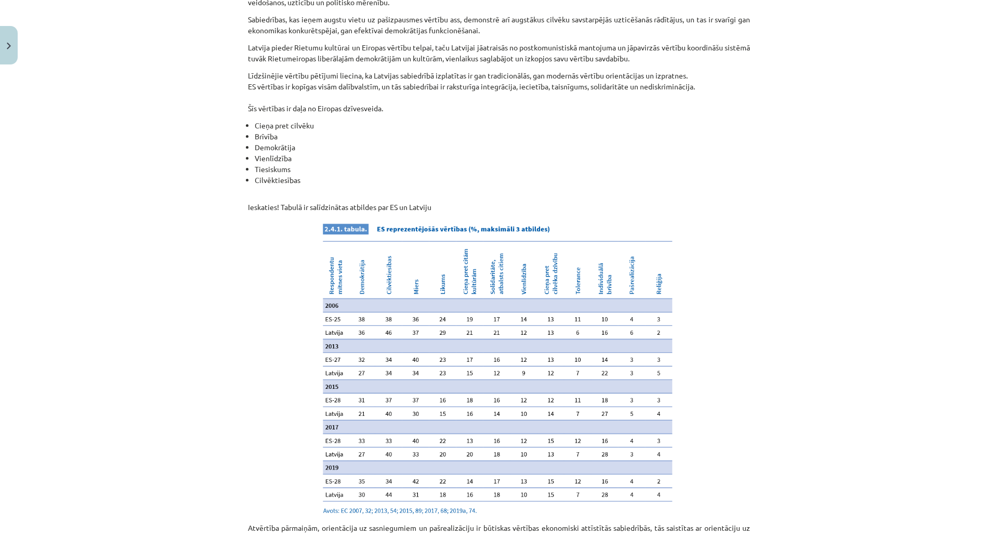
scroll to position [954, 0]
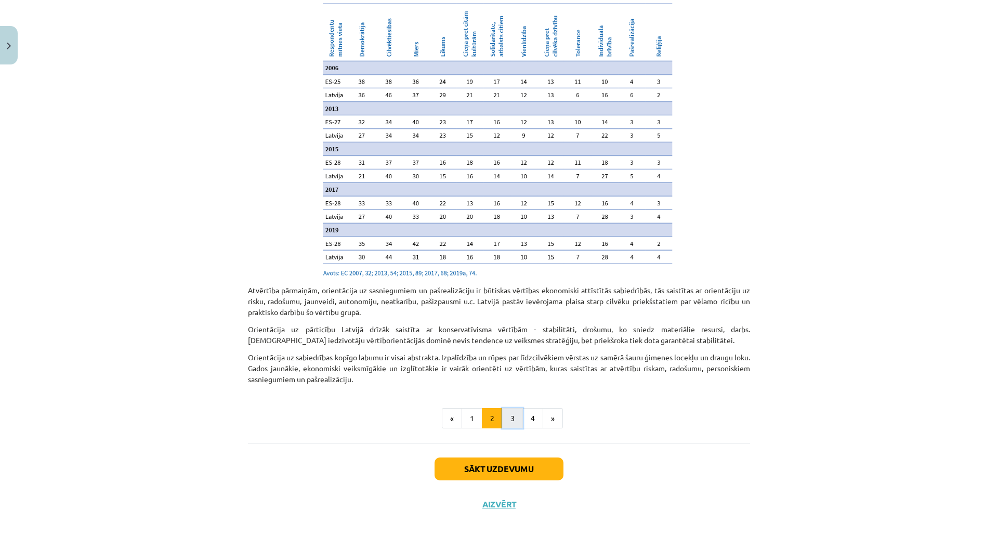
click at [510, 408] on button "3" at bounding box center [512, 418] width 21 height 21
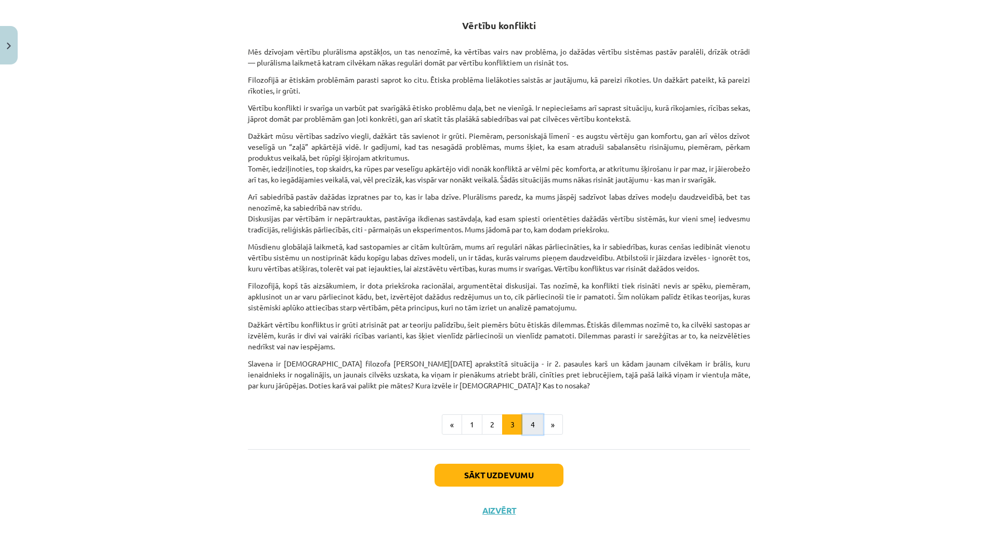
click at [527, 435] on button "4" at bounding box center [532, 424] width 21 height 21
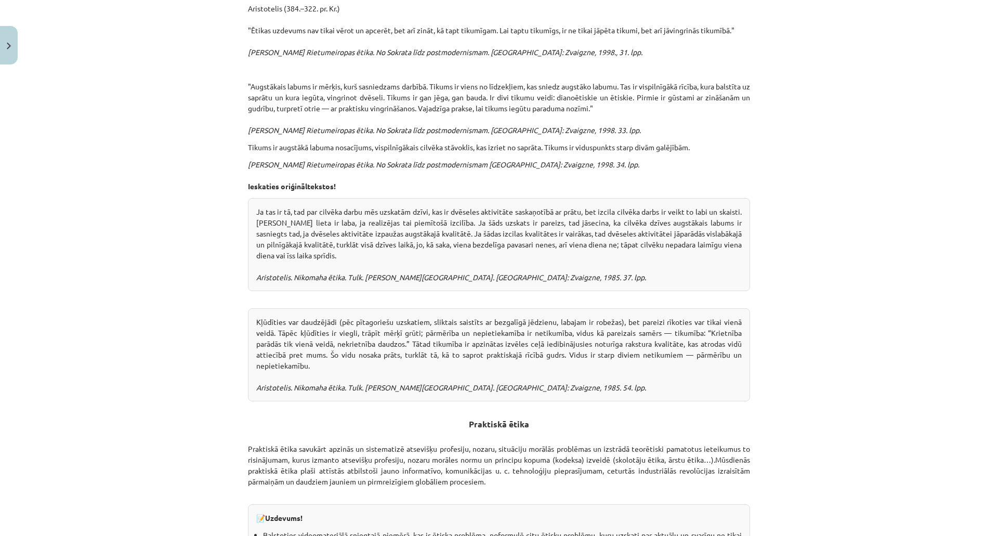
scroll to position [3227, 0]
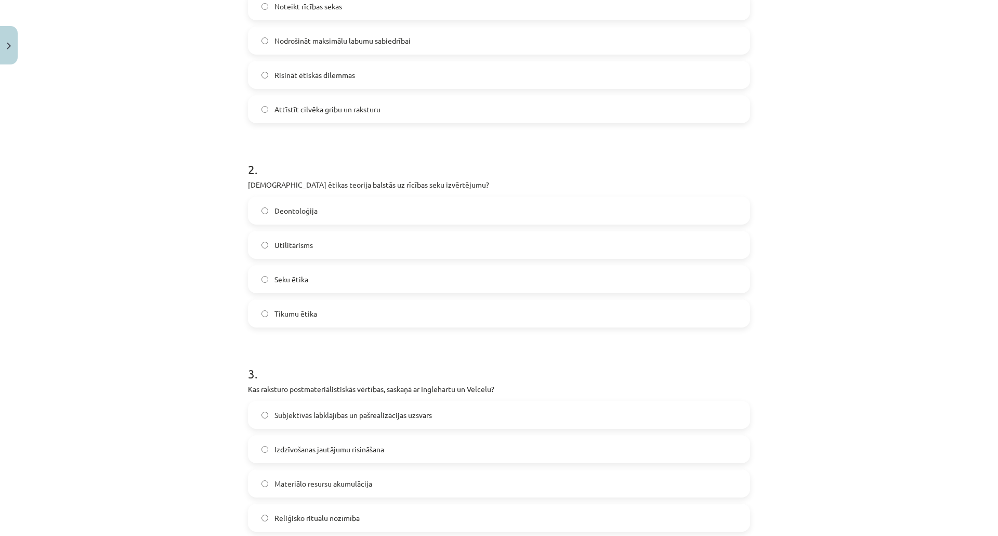
scroll to position [791, 0]
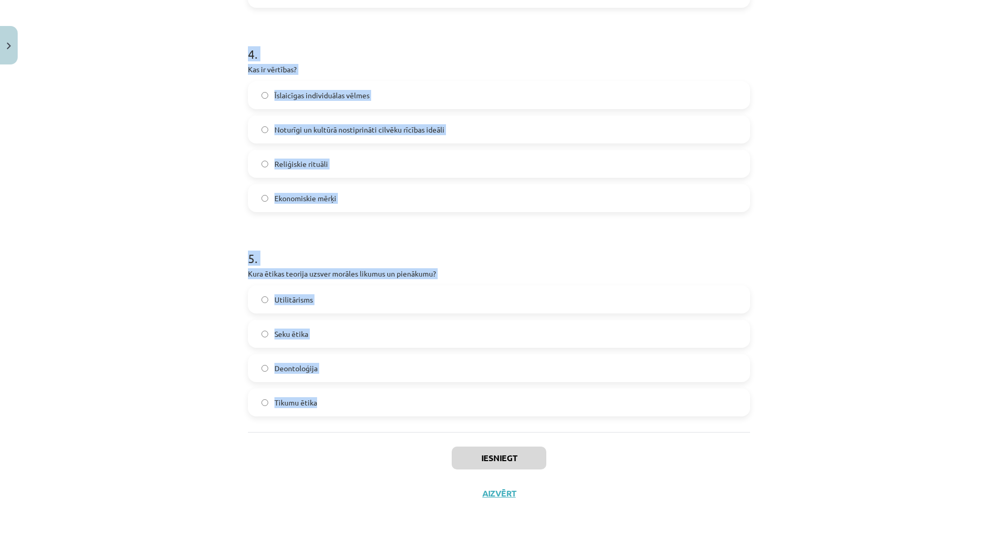
drag, startPoint x: 237, startPoint y: 221, endPoint x: 507, endPoint y: 429, distance: 340.6
click at [507, 429] on div "Mācību tēma: Sociālo zinātņu ii - 12. klases 1. ieskaites mācību materiāls #6 4…" at bounding box center [499, 268] width 998 height 536
copy form "Kāds ir tikuma ētikas centrālais uzdevums? Noteikt rīcības sekas Nodrošināt mak…"
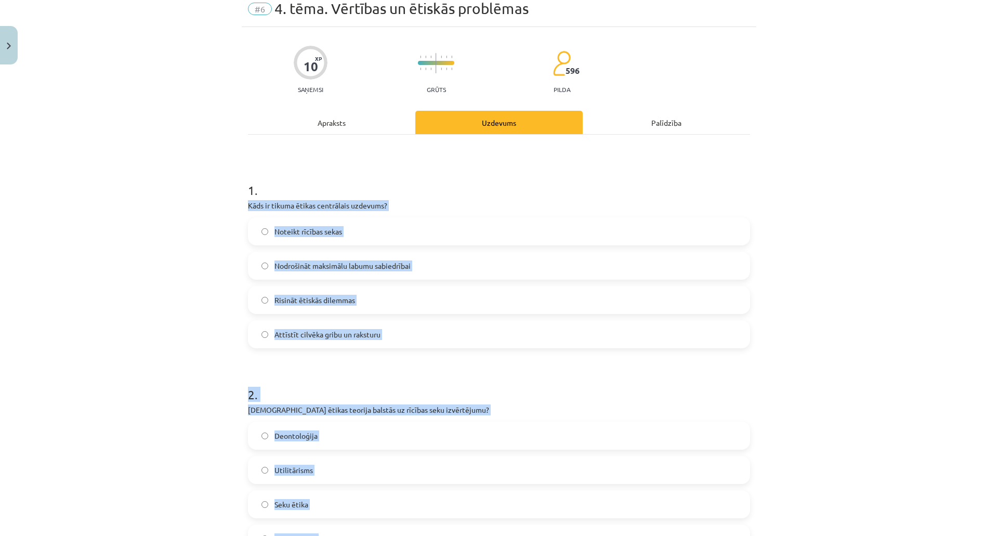
scroll to position [11, 0]
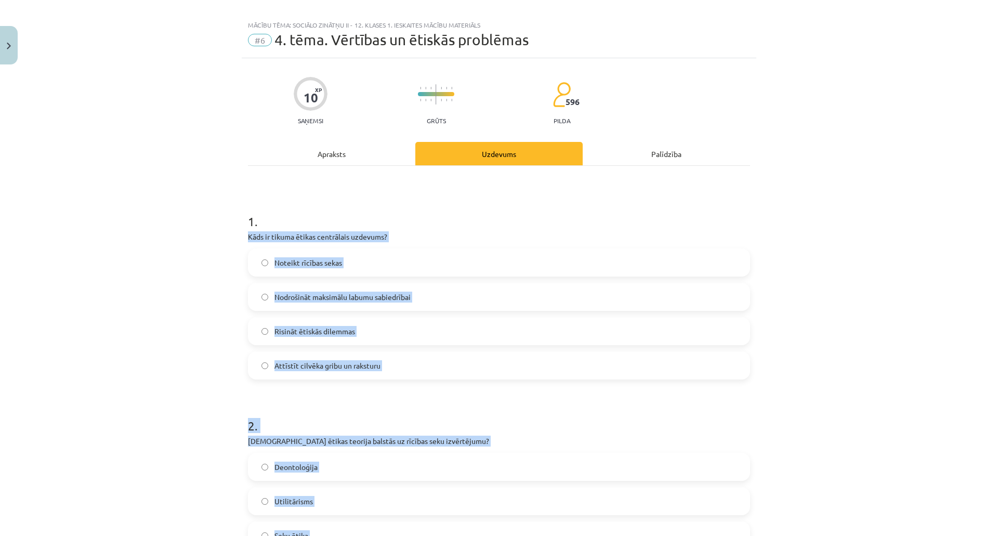
click at [445, 358] on label "Attīstīt cilvēka gribu un raksturu" at bounding box center [499, 365] width 500 height 26
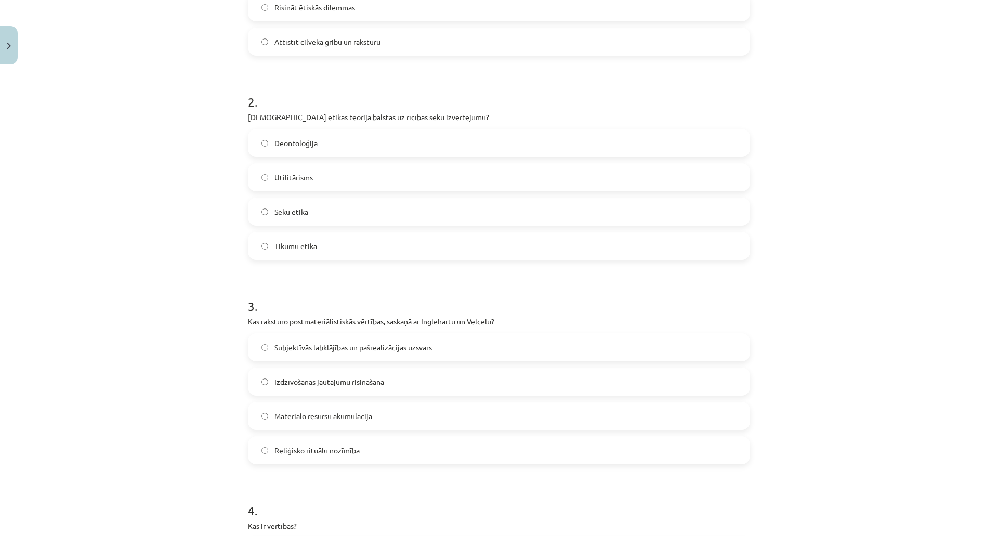
scroll to position [358, 0]
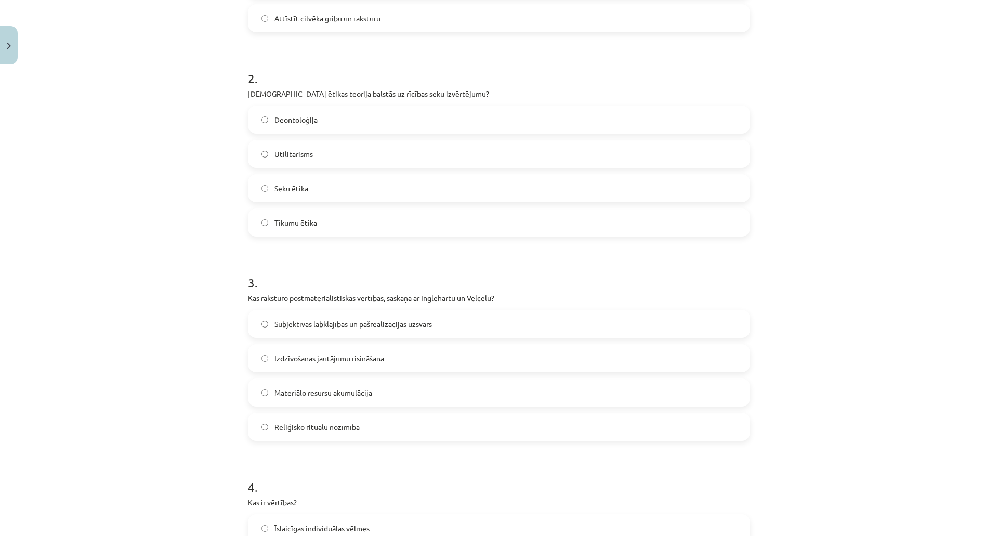
click at [312, 157] on label "Utilitārisms" at bounding box center [499, 154] width 500 height 26
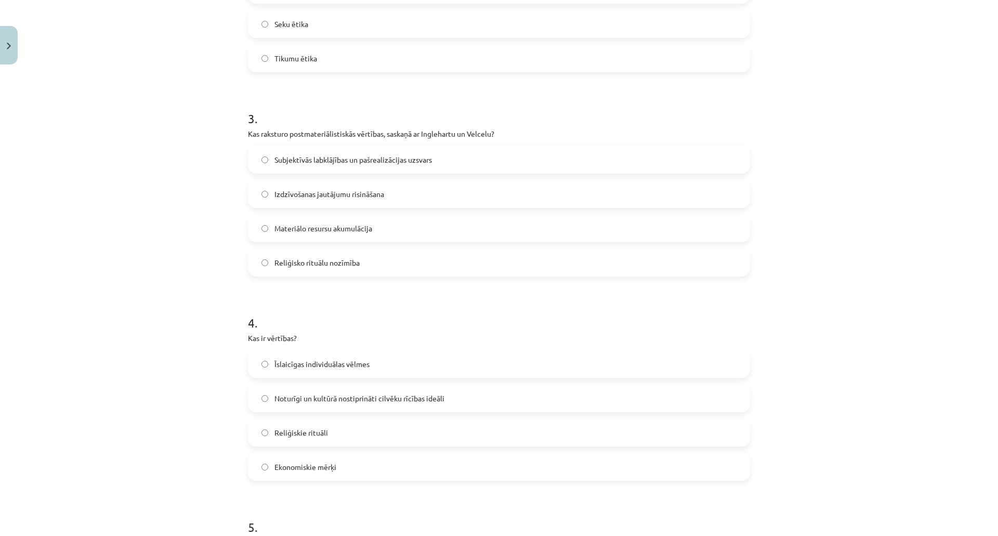
scroll to position [551, 0]
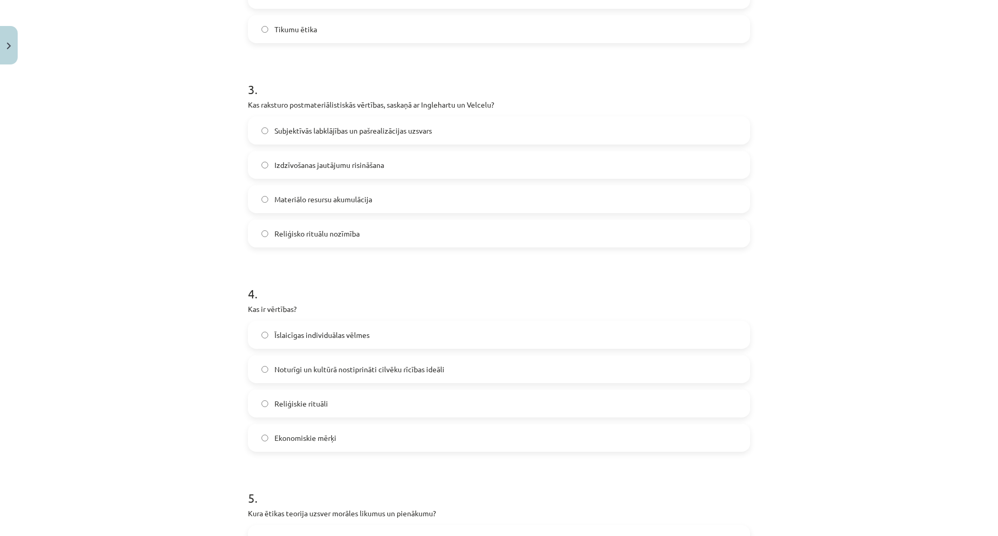
click at [372, 123] on label "Subjektīvās labklājības un pašrealizācijas uzsvars" at bounding box center [499, 130] width 500 height 26
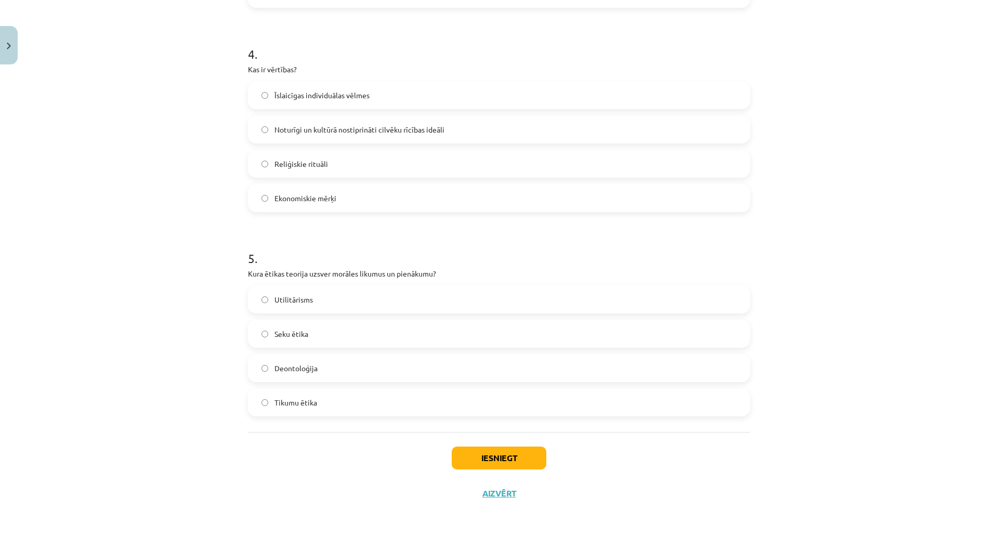
click at [373, 357] on label "Deontoloģija" at bounding box center [499, 368] width 500 height 26
click at [386, 129] on span "Noturīgi un kultūrā nostiprināti cilvēku rīcības ideāli" at bounding box center [359, 129] width 170 height 11
click at [485, 460] on button "Iesniegt" at bounding box center [499, 457] width 95 height 23
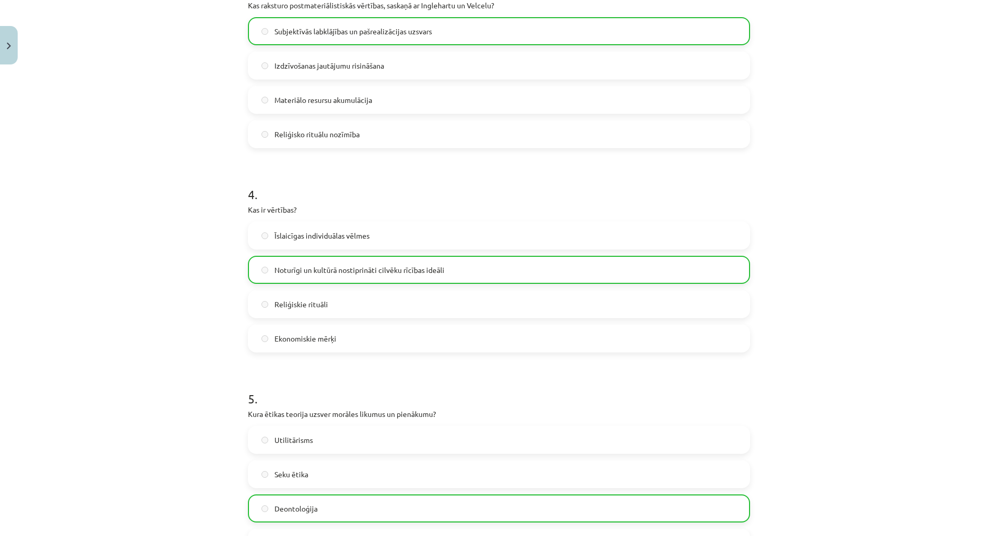
scroll to position [824, 0]
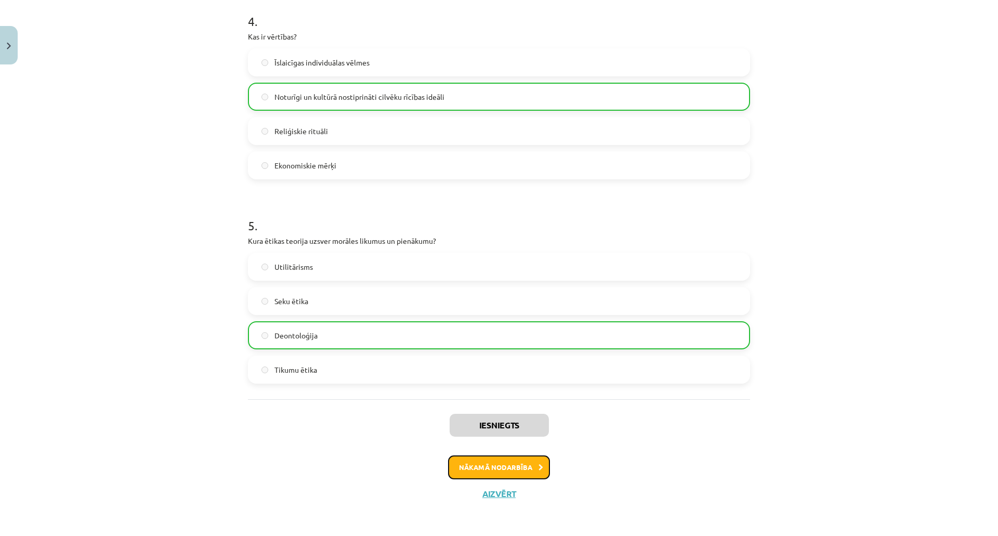
click at [459, 458] on button "Nākamā nodarbība" at bounding box center [499, 467] width 102 height 24
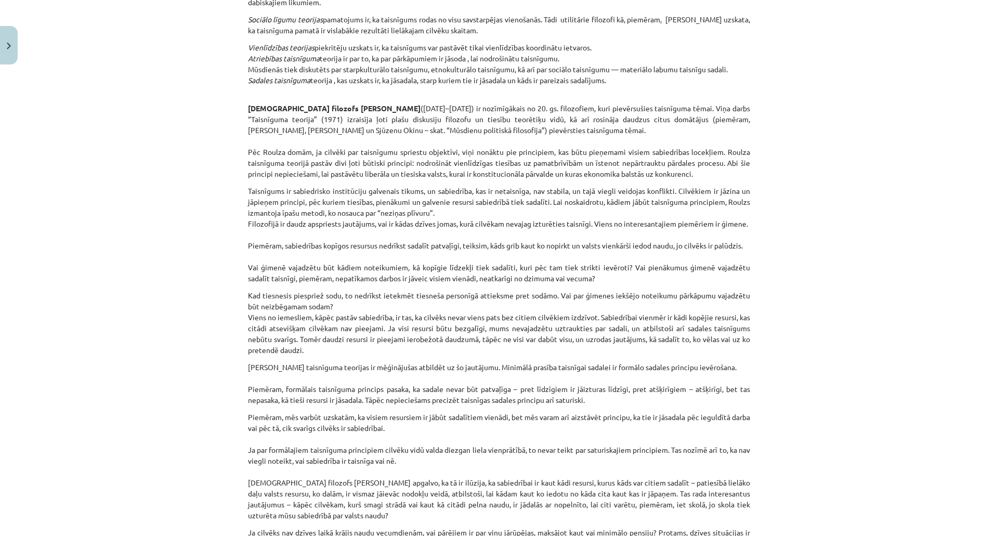
scroll to position [1276, 0]
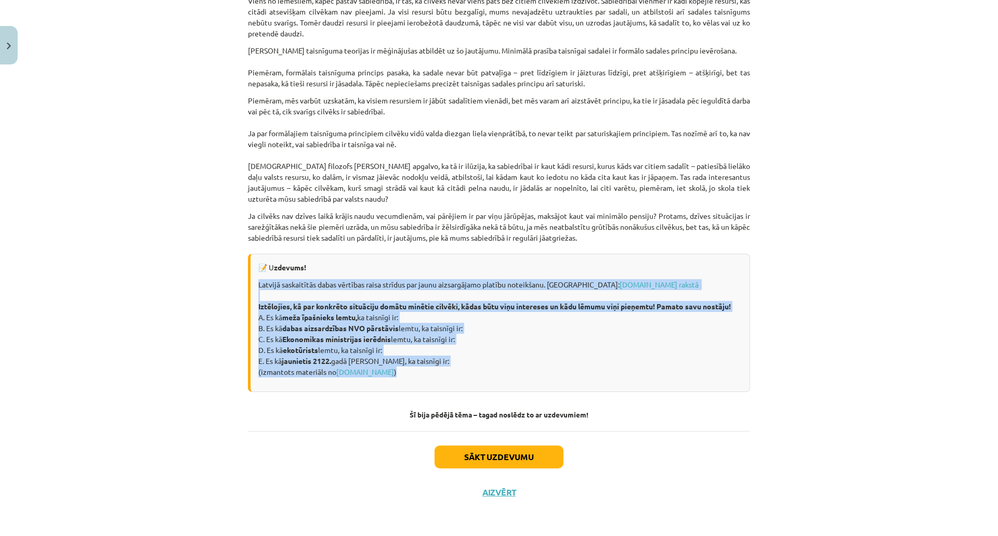
drag, startPoint x: 255, startPoint y: 283, endPoint x: 409, endPoint y: 372, distance: 178.1
click at [409, 372] on p "Latvijā saskaitītās dabas vērtības raisa strīdus par jaunu aizsargājamo platību…" at bounding box center [499, 328] width 483 height 98
copy p "Latvijā saskaitītās dabas vērtības raisa strīdus par jaunu aizsargājamo platību…"
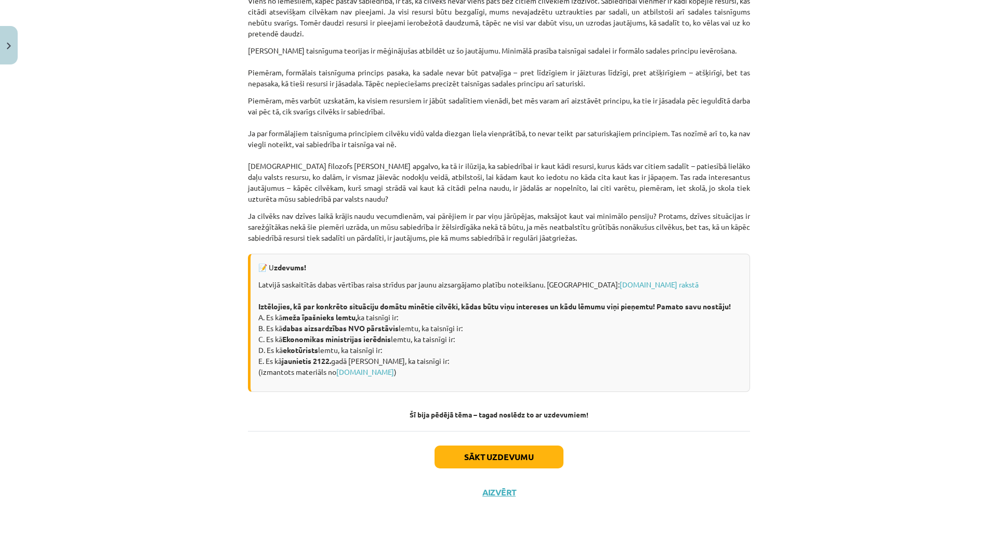
click at [260, 269] on p "📝 U zdevums!" at bounding box center [499, 267] width 483 height 11
click at [499, 447] on button "Sākt uzdevumu" at bounding box center [498, 456] width 129 height 23
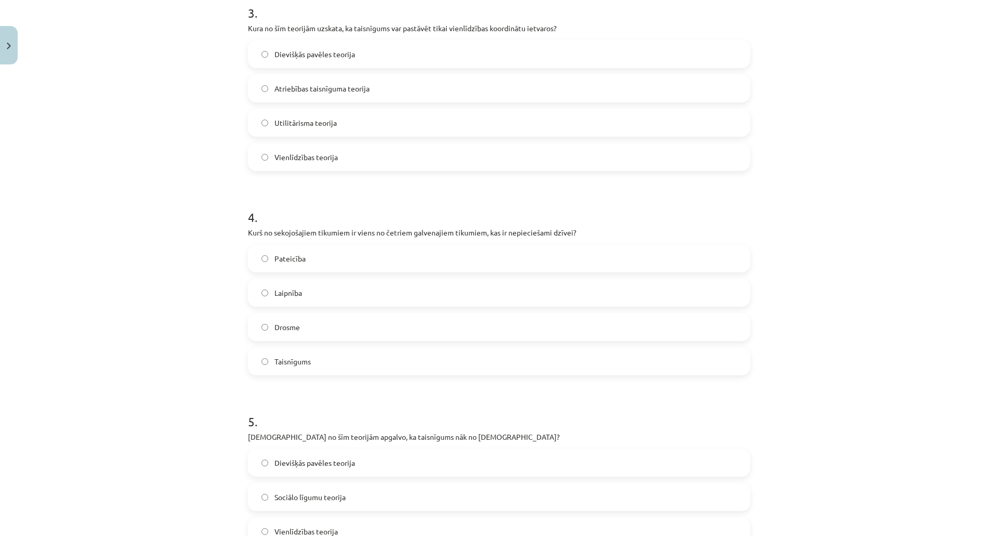
scroll to position [791, 0]
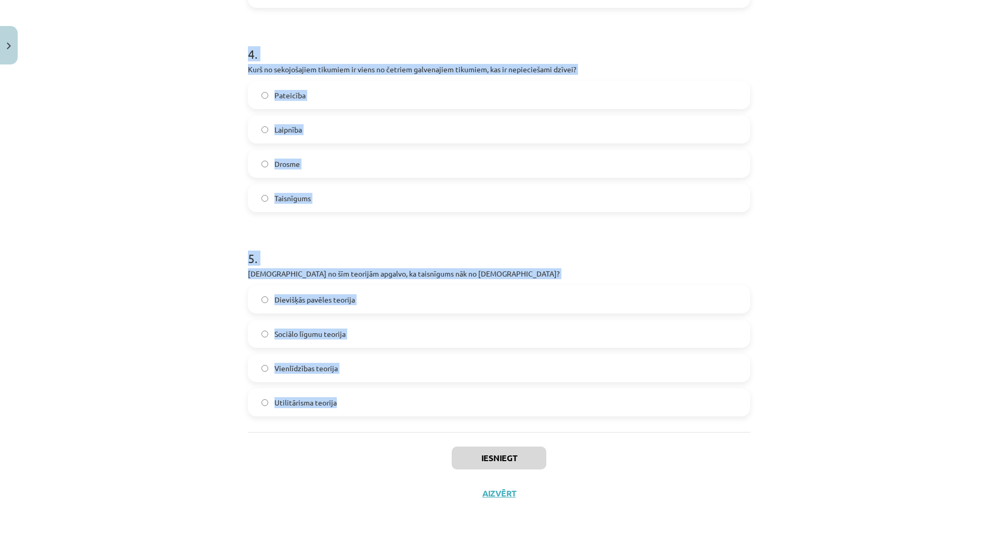
drag, startPoint x: 237, startPoint y: 220, endPoint x: 500, endPoint y: 427, distance: 334.2
copy form "Kurš sengrieķu filozofs izklāstīja taisnīguma teoriju savā darbā "Republika"? P…"
click at [930, 232] on div "Mācību tēma: Sociālo zinātņu ii - 12. klases 1. ieskaites mācību materiāls #7 5…" at bounding box center [499, 268] width 998 height 536
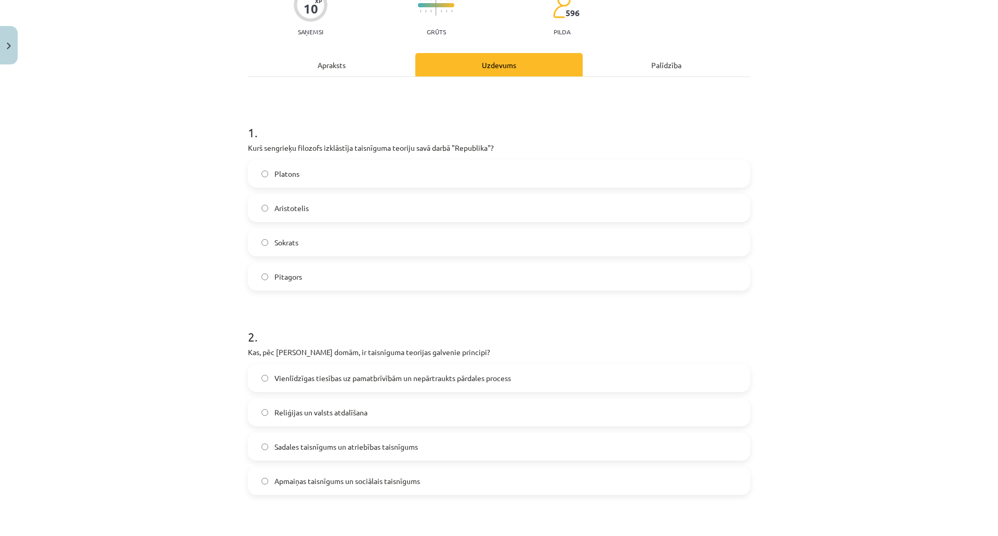
scroll to position [99, 0]
click at [518, 167] on label "Platons" at bounding box center [499, 175] width 500 height 26
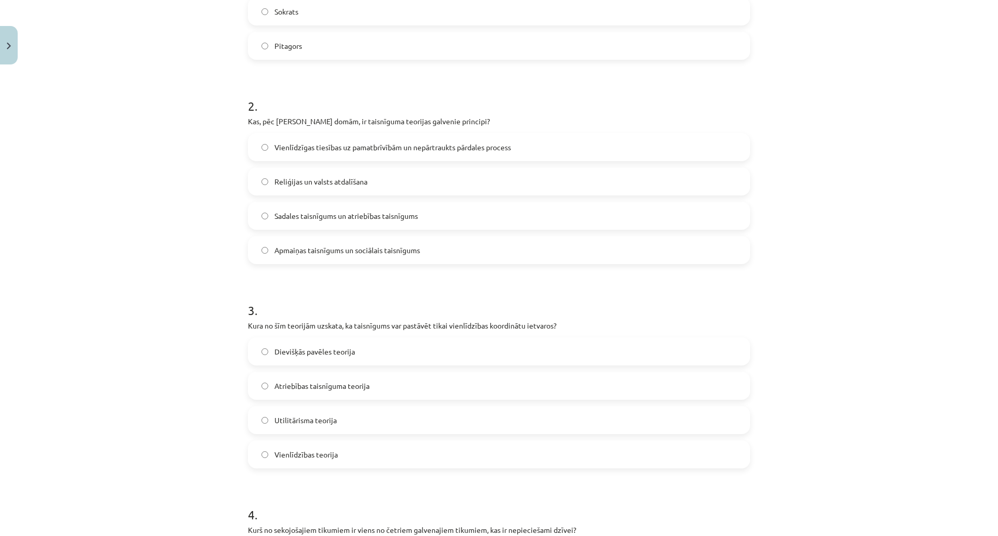
scroll to position [358, 0]
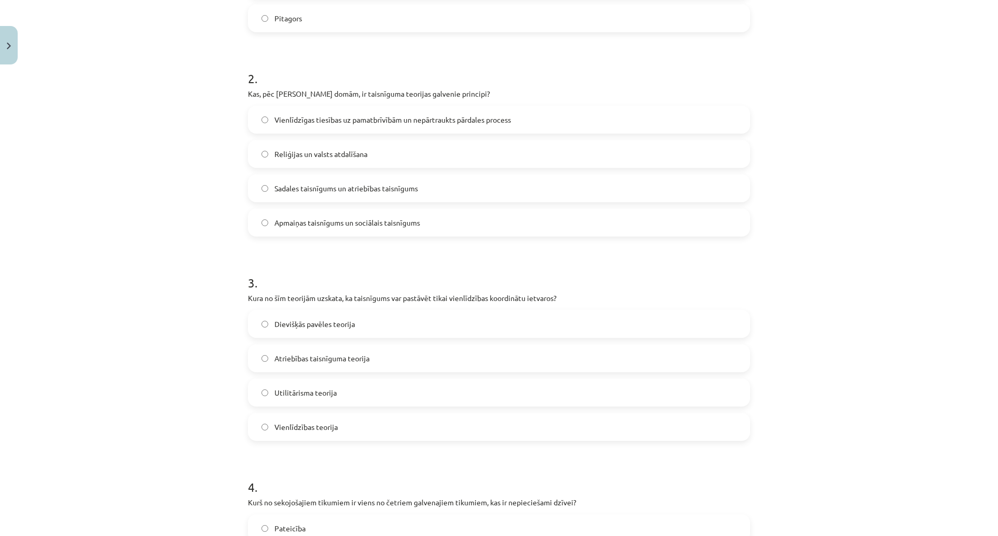
click at [372, 111] on label "Vienlīdzīgas tiesības uz pamatbrīvībām un nepārtraukts pārdales process" at bounding box center [499, 120] width 500 height 26
click at [274, 417] on label "Vienlīdzības teorija" at bounding box center [499, 427] width 500 height 26
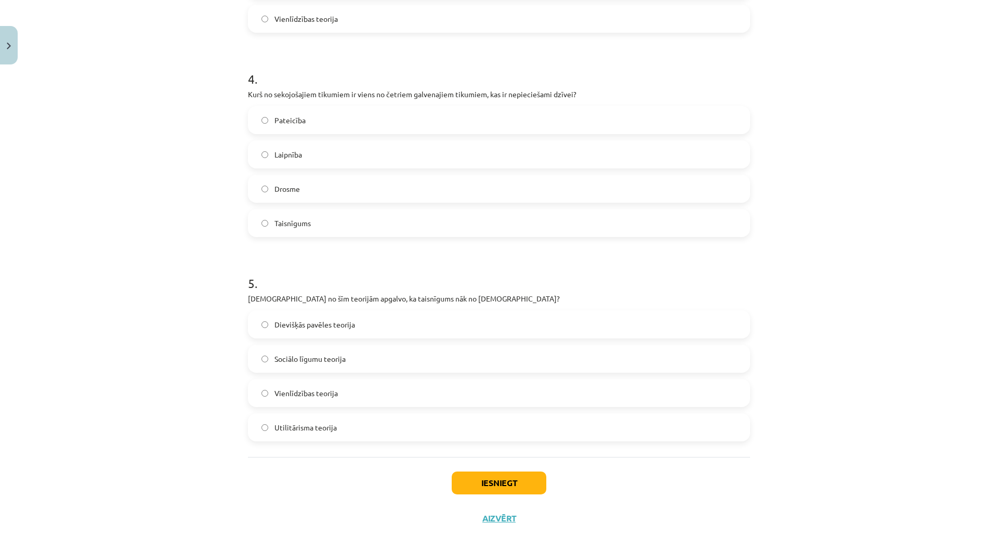
scroll to position [780, 0]
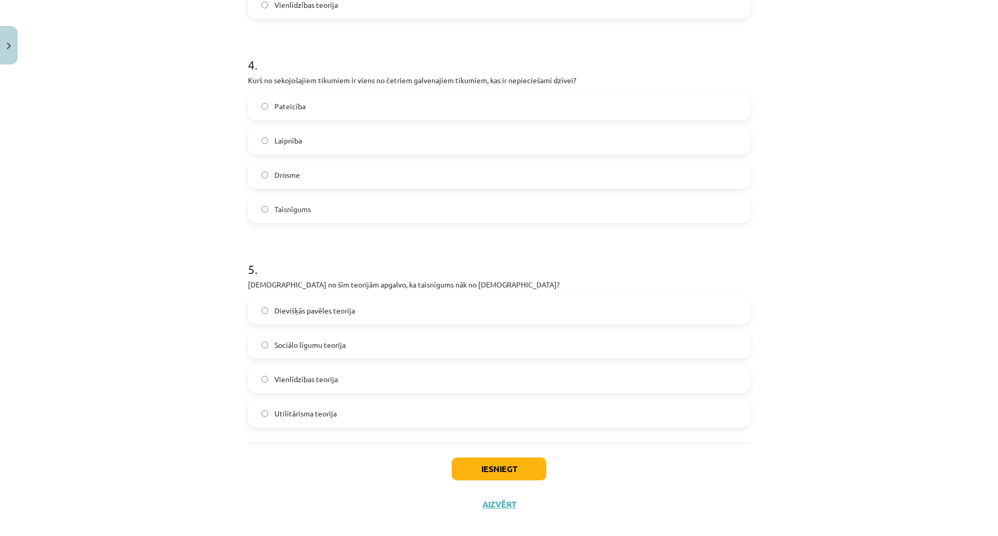
click at [343, 209] on label "Taisnīgums" at bounding box center [499, 209] width 500 height 26
click at [327, 311] on span "Dievišķās pavēles teorija" at bounding box center [314, 310] width 81 height 11
click at [486, 465] on button "Iesniegt" at bounding box center [499, 468] width 95 height 23
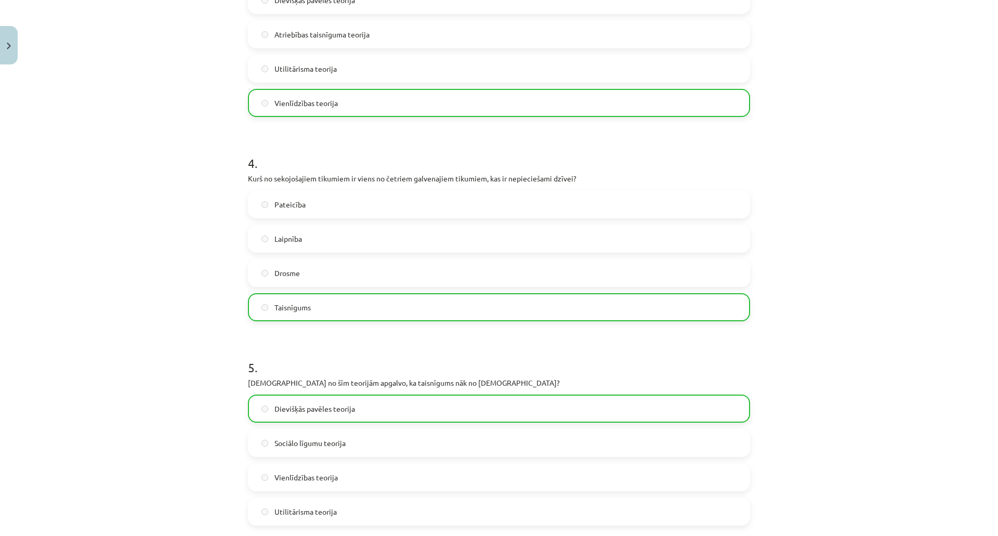
scroll to position [824, 0]
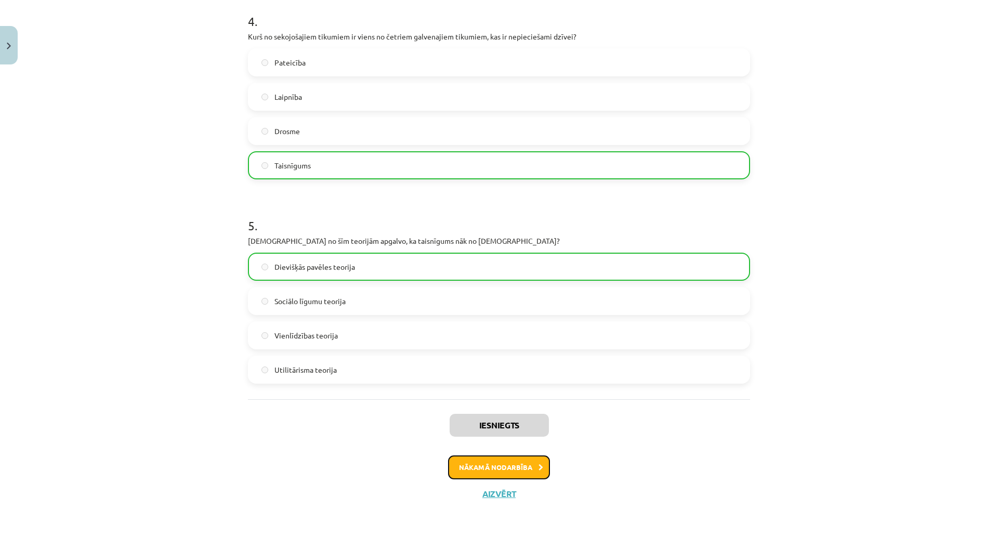
click at [497, 467] on button "Nākamā nodarbība" at bounding box center [499, 467] width 102 height 24
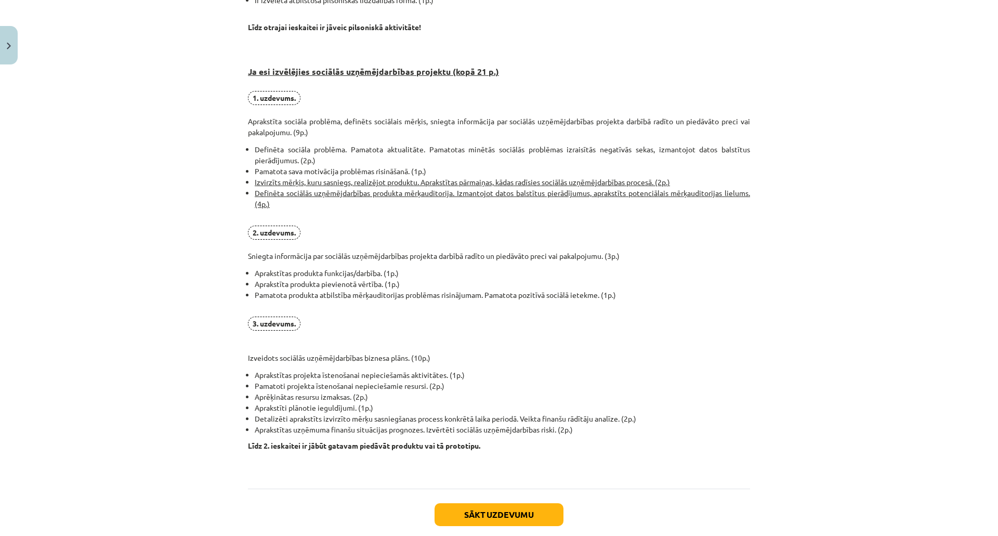
scroll to position [589, 0]
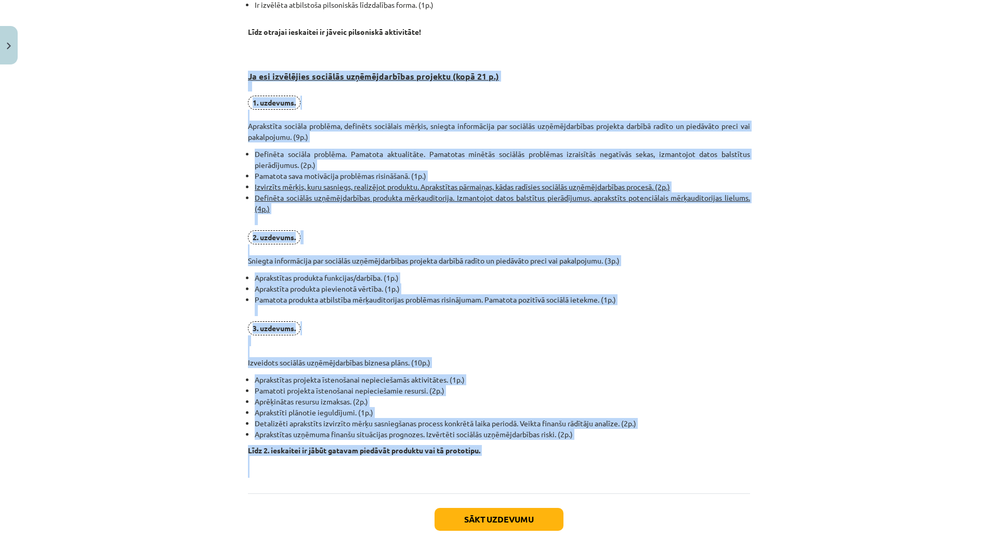
drag, startPoint x: 238, startPoint y: 76, endPoint x: 496, endPoint y: 467, distance: 468.4
click at [496, 467] on div "0 XP Saņemsi Sarežģīts 596 pilda Apraksts Uzdevums Palīdzība Pirmais obligātais…" at bounding box center [499, 26] width 514 height 1092
copy div "Ja esi izvēlējies sociālās uzņēmējdarbības projektu (kopā 21 p.) 1. uzdevums. A…"
click at [198, 255] on div "Mācību tēma: Sociālo zinātņu ii - 12. klases 1. ieskaites mācību materiāls #8 P…" at bounding box center [499, 268] width 998 height 536
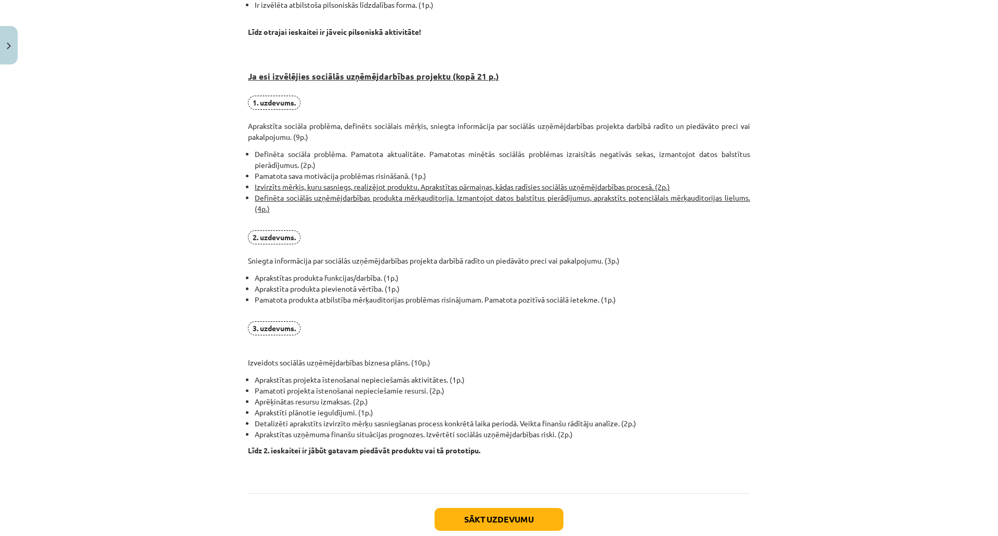
click at [198, 255] on div "Mācību tēma: Sociālo zinātņu ii - 12. klases 1. ieskaites mācību materiāls #8 P…" at bounding box center [499, 268] width 998 height 536
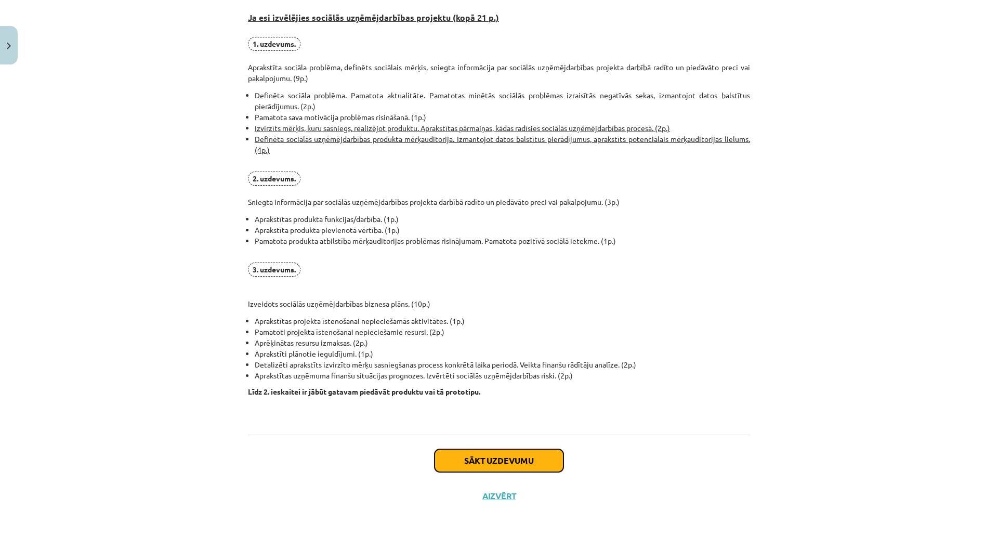
click at [473, 465] on button "Sākt uzdevumu" at bounding box center [498, 460] width 129 height 23
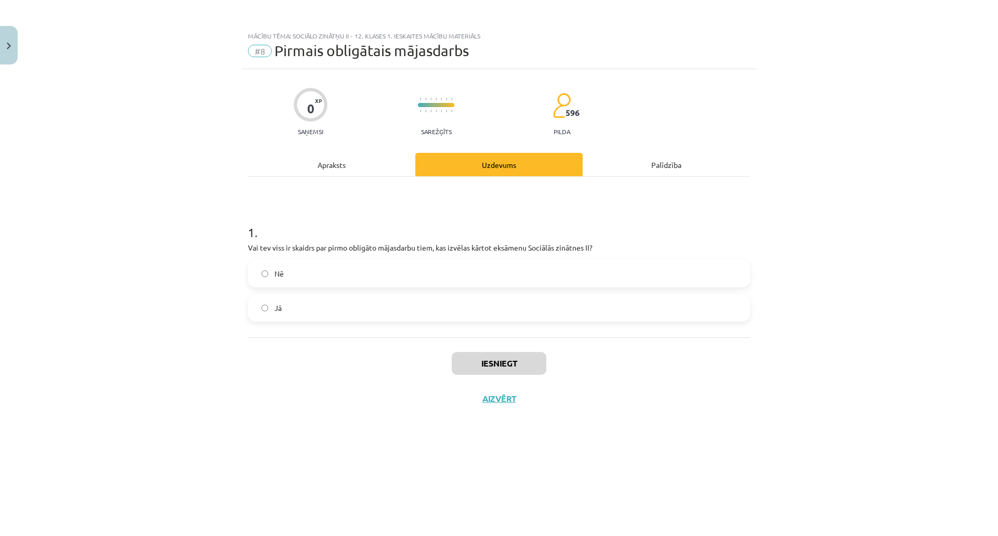
click at [327, 310] on label "Jā" at bounding box center [499, 308] width 500 height 26
click at [479, 363] on button "Iesniegt" at bounding box center [499, 363] width 95 height 23
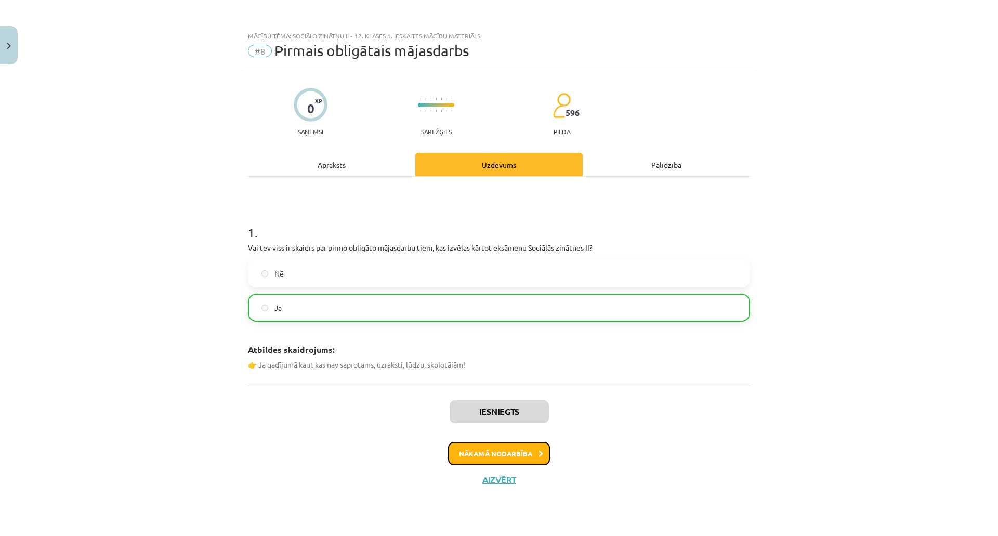
click at [501, 444] on button "Nākamā nodarbība" at bounding box center [499, 454] width 102 height 24
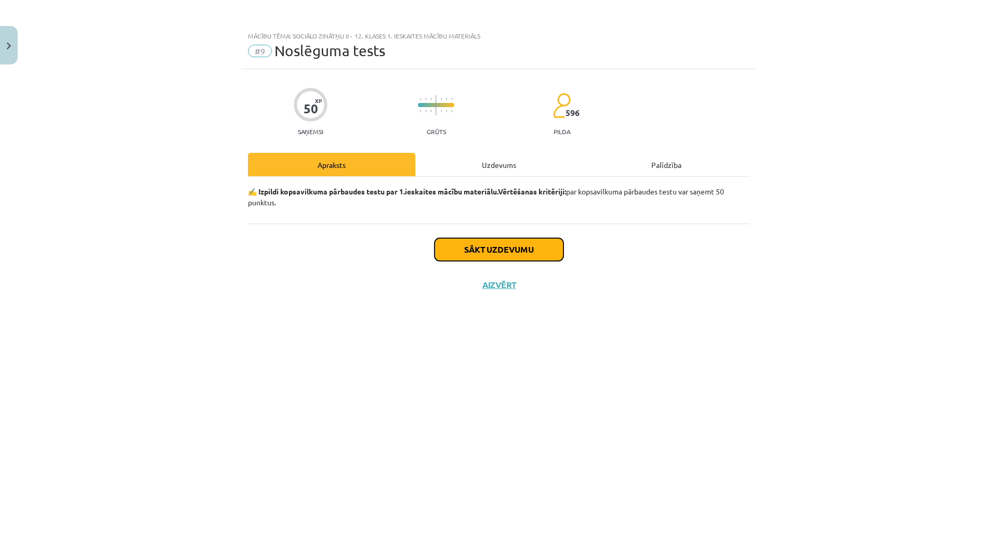
click at [458, 251] on button "Sākt uzdevumu" at bounding box center [498, 249] width 129 height 23
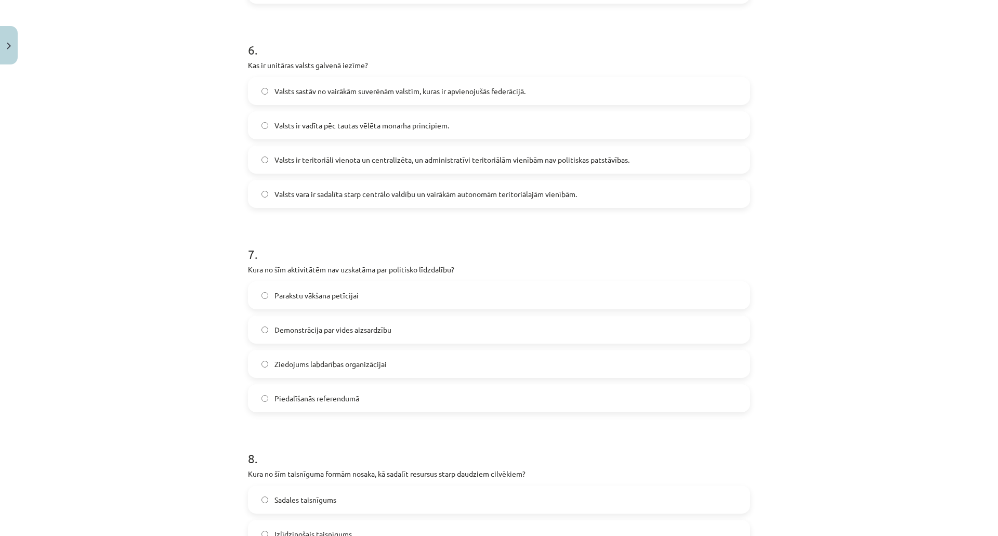
scroll to position [1812, 0]
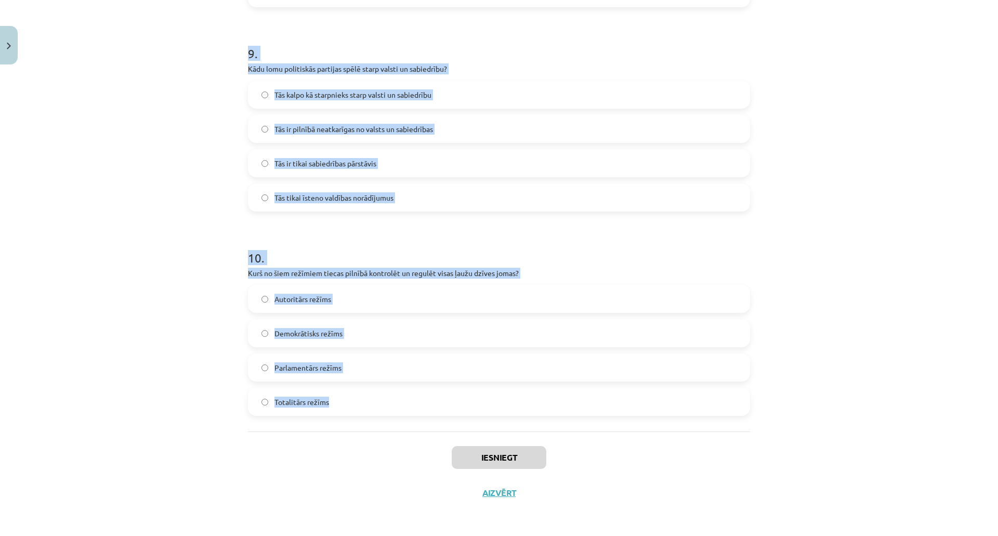
drag, startPoint x: 240, startPoint y: 243, endPoint x: 499, endPoint y: 420, distance: 314.1
copy form "Kurā no šīm valstīm tiek izmantota jauktā vēlēšanu sistēma? ASV Dānija Vācija I…"
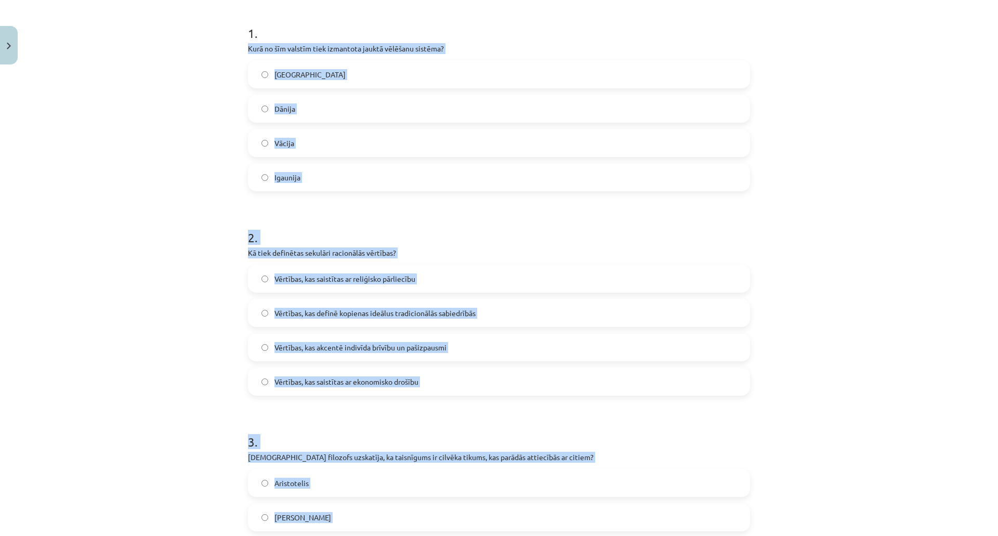
scroll to position [215, 0]
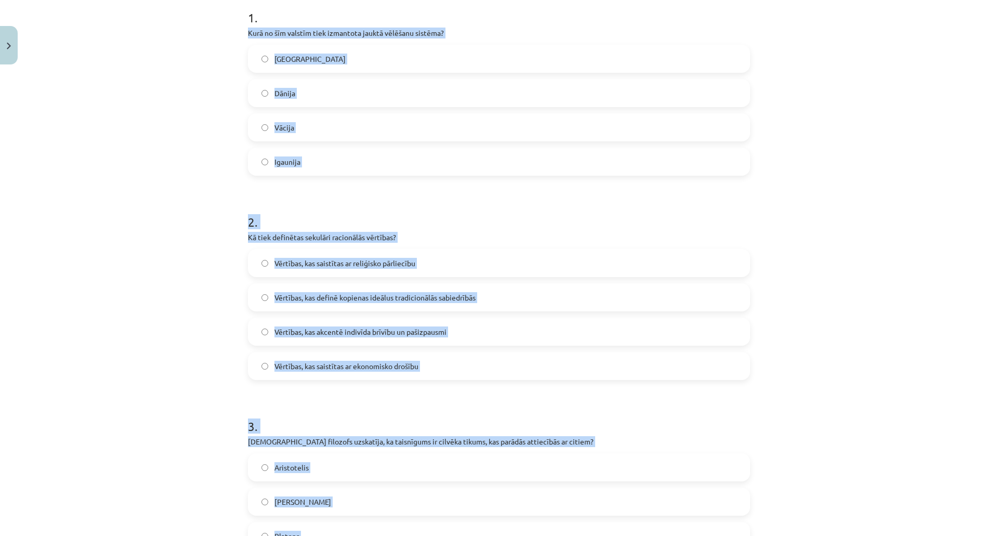
click at [813, 149] on div "Mācību tēma: Sociālo zinātņu ii - 12. klases 1. ieskaites mācību materiāls #9 N…" at bounding box center [499, 268] width 998 height 536
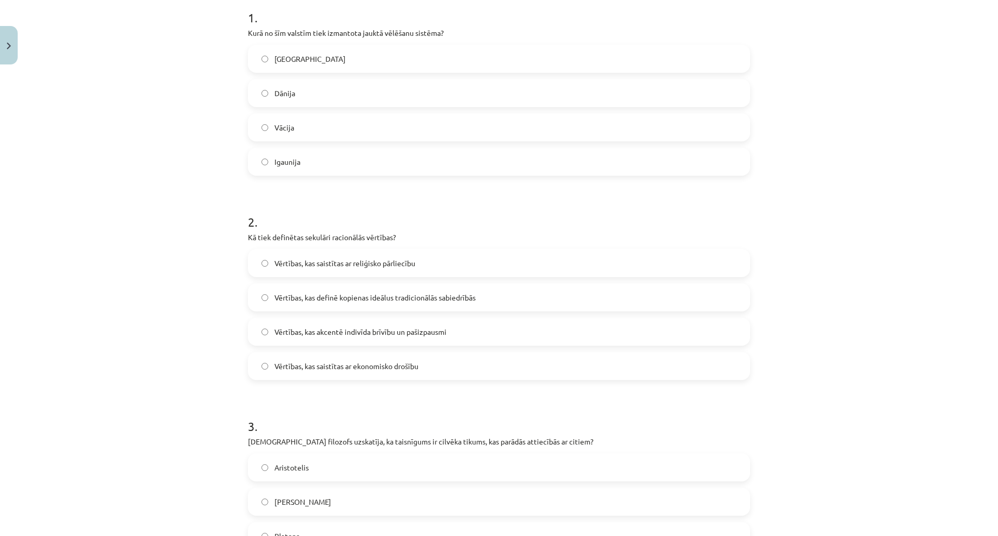
click at [507, 125] on label "Vācija" at bounding box center [499, 127] width 500 height 26
click at [350, 324] on label "Vērtības, kas akcentē indivīda brīvību un pašizpausmi" at bounding box center [499, 332] width 500 height 26
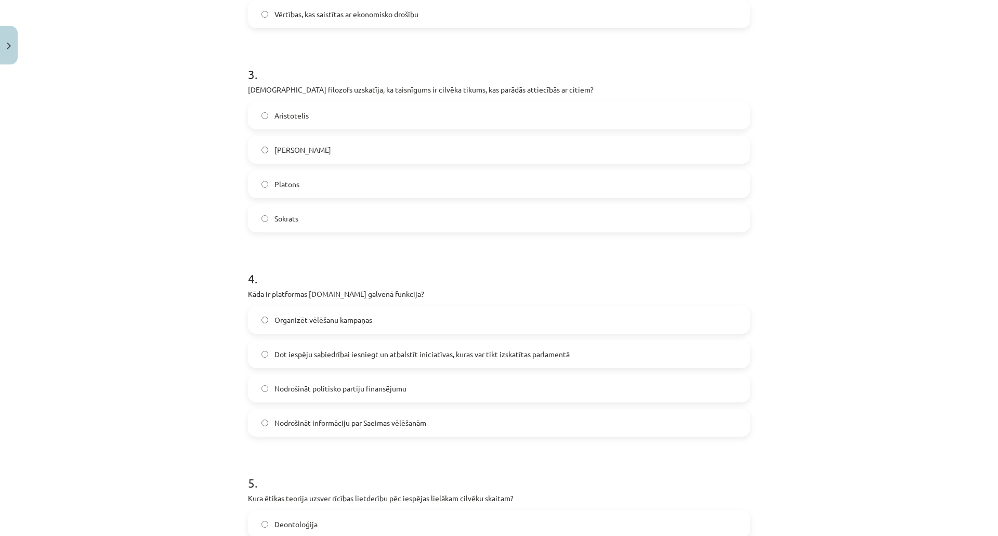
scroll to position [573, 0]
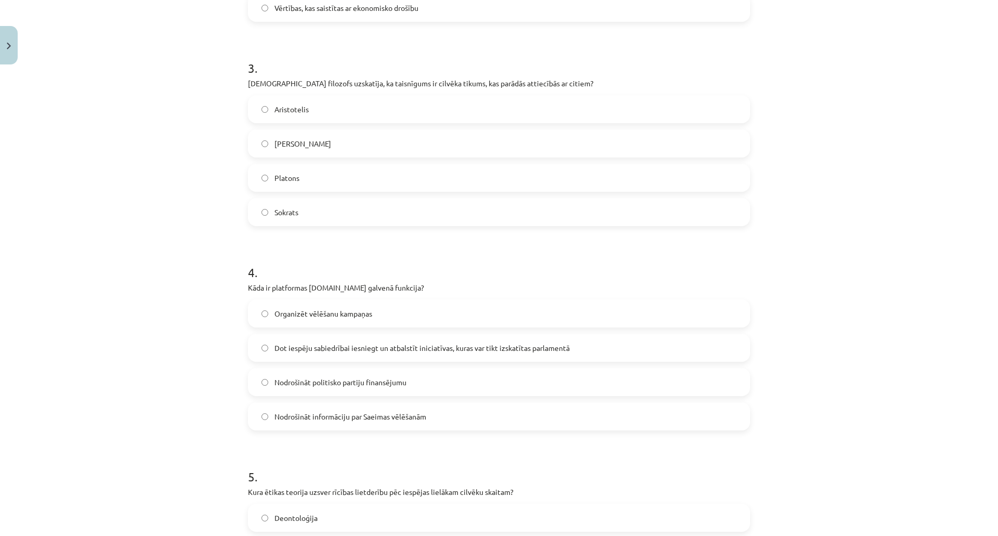
click at [332, 107] on label "Aristotelis" at bounding box center [499, 109] width 500 height 26
click at [305, 355] on label "Dot iespēju sabiedrībai iesniegt un atbalstīt iniciatīvas, kuras var tikt izska…" at bounding box center [499, 348] width 500 height 26
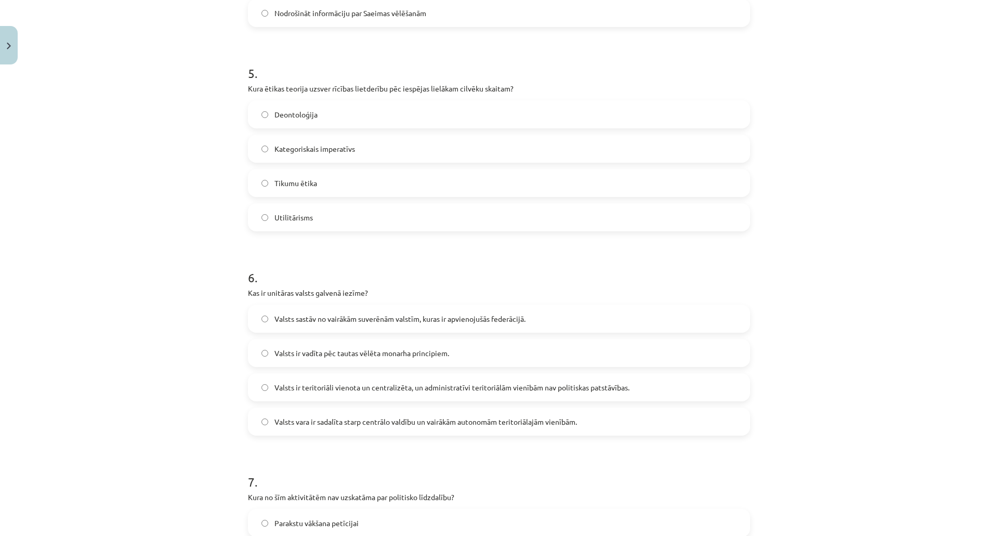
scroll to position [990, 0]
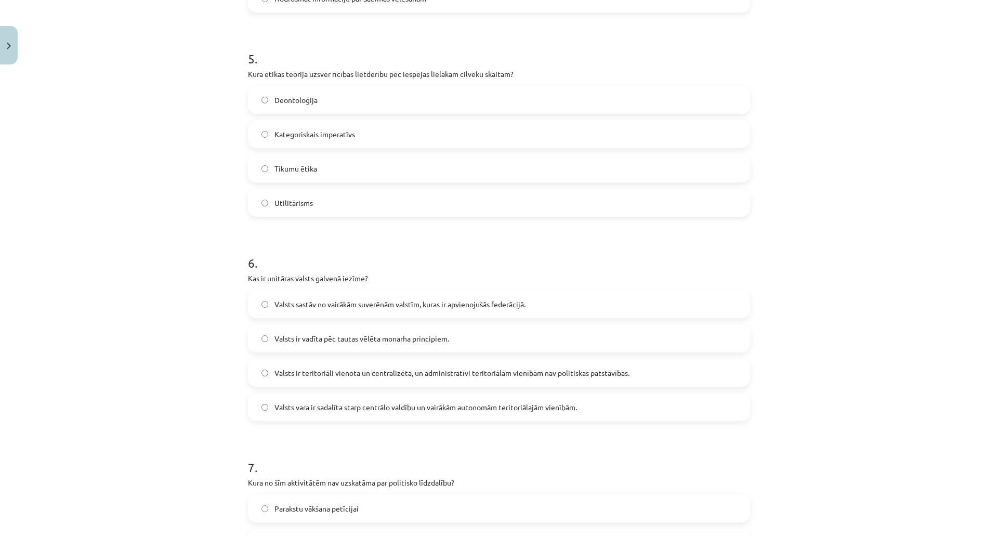
click at [325, 195] on label "Utilitārisms" at bounding box center [499, 203] width 500 height 26
click at [499, 368] on span "Valsts ir teritoriāli vienota un centralizēta, un administratīvi teritoriālām v…" at bounding box center [451, 372] width 355 height 11
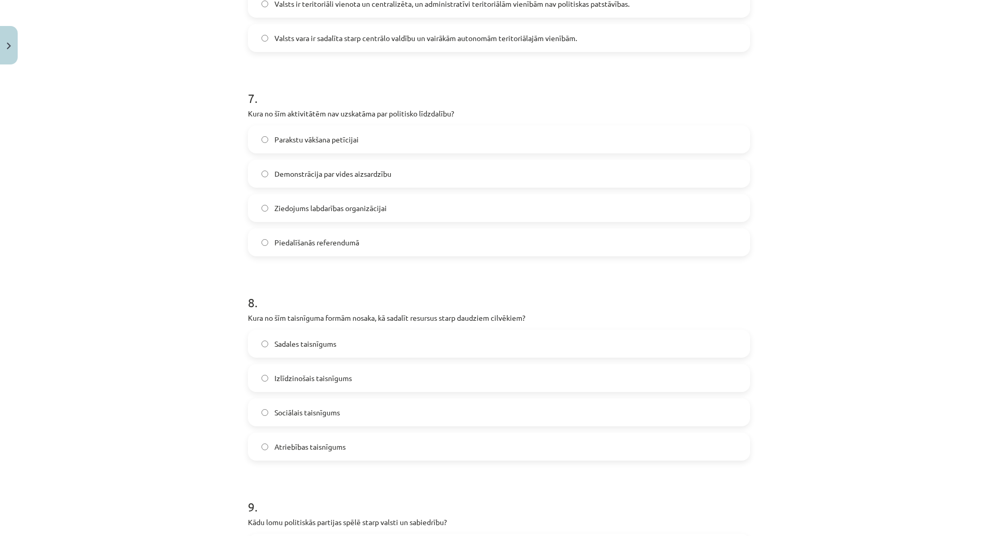
scroll to position [1387, 0]
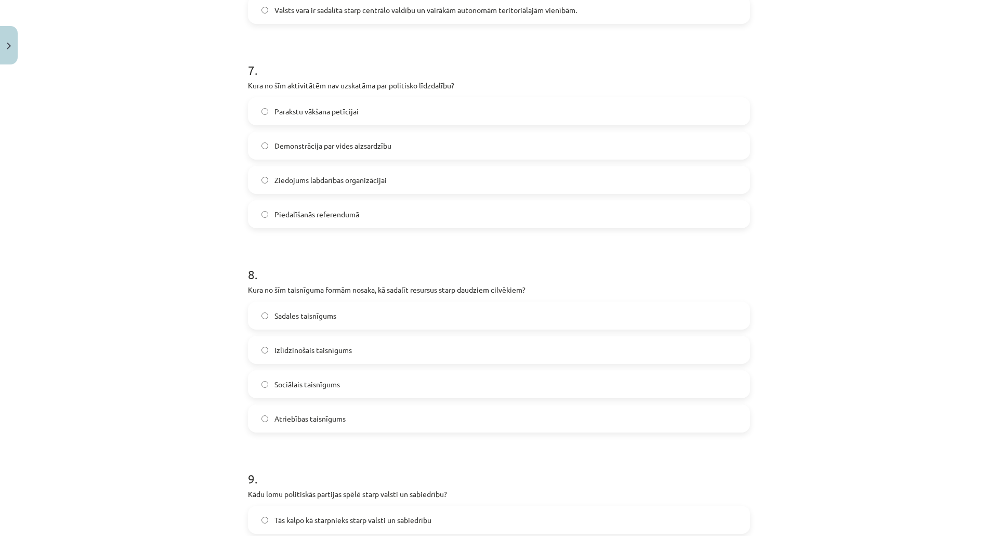
click at [362, 177] on span "Ziedojums labdarības organizācijai" at bounding box center [330, 180] width 112 height 11
click at [354, 320] on label "Sadales taisnīgums" at bounding box center [499, 315] width 500 height 26
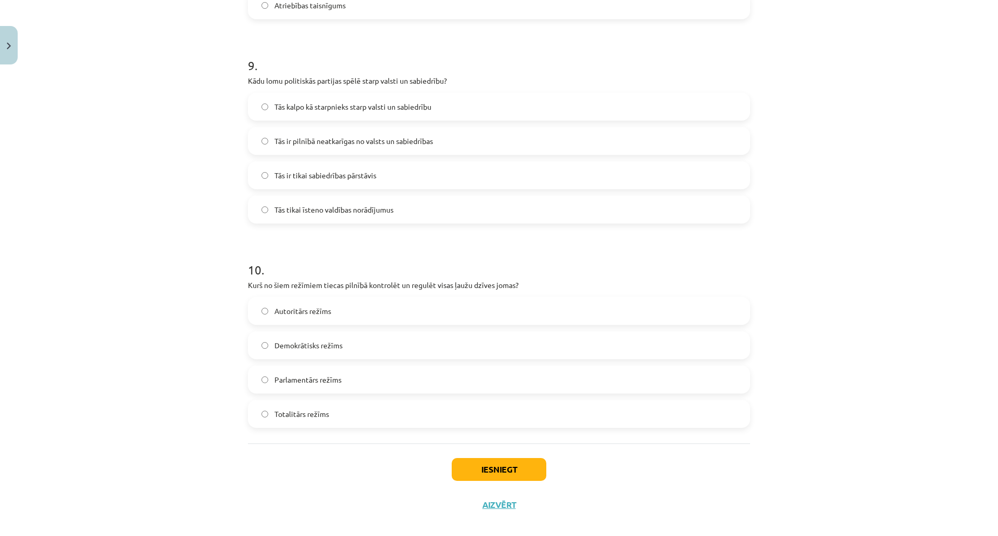
scroll to position [1812, 0]
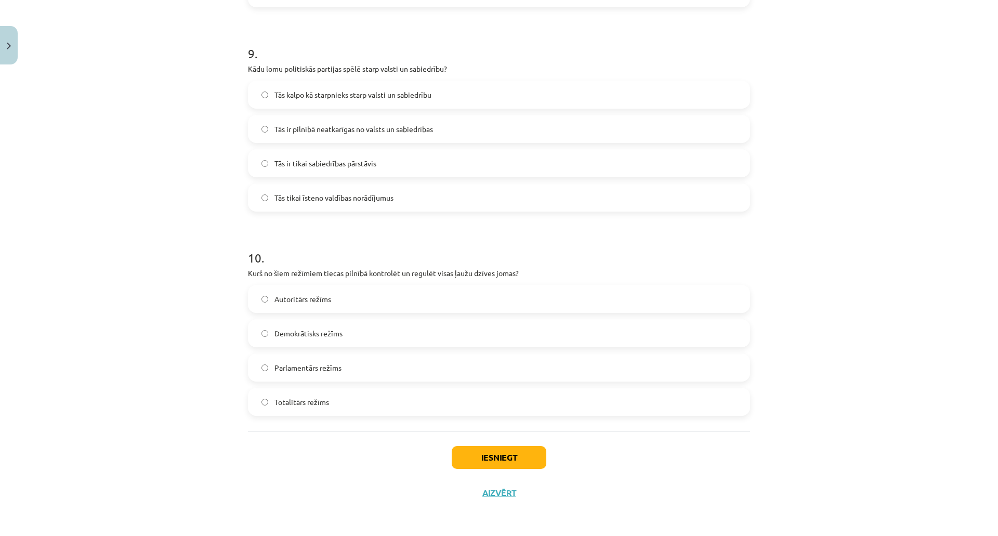
click at [367, 91] on span "Tās kalpo kā starpnieks starp valsti un sabiedrību" at bounding box center [352, 94] width 157 height 11
click at [392, 394] on label "Totalitārs režīms" at bounding box center [499, 402] width 500 height 26
click at [504, 454] on button "Iesniegt" at bounding box center [499, 457] width 95 height 23
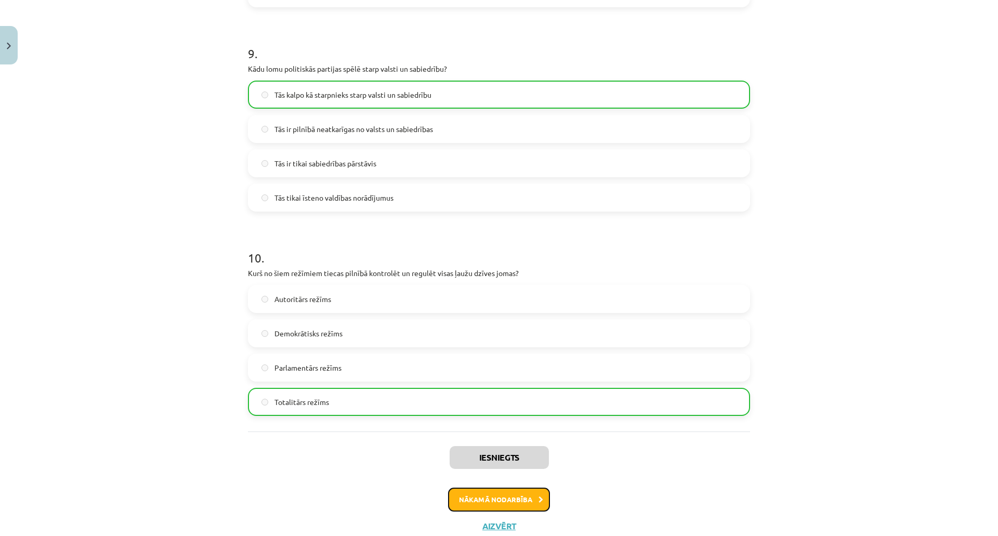
click at [477, 490] on button "Nākamā nodarbība" at bounding box center [499, 499] width 102 height 24
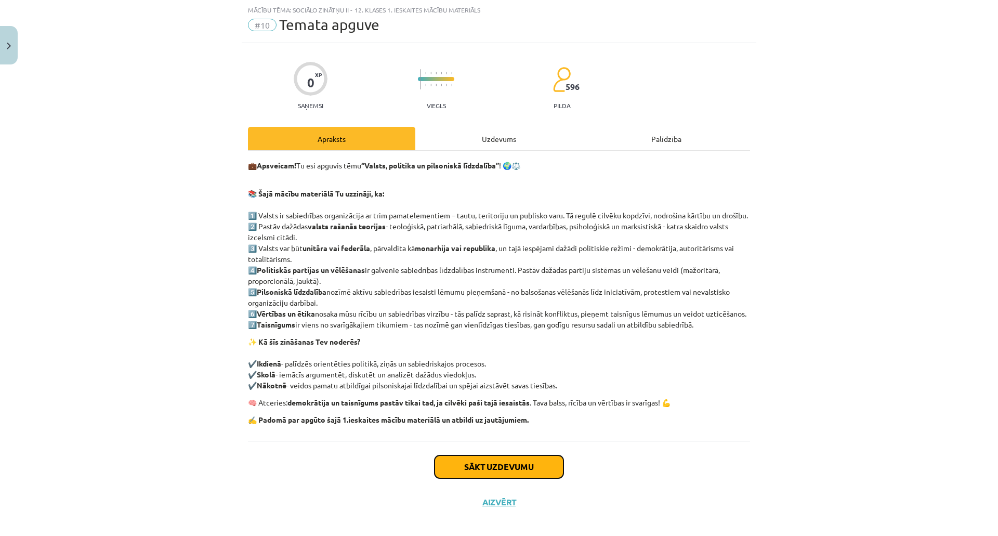
click at [477, 478] on button "Sākt uzdevumu" at bounding box center [498, 466] width 129 height 23
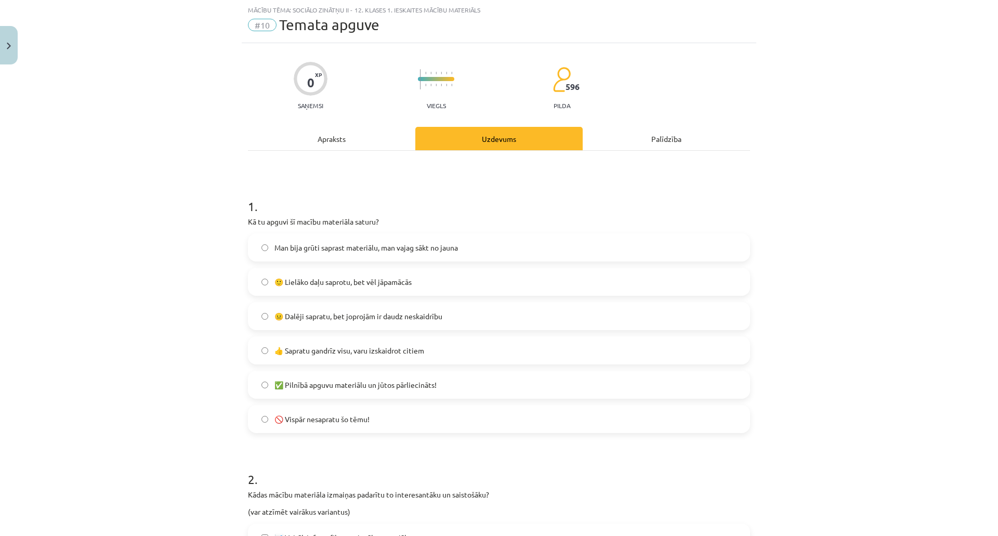
click at [328, 347] on span "👍 Sapratu gandrīz visu, varu izskaidrot citiem" at bounding box center [349, 350] width 150 height 11
click at [414, 377] on label "✅ Pilnībā apguvu materiālu un jūtos pārliecināts!" at bounding box center [499, 385] width 500 height 26
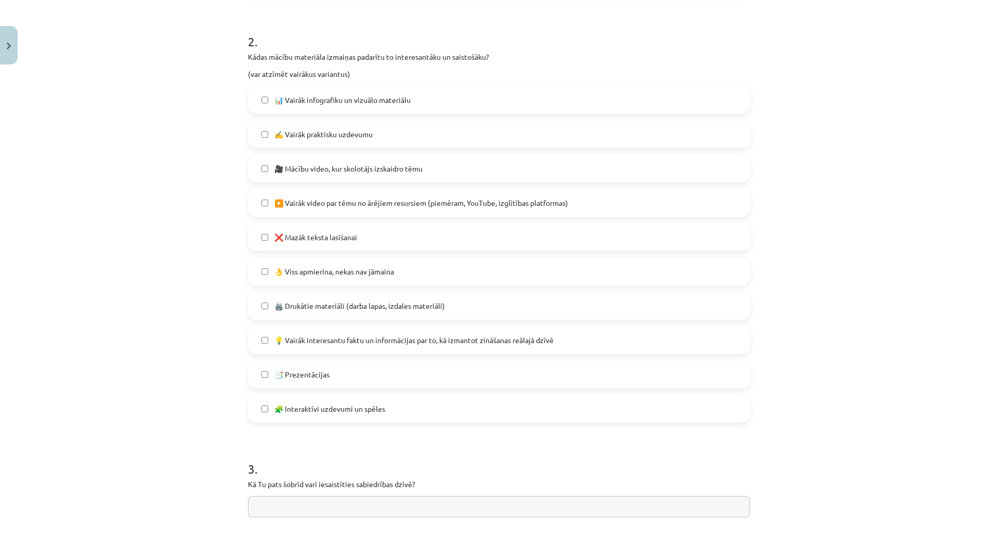
scroll to position [465, 0]
click at [339, 239] on span "❌ Mazāk teksta lasīšanai" at bounding box center [315, 235] width 83 height 11
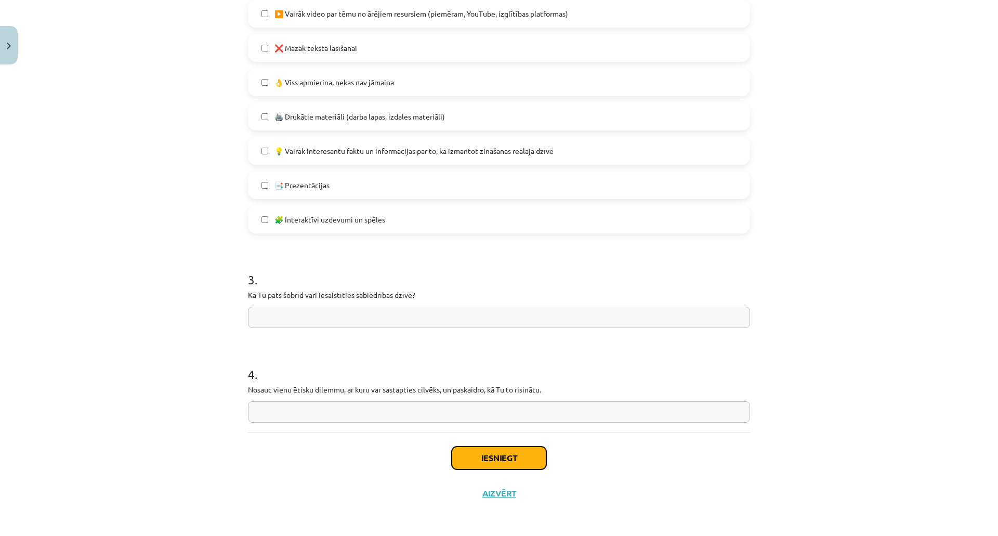
click at [490, 452] on button "Iesniegt" at bounding box center [499, 457] width 95 height 23
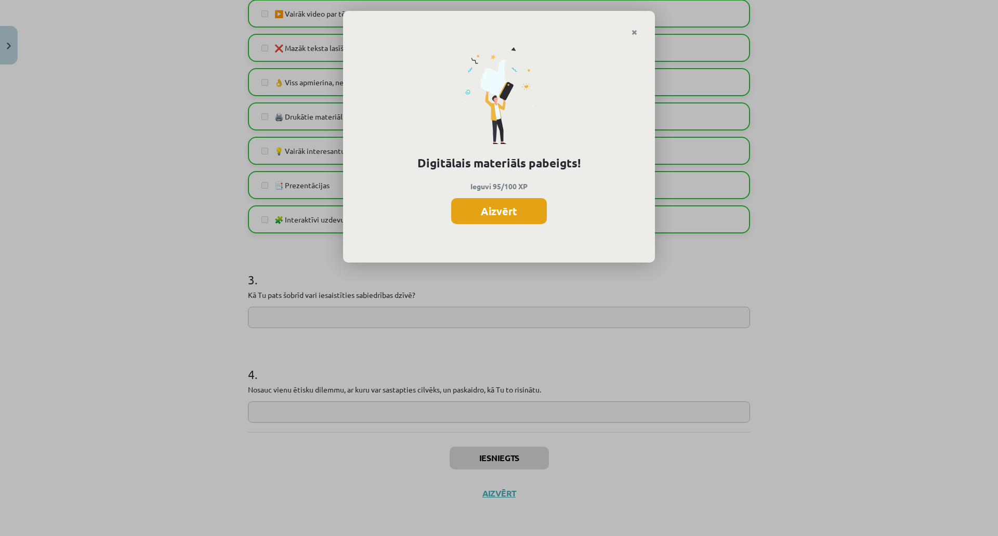
click at [479, 204] on button "Aizvērt" at bounding box center [499, 211] width 96 height 26
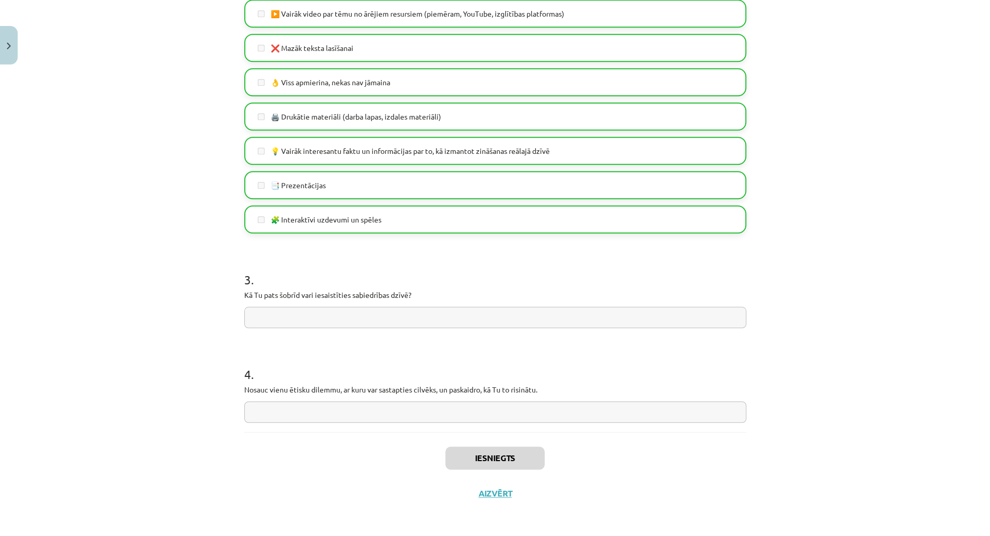
scroll to position [469, 0]
click at [480, 491] on button "Aizvērt" at bounding box center [494, 493] width 39 height 10
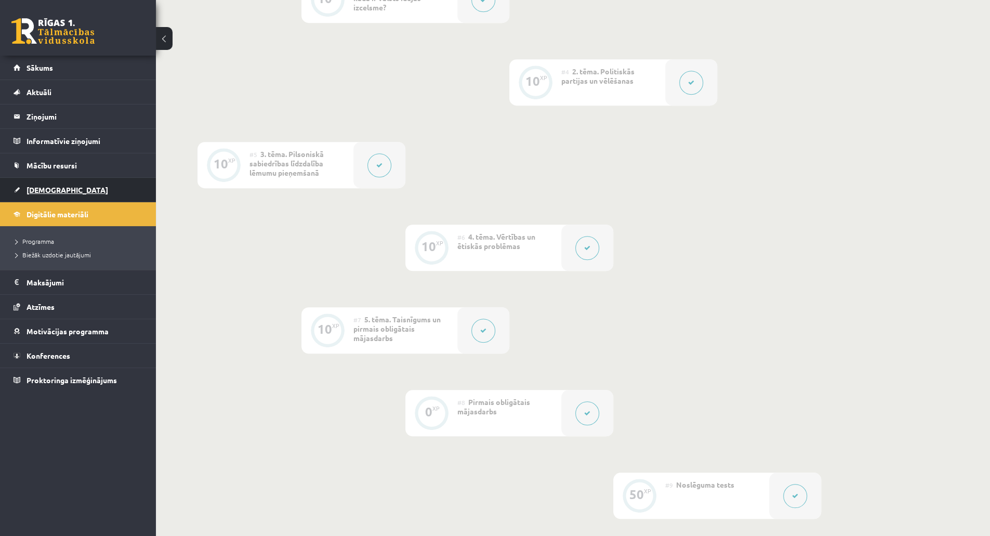
click at [55, 189] on span "[DEMOGRAPHIC_DATA]" at bounding box center [68, 189] width 82 height 9
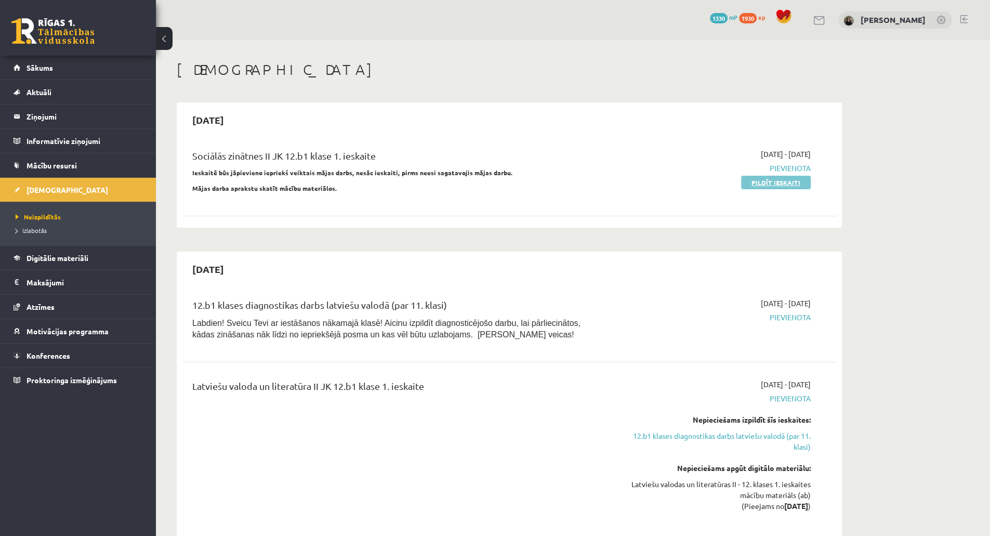
click at [758, 181] on link "Pildīt ieskaiti" at bounding box center [776, 183] width 70 height 14
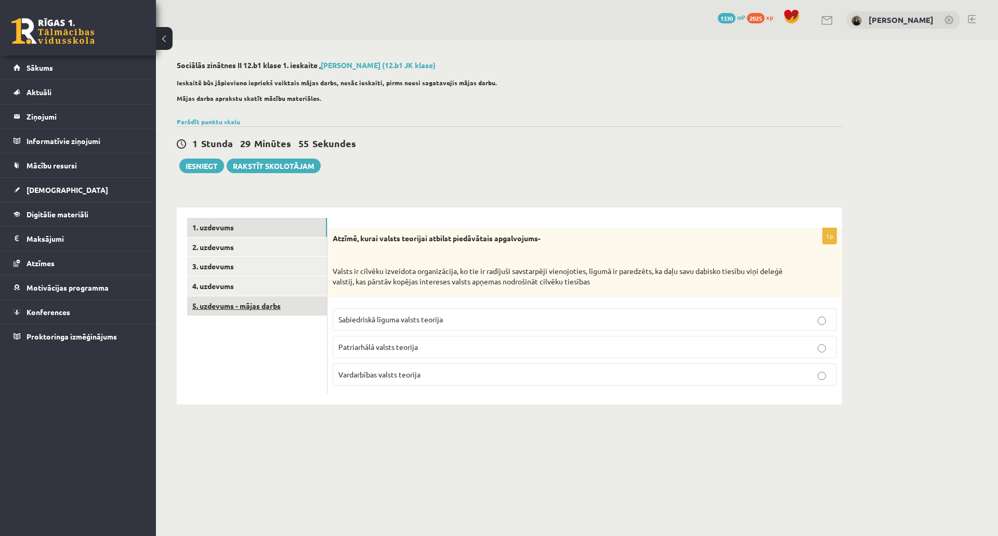
click at [276, 305] on link "5. uzdevums - mājas darbs" at bounding box center [257, 305] width 140 height 19
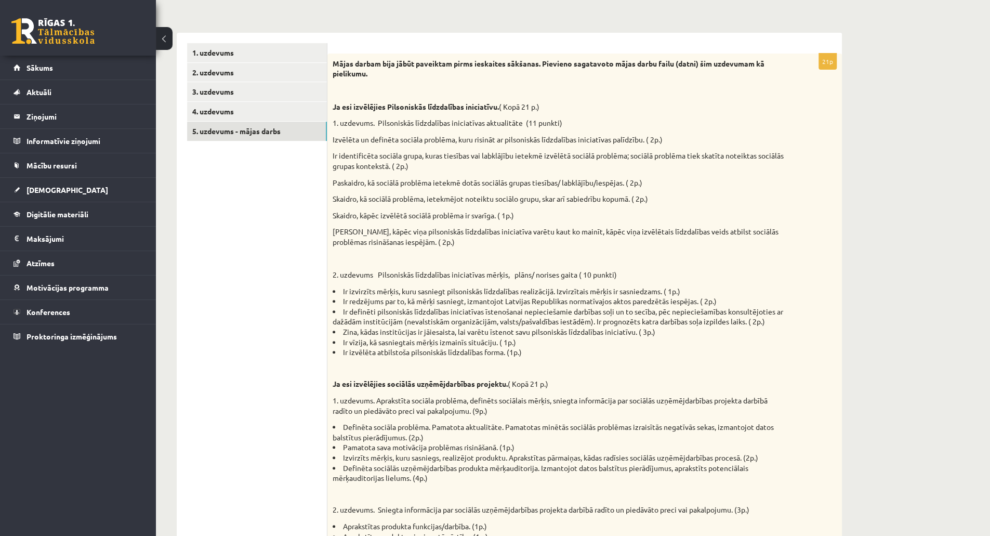
scroll to position [568, 0]
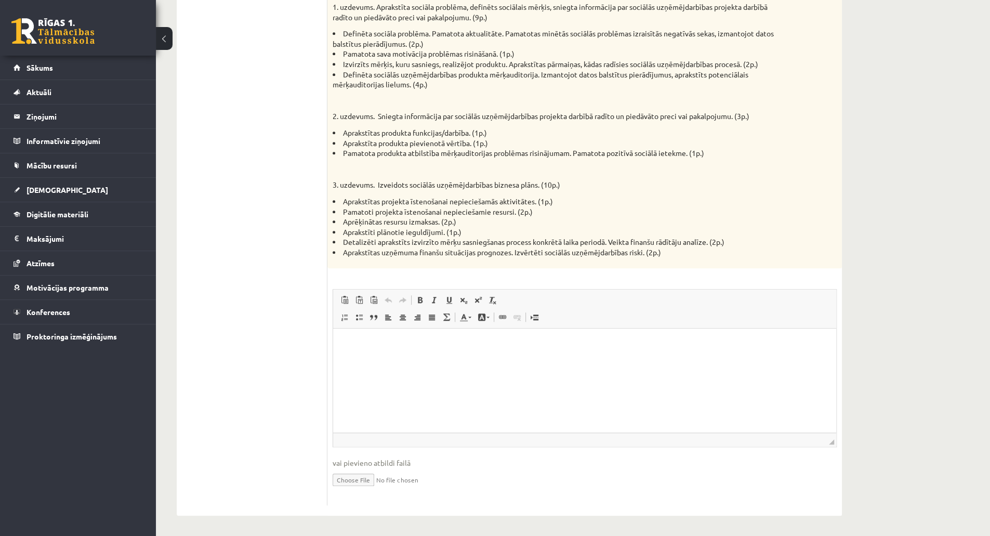
click at [351, 480] on input "file" at bounding box center [585, 478] width 504 height 21
type input "**********"
click at [409, 360] on html at bounding box center [584, 344] width 503 height 32
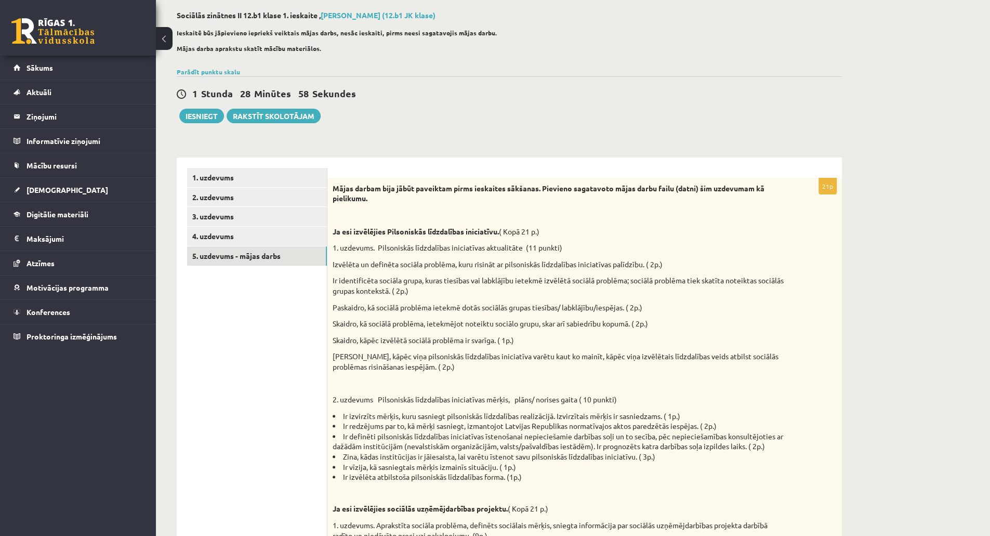
scroll to position [0, 0]
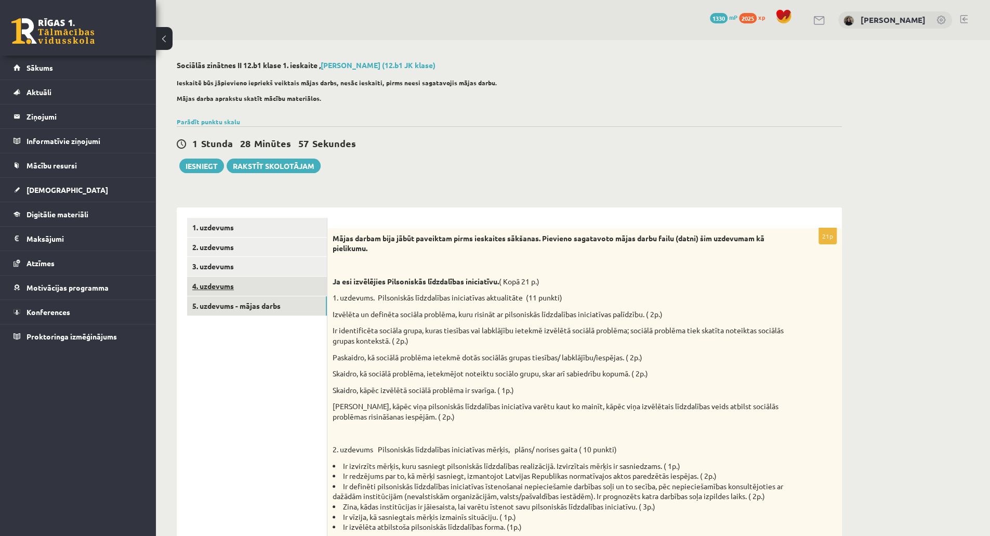
click at [245, 284] on link "4. uzdevums" at bounding box center [257, 285] width 140 height 19
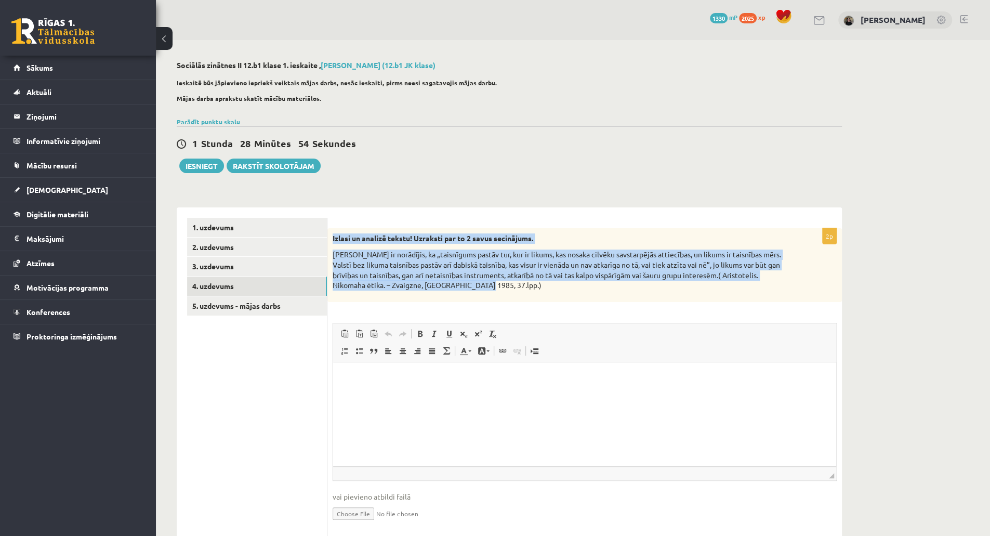
drag, startPoint x: 333, startPoint y: 240, endPoint x: 495, endPoint y: 295, distance: 171.1
click at [495, 295] on div "Izlasi un analizē tekstu! Uzraksti par to 2 savus secinājums. Aristotelis ir no…" at bounding box center [584, 265] width 514 height 74
copy div "Izlasi un analizē tekstu! Uzraksti par to 2 savus secinājums. Aristotelis ir no…"
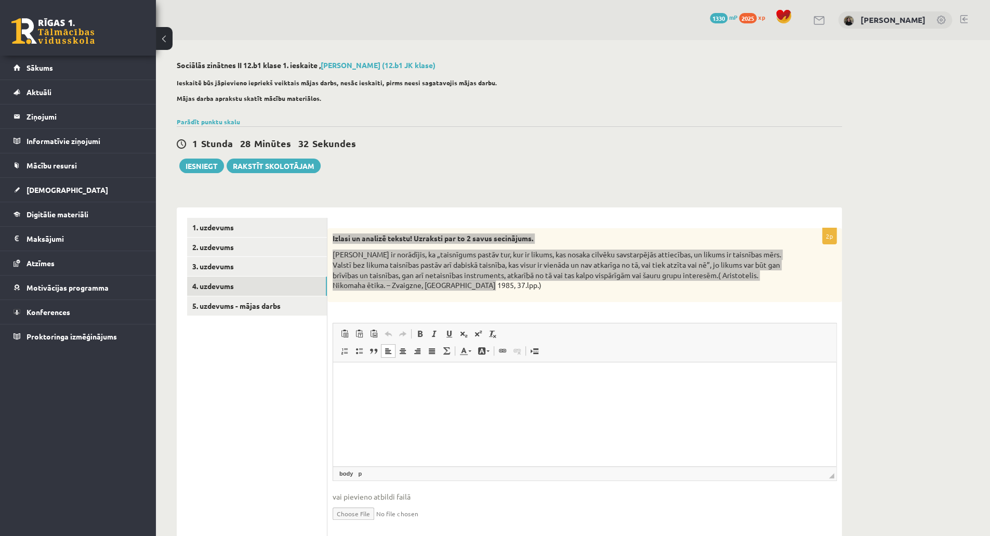
click at [390, 393] on html at bounding box center [584, 378] width 503 height 32
drag, startPoint x: 390, startPoint y: 407, endPoint x: 354, endPoint y: 367, distance: 54.1
drag, startPoint x: 21, startPoint y: 5, endPoint x: 346, endPoint y: 334, distance: 461.9
click at [346, 334] on span at bounding box center [344, 333] width 8 height 8
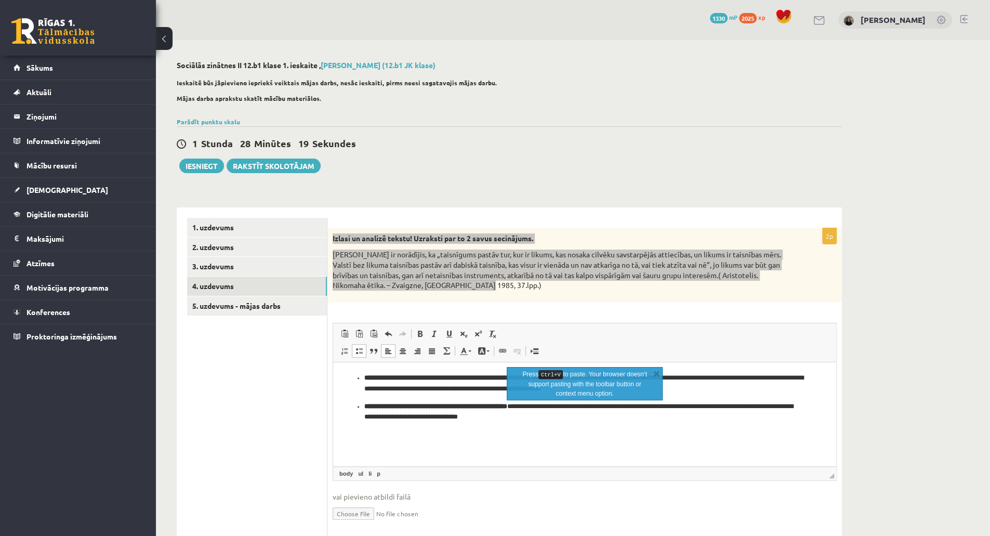
click at [577, 432] on html "**********" at bounding box center [584, 397] width 503 height 71
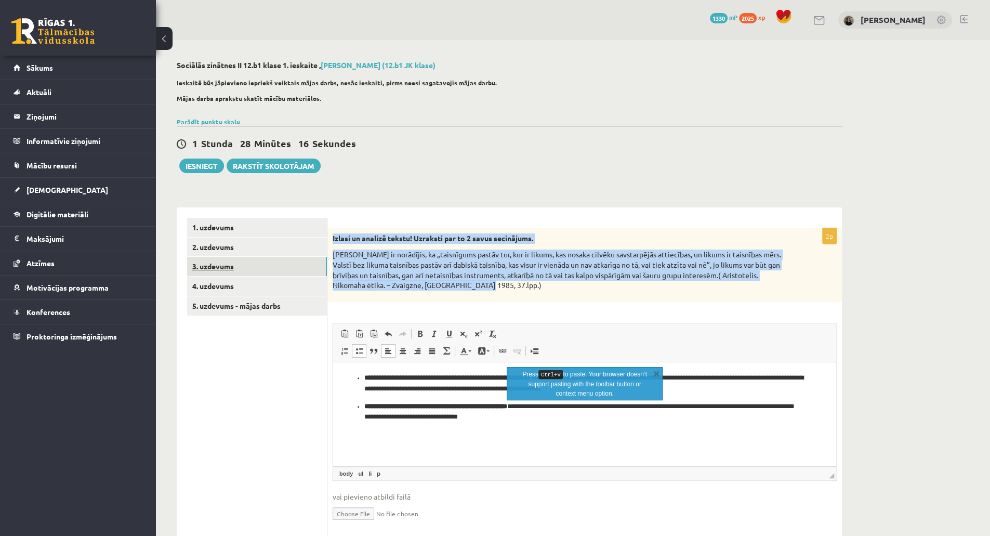
click at [249, 272] on link "3. uzdevums" at bounding box center [257, 266] width 140 height 19
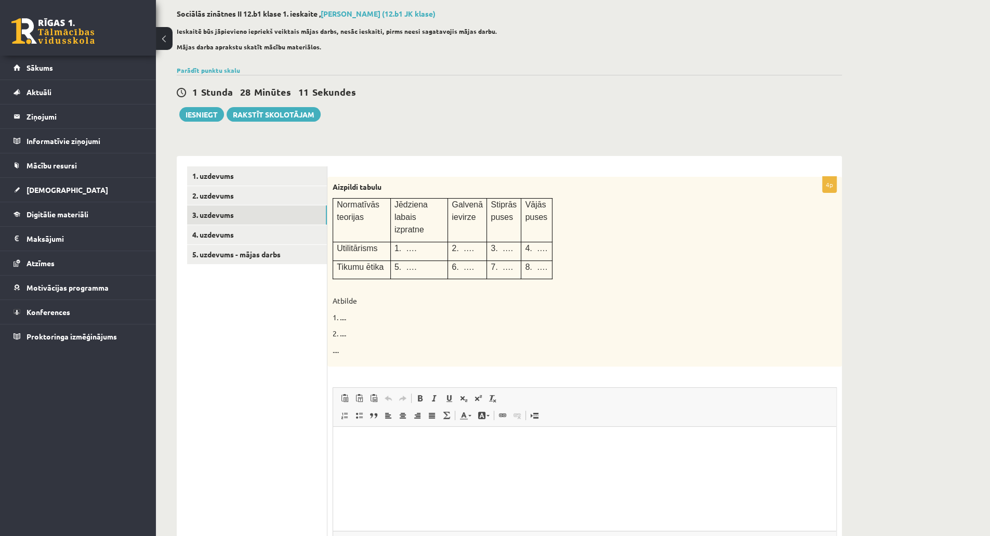
scroll to position [91, 0]
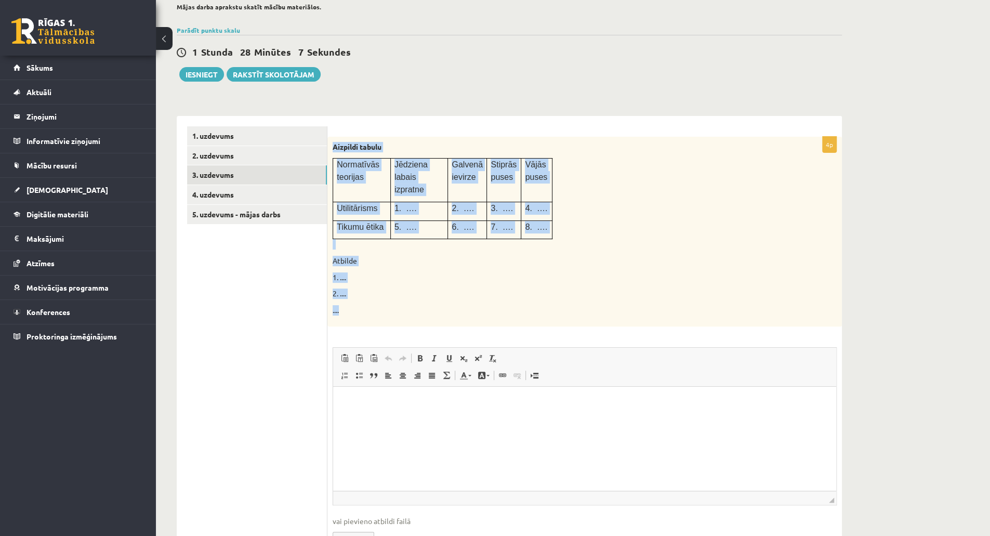
drag, startPoint x: 333, startPoint y: 147, endPoint x: 515, endPoint y: 314, distance: 247.5
click at [515, 314] on div "Aizpildi tabulu Normatīvās teorijas Jēdziena labais izpratne Galvenā ievirze St…" at bounding box center [584, 232] width 514 height 190
copy div "Aizpildi tabulu Normatīvās teorijas Jēdziena labais izpratne Galvenā ievirze St…"
click at [489, 305] on p "...." at bounding box center [559, 310] width 452 height 10
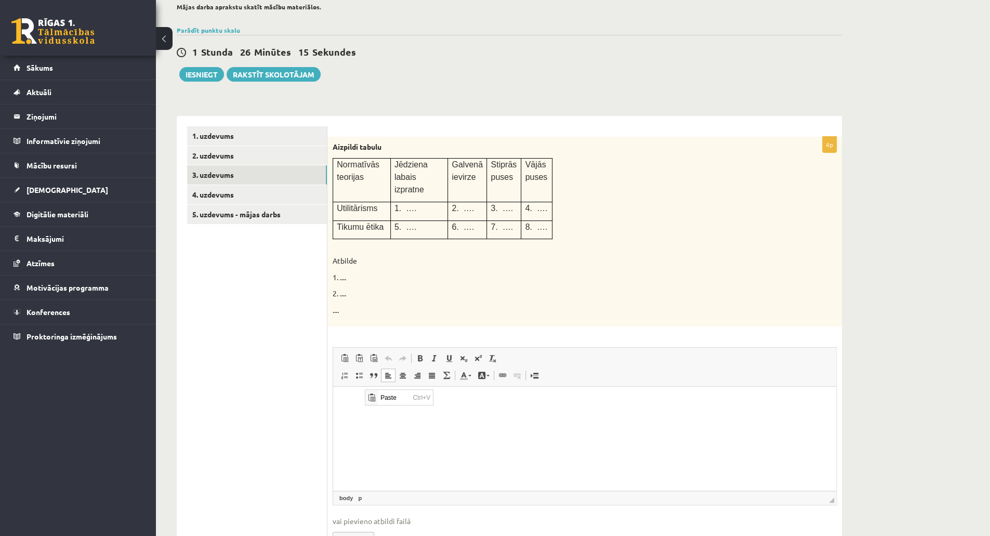
scroll to position [0, 0]
click at [389, 402] on span "Paste" at bounding box center [393, 396] width 32 height 15
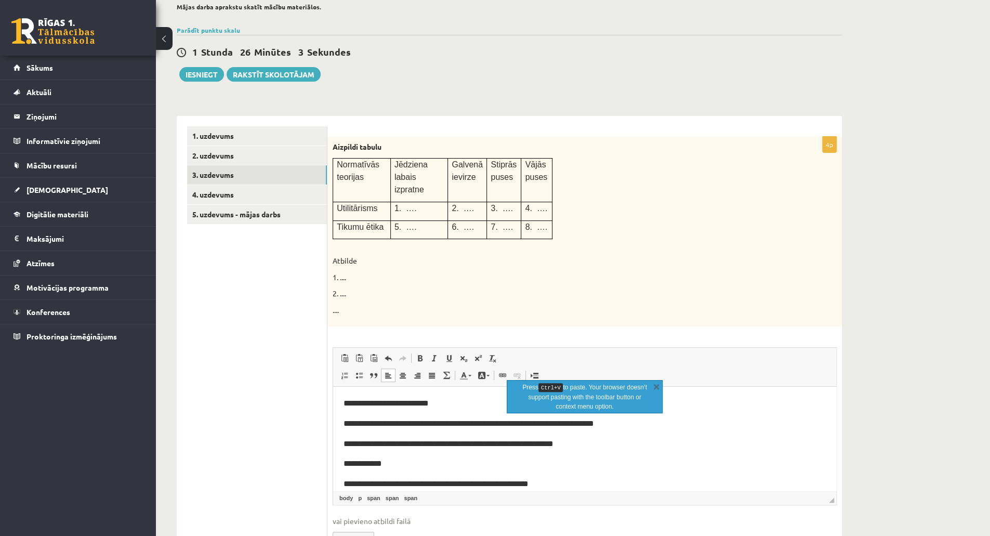
scroll to position [41, 0]
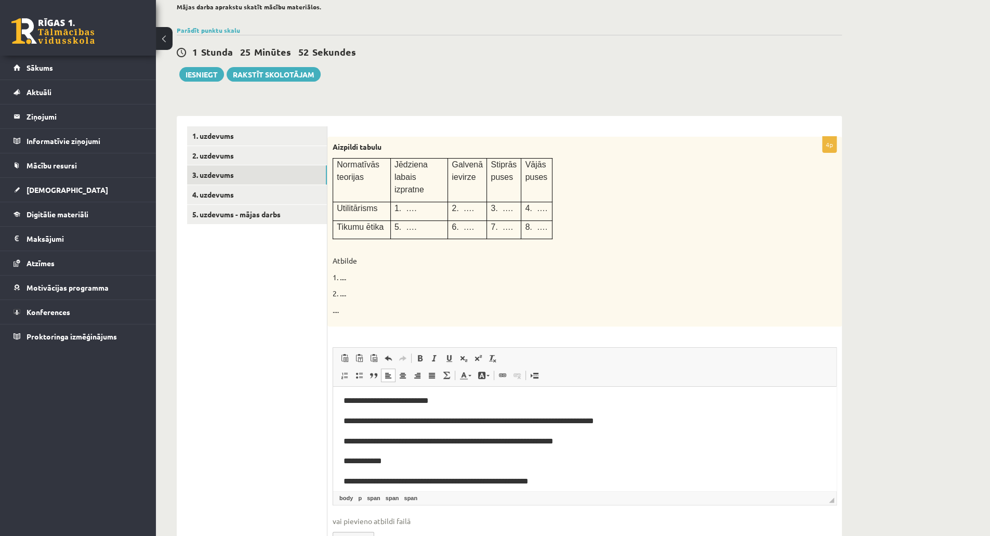
click at [382, 463] on span "**********" at bounding box center [362, 461] width 38 height 8
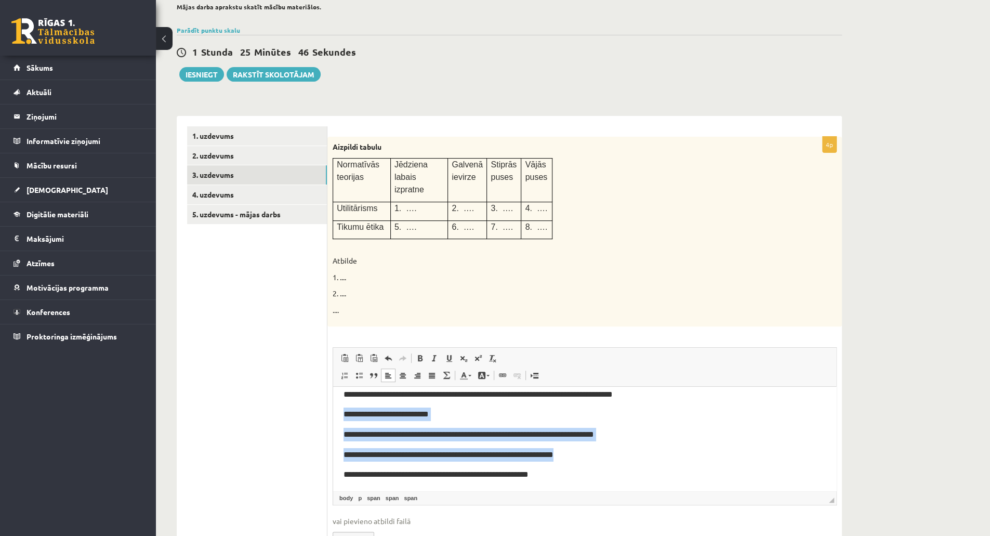
scroll to position [0, 0]
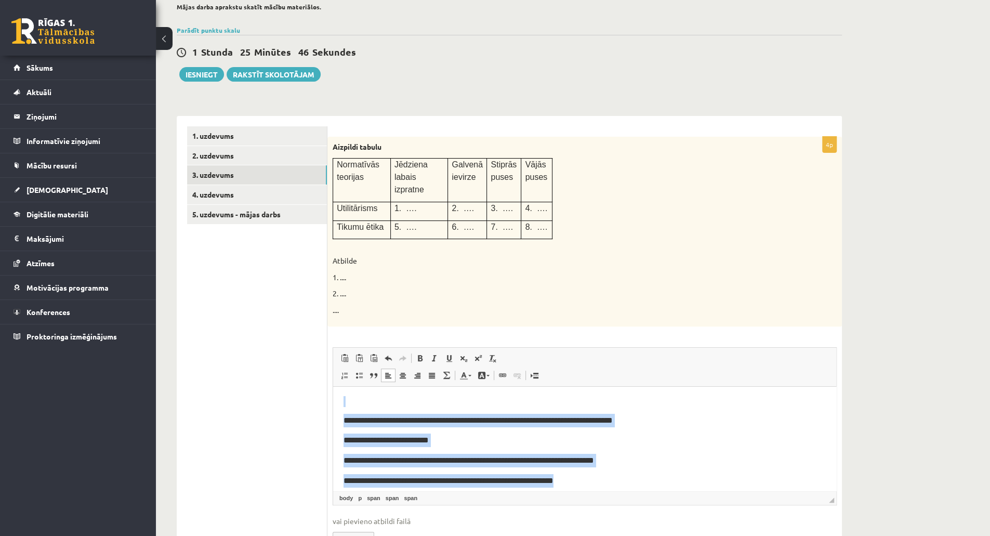
drag, startPoint x: 828, startPoint y: 430, endPoint x: 819, endPoint y: 391, distance: 40.4
click at [819, 391] on html "**********" at bounding box center [584, 482] width 503 height 192
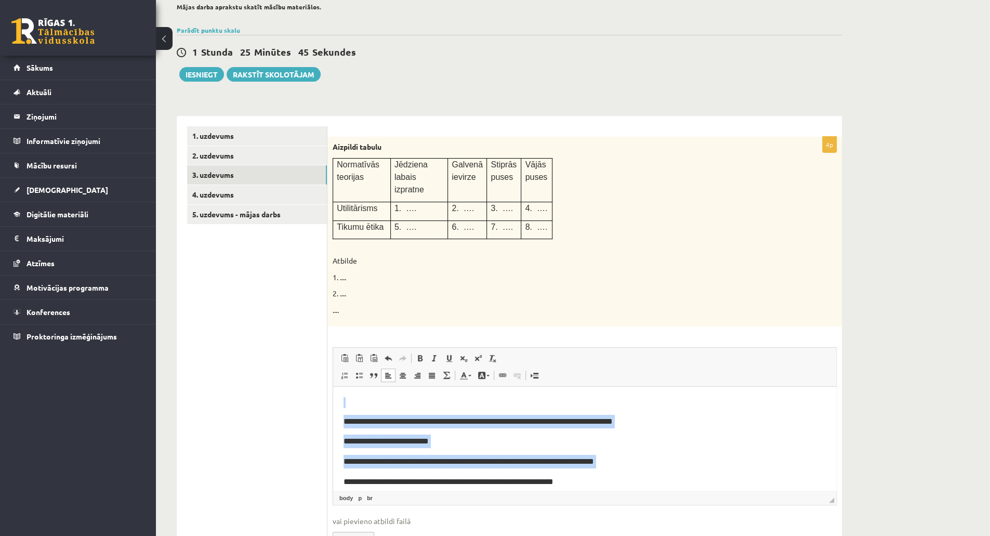
click at [780, 402] on p "Rich Text Editor, wiswyg-editor-user-answer-47434014183120" at bounding box center [584, 402] width 482 height 11
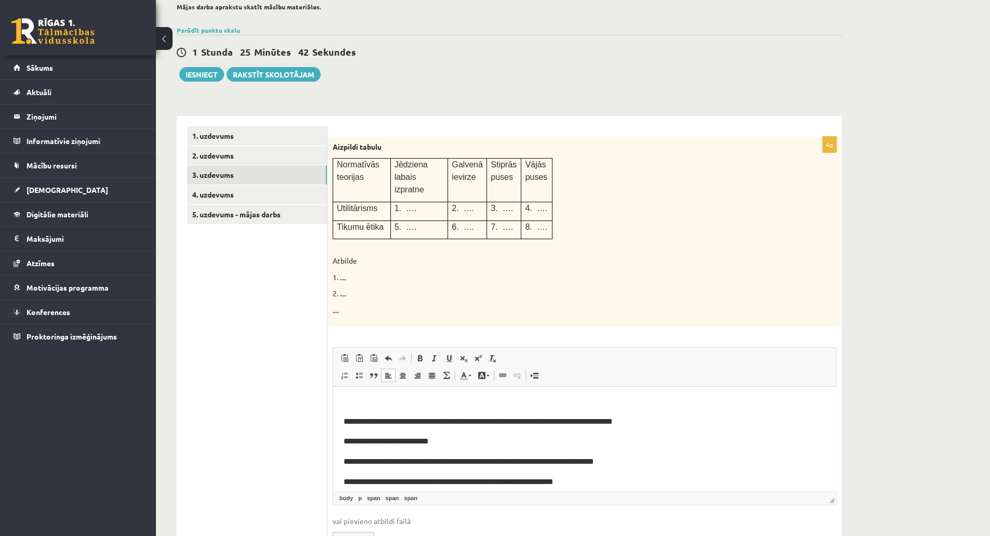
click at [340, 420] on html "**********" at bounding box center [584, 483] width 503 height 192
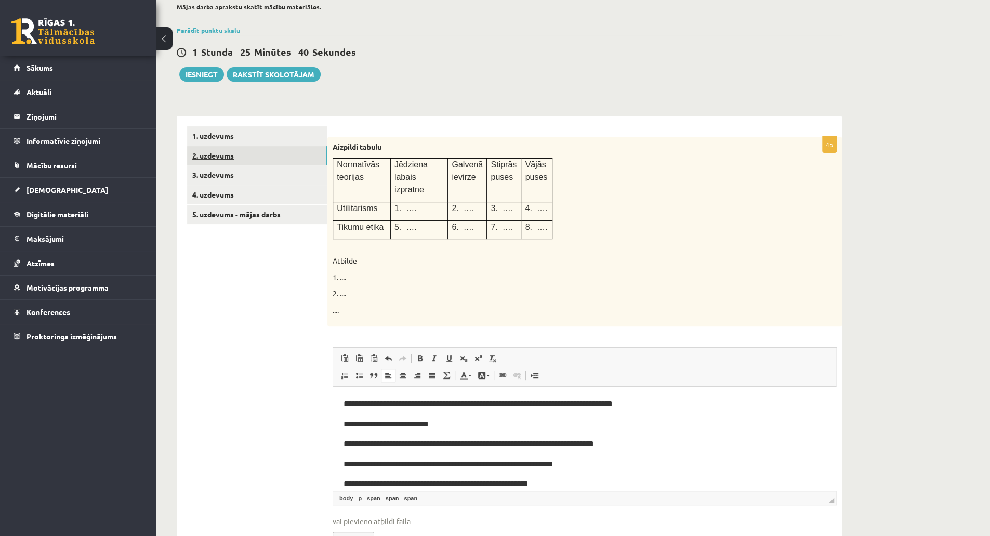
click at [195, 154] on link "2. uzdevums" at bounding box center [257, 155] width 140 height 19
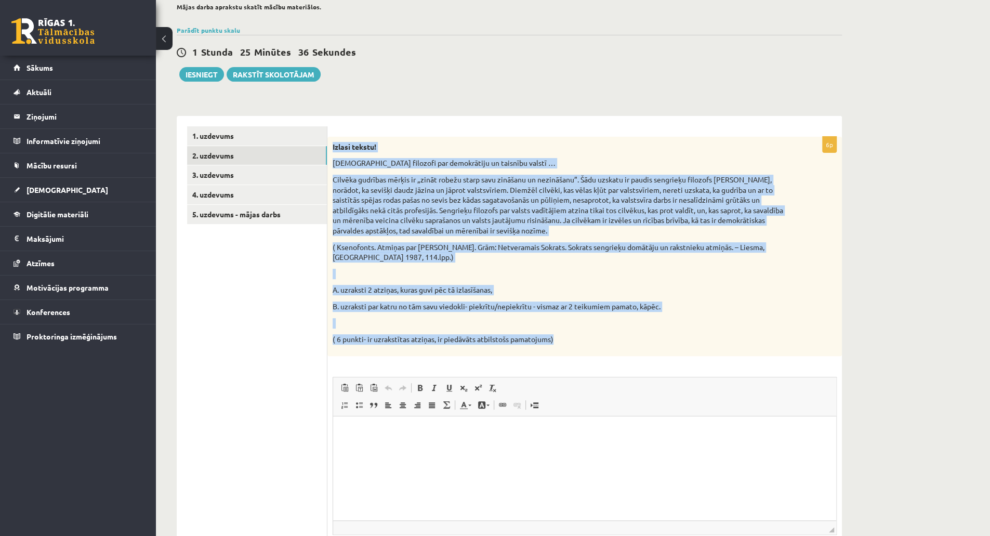
drag, startPoint x: 332, startPoint y: 144, endPoint x: 606, endPoint y: 345, distance: 339.4
click at [606, 345] on div "Izlasi tekstu! Sengrieķu filozofi par demokrātiju un taisnību valstī … Cilvēka …" at bounding box center [584, 246] width 514 height 219
copy div "Izlasi tekstu! Sengrieķu filozofi par demokrātiju un taisnību valstī … Cilvēka …"
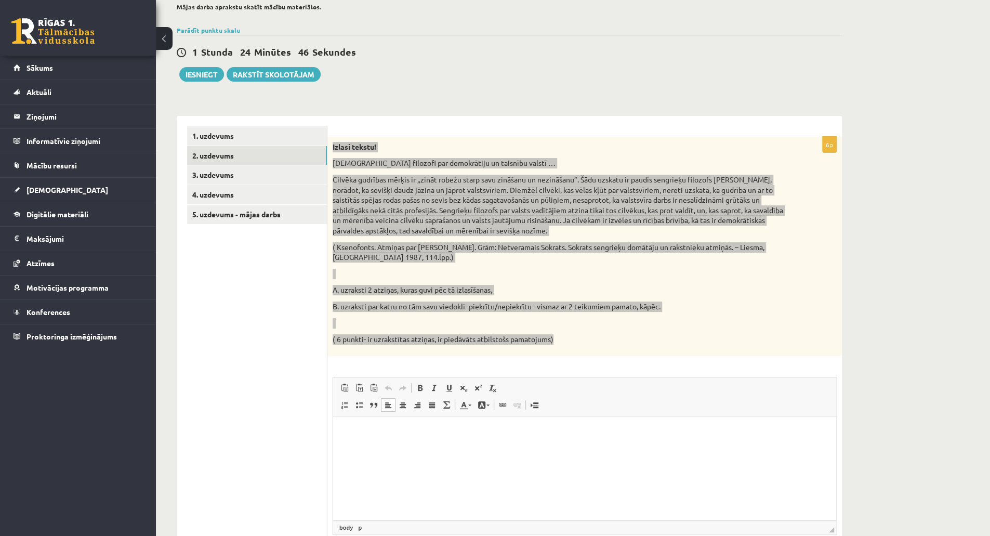
click at [388, 432] on p "Rich Text Editor, wiswyg-editor-user-answer-47433955244700" at bounding box center [584, 431] width 482 height 11
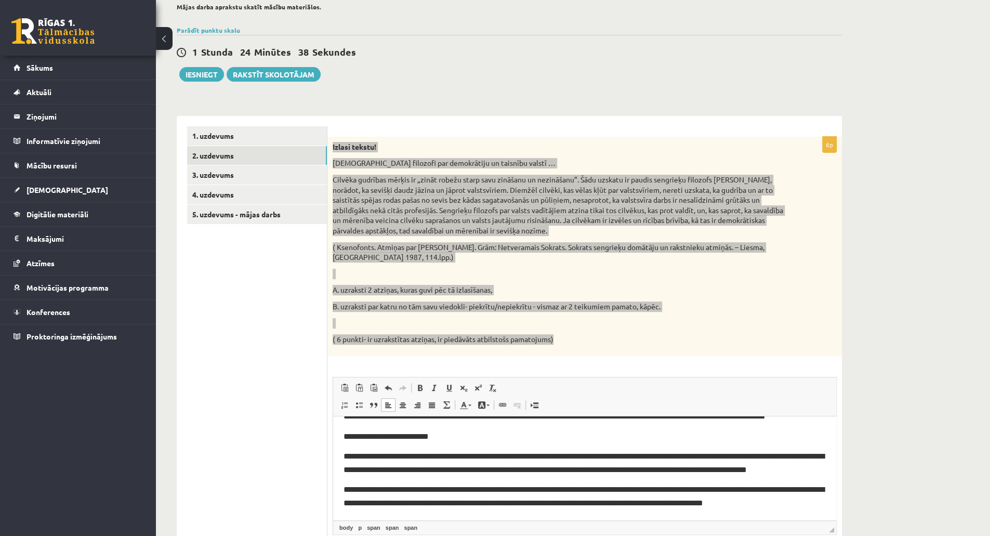
scroll to position [51, 0]
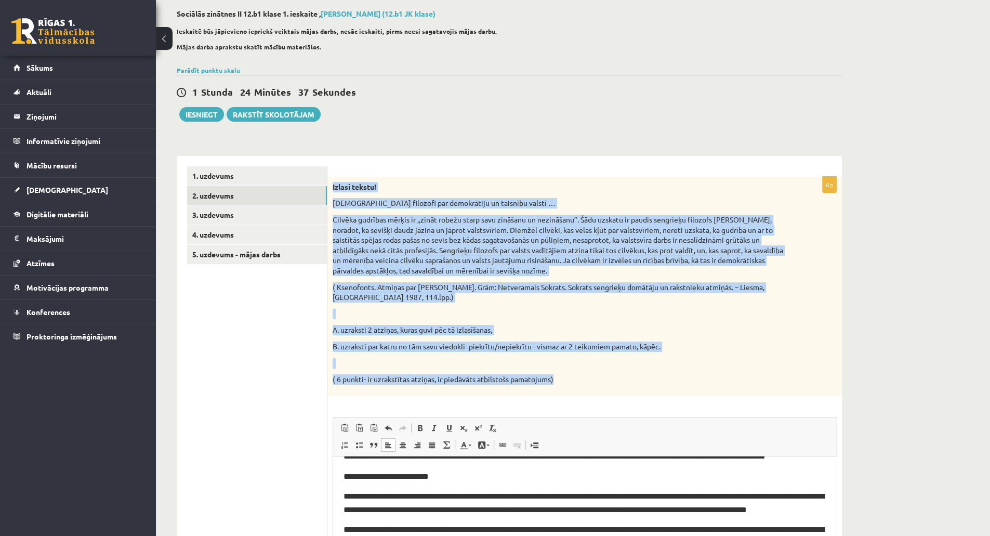
click at [923, 303] on div "**********" at bounding box center [573, 327] width 834 height 676
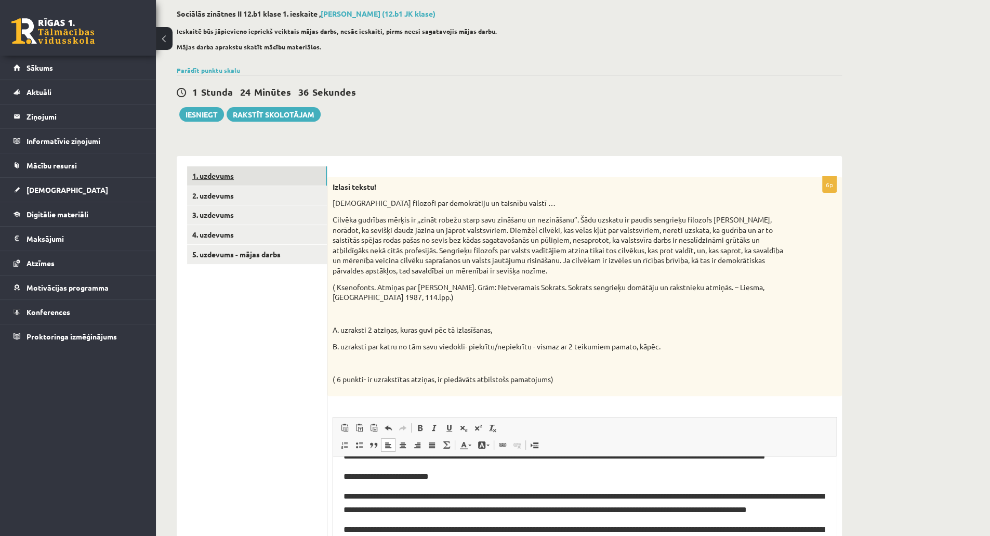
click at [267, 178] on link "1. uzdevums" at bounding box center [257, 175] width 140 height 19
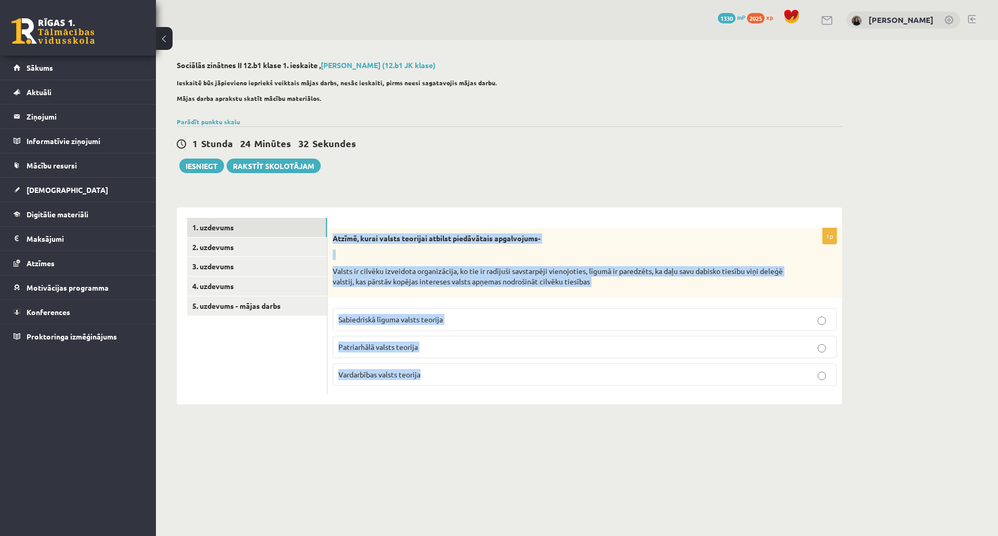
drag, startPoint x: 330, startPoint y: 234, endPoint x: 665, endPoint y: 427, distance: 385.9
click at [665, 427] on body "0 Dāvanas 1330 mP 2025 xp Linda Blūma Sākums Aktuāli Kā mācīties eSKOLĀ Kontakt…" at bounding box center [499, 268] width 998 height 536
copy div "Atzīmē, kurai valsts teorijai atbilst piedāvātais apgalvojums- Valsts ir cilvēk…"
click at [418, 312] on label "Sabiedriskā līguma valsts teorija" at bounding box center [585, 319] width 504 height 22
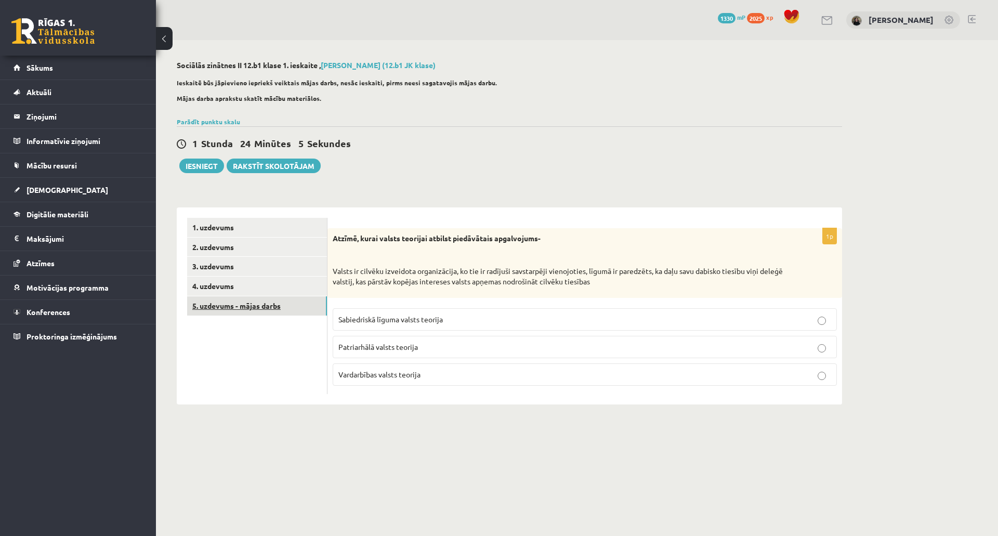
click at [262, 306] on link "5. uzdevums - mājas darbs" at bounding box center [257, 305] width 140 height 19
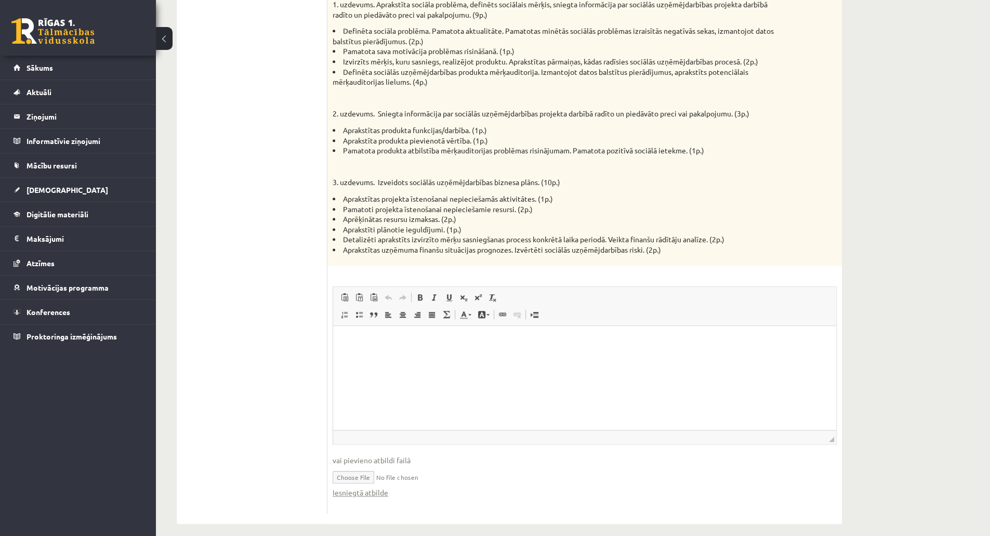
scroll to position [576, 0]
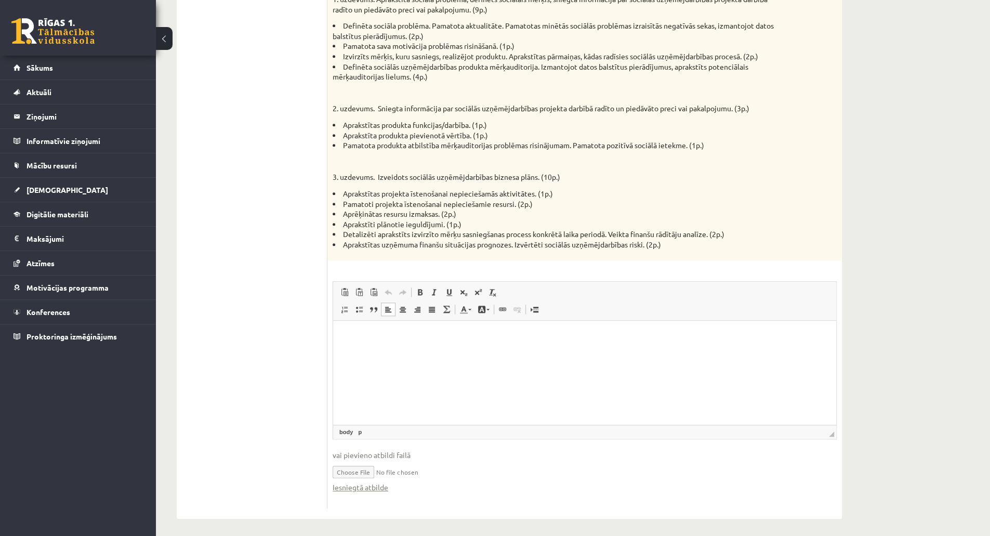
click at [722, 335] on p "Rich Text Editor, wiswyg-editor-user-answer-47433911966520" at bounding box center [584, 335] width 482 height 11
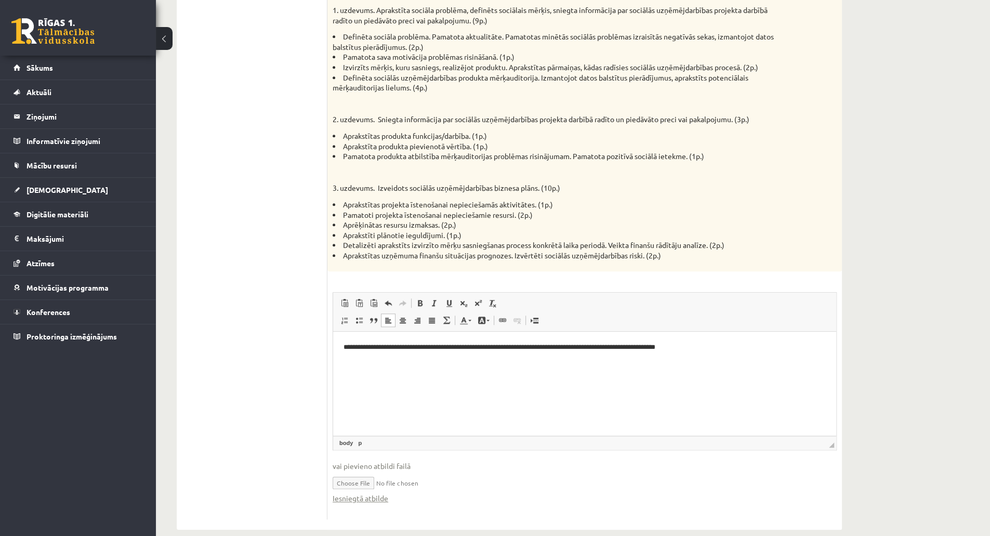
scroll to position [579, 0]
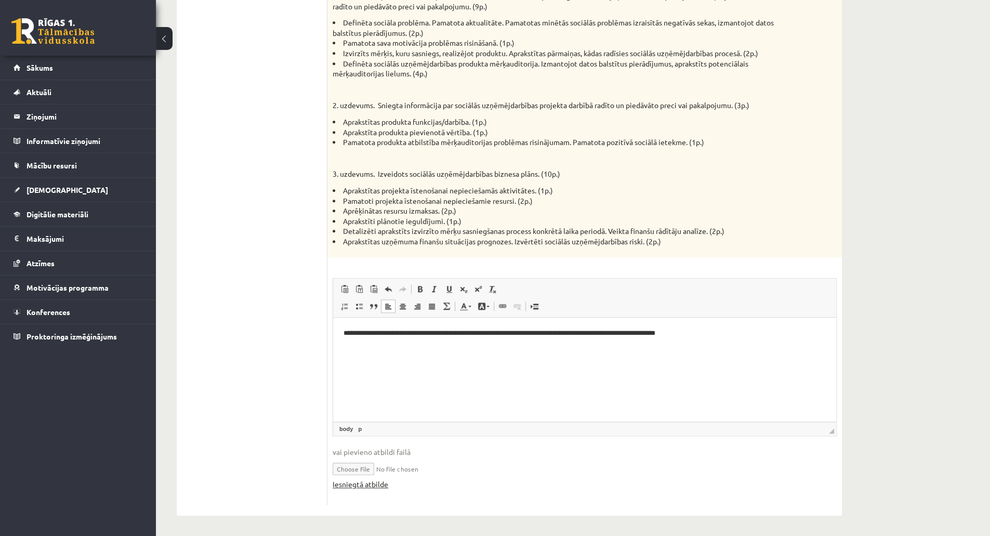
click at [363, 483] on link "Iesniegtā atbilde" at bounding box center [361, 484] width 56 height 11
click at [800, 465] on input "file" at bounding box center [585, 467] width 504 height 21
click at [831, 432] on span "◢ Elements path body p" at bounding box center [584, 428] width 503 height 14
click at [831, 430] on span "◢" at bounding box center [831, 430] width 5 height 5
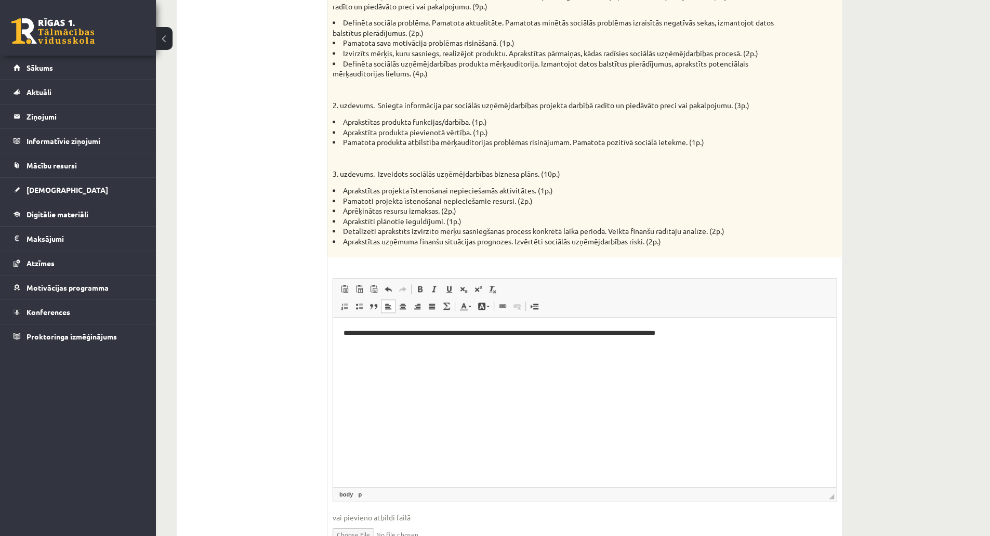
drag, startPoint x: 831, startPoint y: 430, endPoint x: 886, endPoint y: 515, distance: 101.8
click at [886, 515] on div "**********" at bounding box center [573, 31] width 834 height 1141
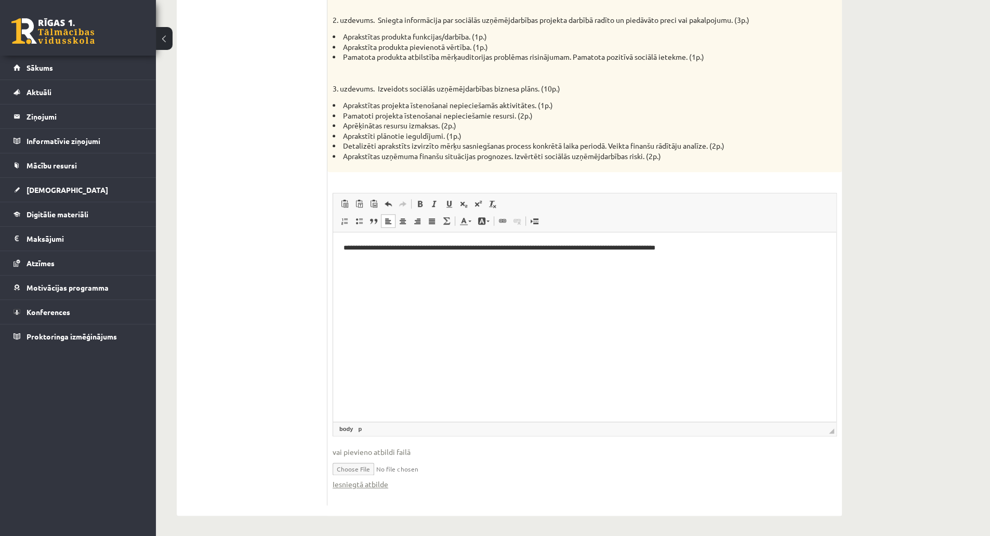
click at [353, 470] on input "file" at bounding box center [585, 467] width 504 height 21
type input "**********"
click at [369, 448] on span "vai pievieno atbildi failā" at bounding box center [585, 451] width 504 height 11
click at [361, 482] on link "Iesniegtā atbilde" at bounding box center [361, 484] width 56 height 11
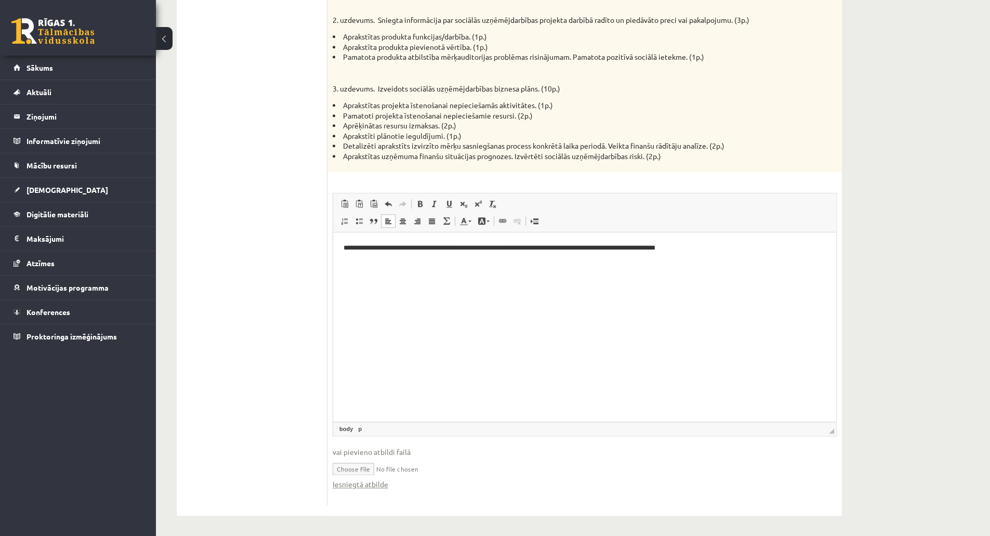
scroll to position [195, 0]
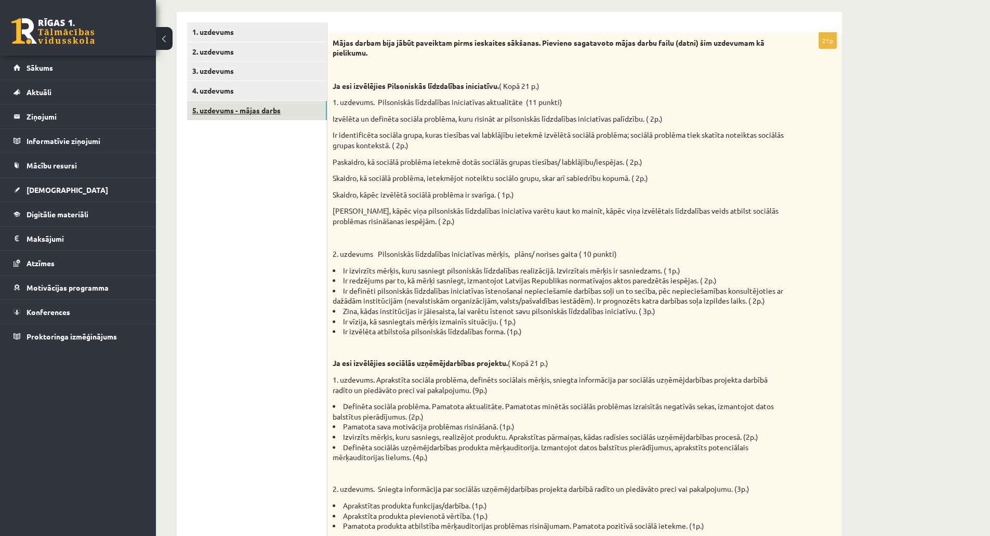
click at [219, 103] on link "5. uzdevums - mājas darbs" at bounding box center [257, 110] width 140 height 19
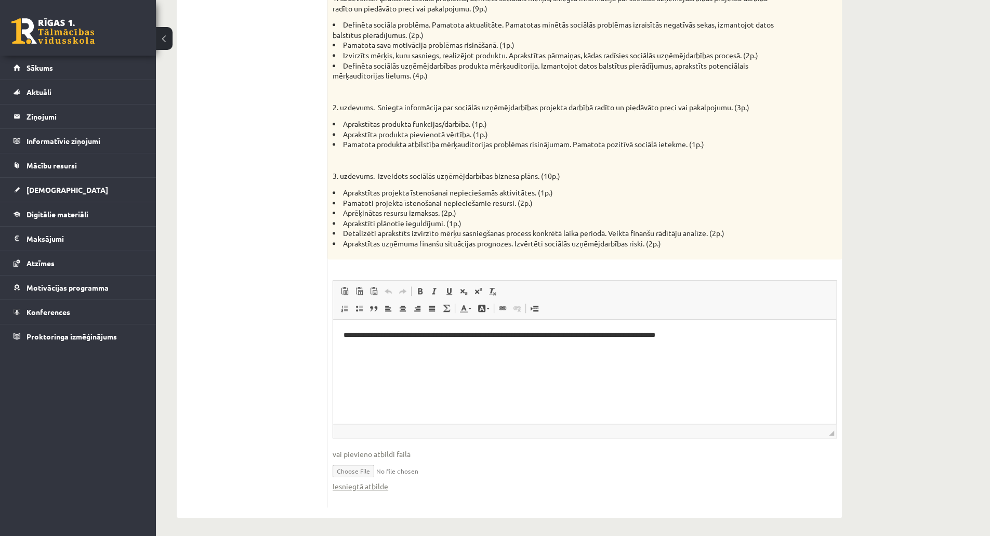
scroll to position [579, 0]
click at [368, 481] on link "Iesniegtā atbilde" at bounding box center [361, 484] width 56 height 11
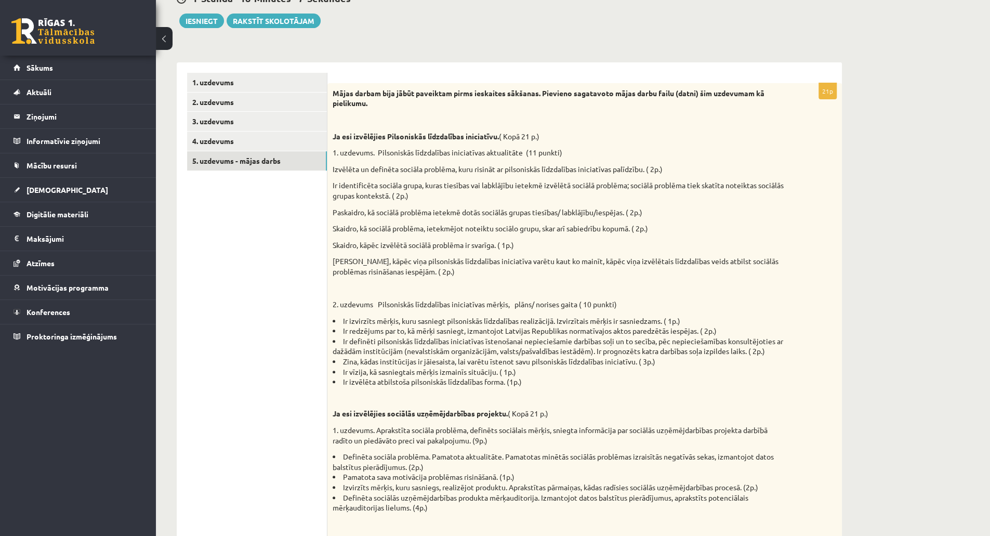
scroll to position [124, 0]
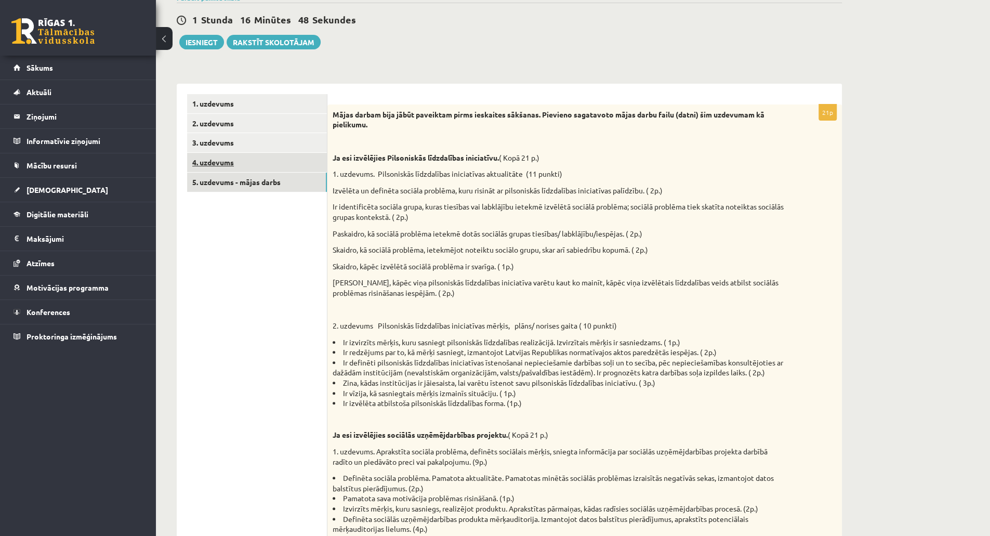
click at [258, 153] on link "4. uzdevums" at bounding box center [257, 162] width 140 height 19
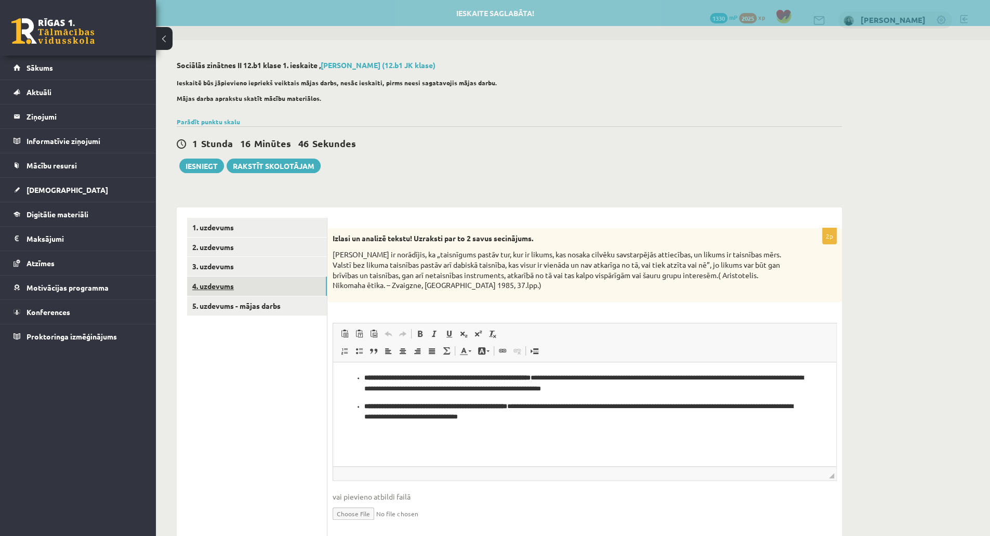
scroll to position [0, 0]
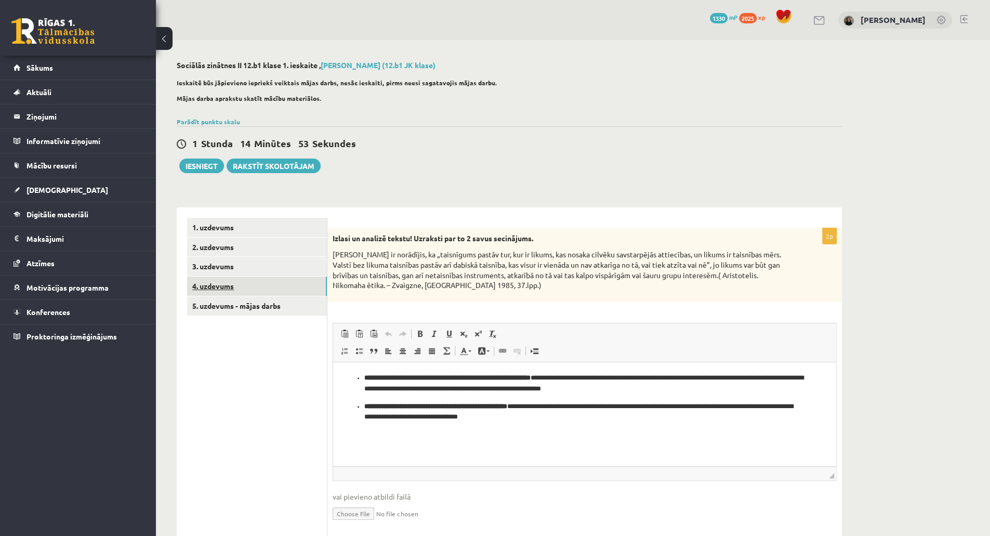
click at [258, 153] on div "1 Stunda 14 Minūtes 53 Sekundes Ieskaite saglabāta! Iesniegt Rakstīt skolotājam" at bounding box center [509, 149] width 665 height 47
click at [274, 269] on link "3. uzdevums" at bounding box center [257, 266] width 140 height 19
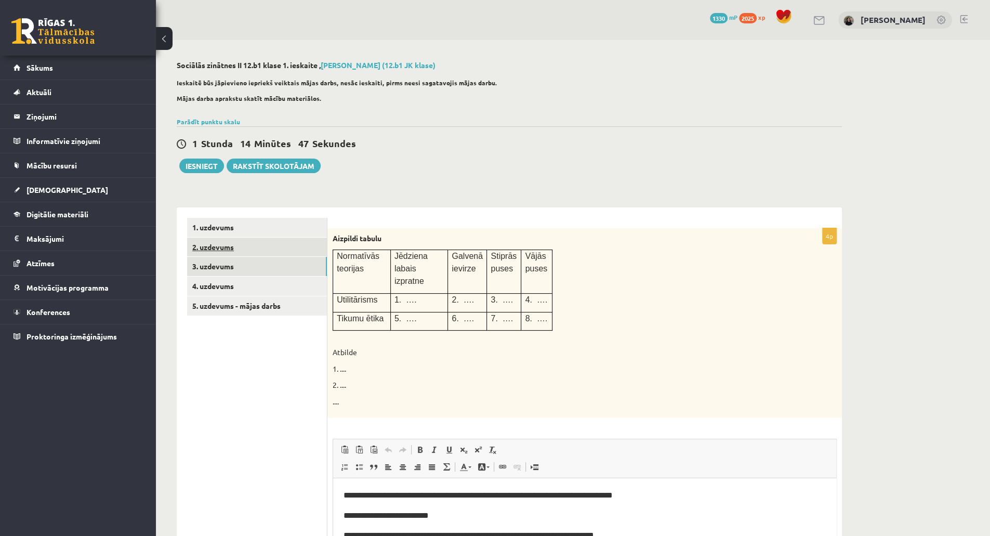
click at [275, 248] on link "2. uzdevums" at bounding box center [257, 246] width 140 height 19
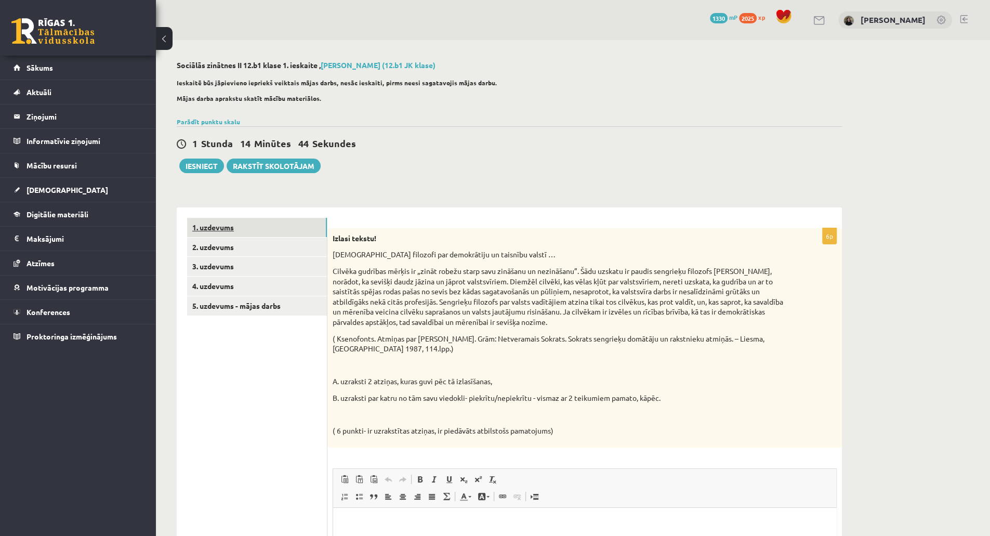
click at [258, 230] on link "1. uzdevums" at bounding box center [257, 227] width 140 height 19
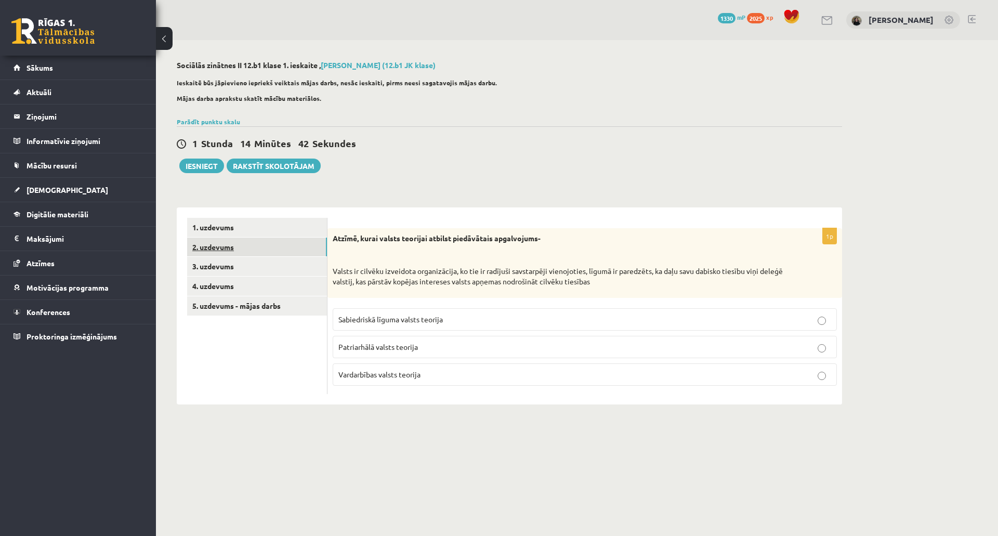
click at [243, 253] on link "2. uzdevums" at bounding box center [257, 246] width 140 height 19
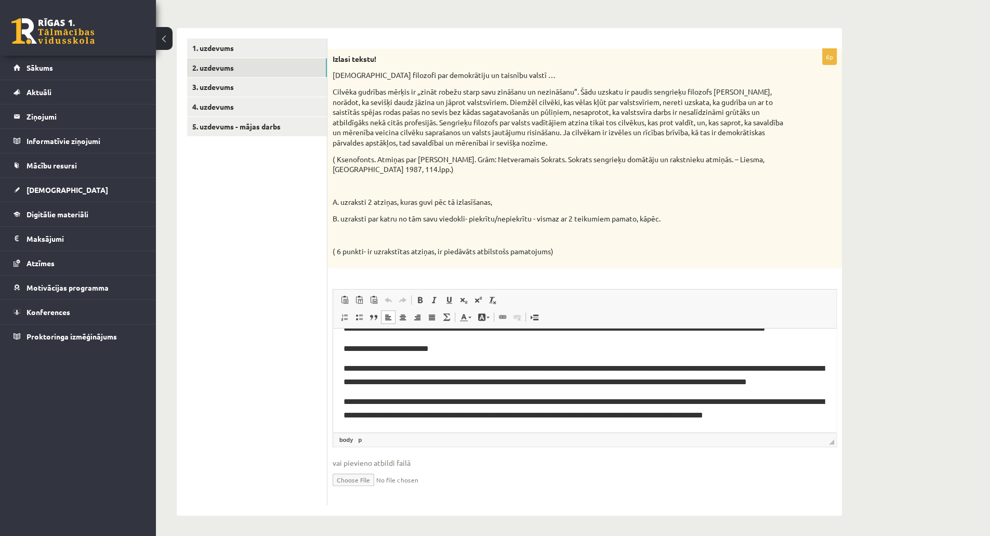
scroll to position [128, 0]
click at [218, 88] on link "3. uzdevums" at bounding box center [257, 86] width 140 height 19
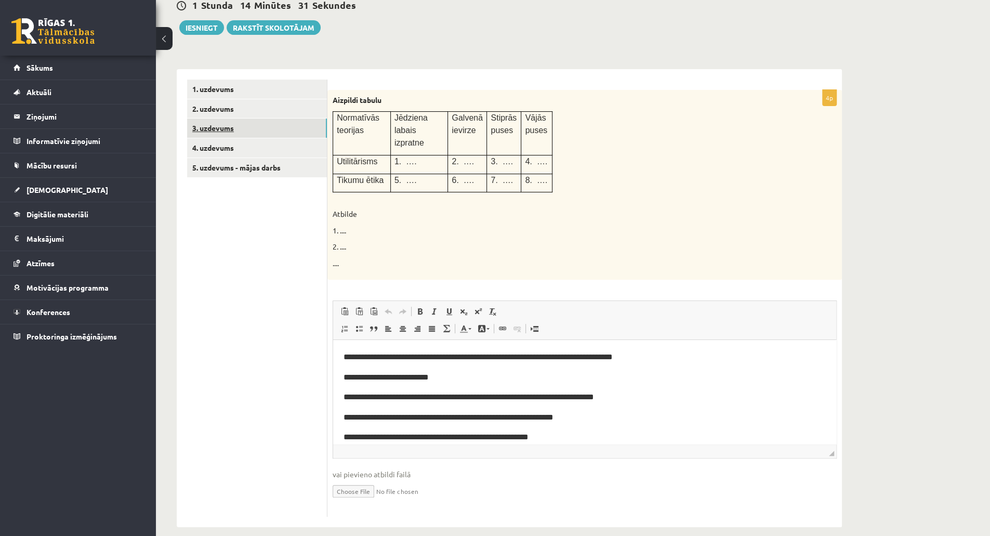
scroll to position [0, 0]
click at [243, 148] on link "4. uzdevums" at bounding box center [257, 147] width 140 height 19
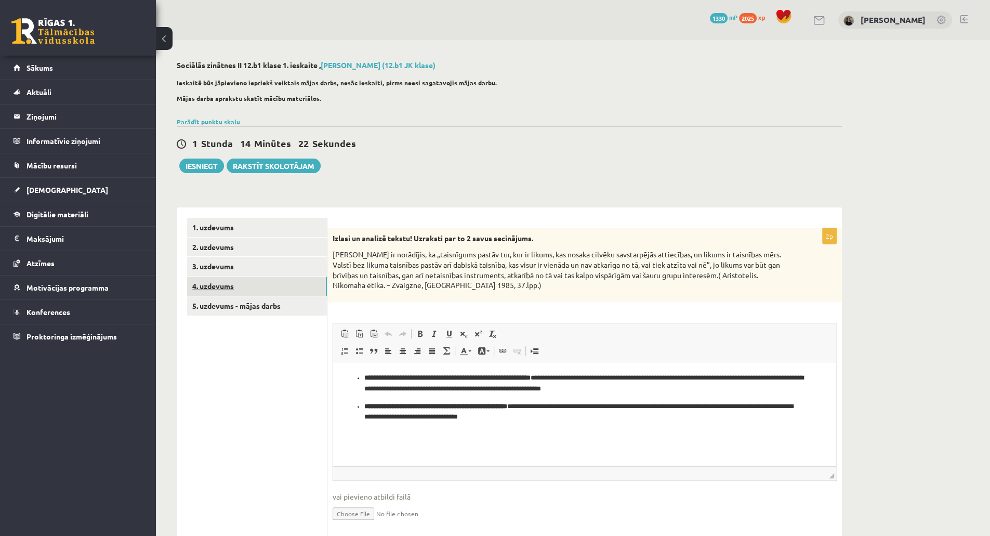
click at [268, 280] on link "4. uzdevums" at bounding box center [257, 285] width 140 height 19
click at [298, 265] on link "3. uzdevums" at bounding box center [257, 266] width 140 height 19
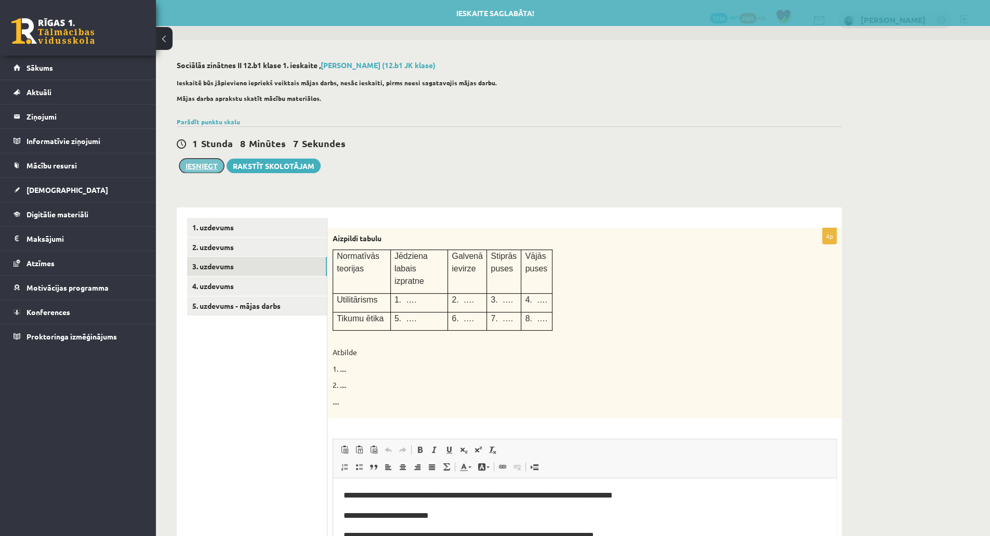
click at [206, 160] on button "Iesniegt" at bounding box center [201, 165] width 45 height 15
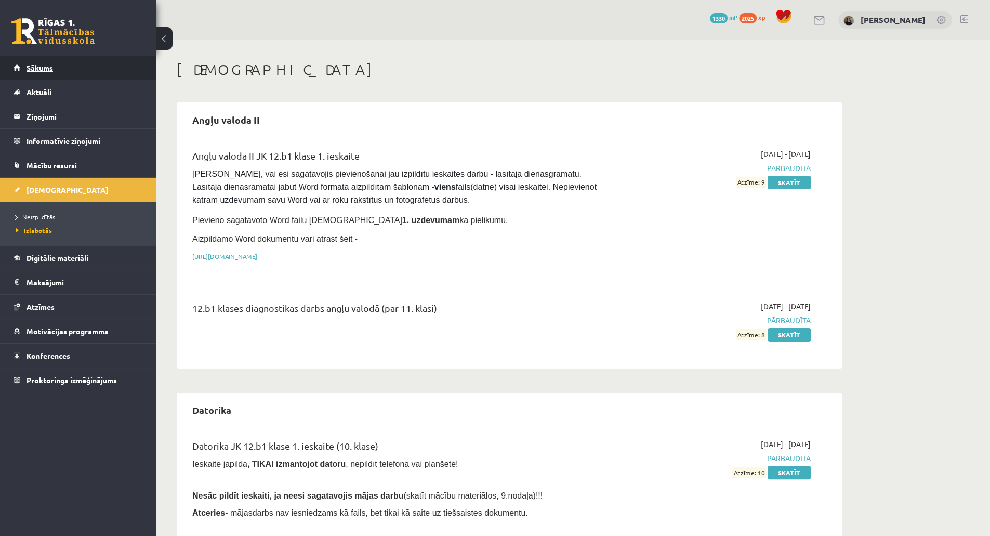
click at [105, 65] on link "Sākums" at bounding box center [78, 68] width 129 height 24
